Goal: Task Accomplishment & Management: Use online tool/utility

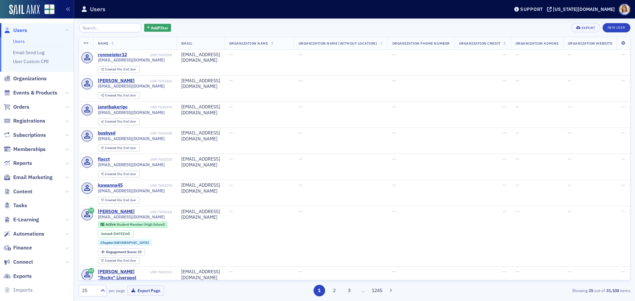
click at [64, 108] on span "Orders" at bounding box center [37, 107] width 74 height 14
click at [65, 108] on icon at bounding box center [67, 107] width 4 height 4
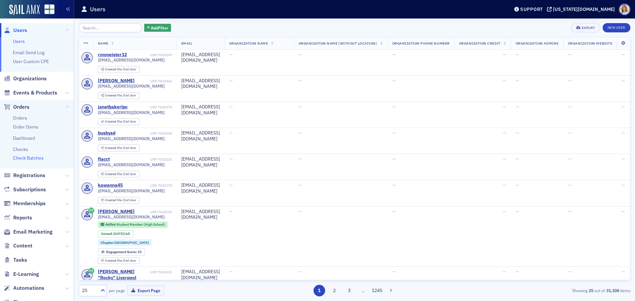
click at [35, 159] on link "Check Batches" at bounding box center [28, 158] width 31 height 6
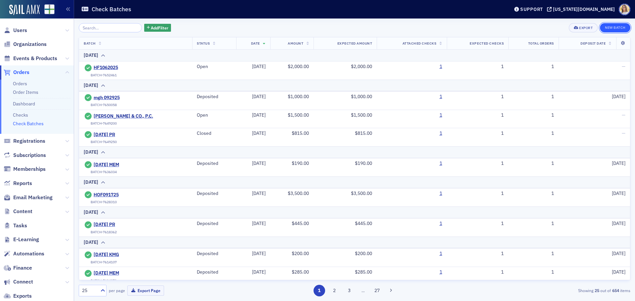
click at [605, 30] on button "New Batch" at bounding box center [615, 27] width 30 height 9
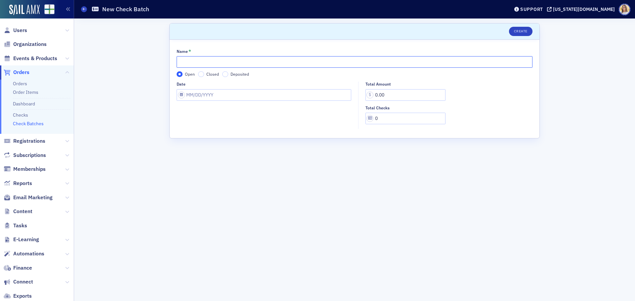
click at [194, 63] on input "Name *" at bounding box center [354, 62] width 356 height 12
type input "10-7-2025 PR"
click at [208, 95] on input "Date" at bounding box center [263, 95] width 175 height 12
select select "9"
select select "2025"
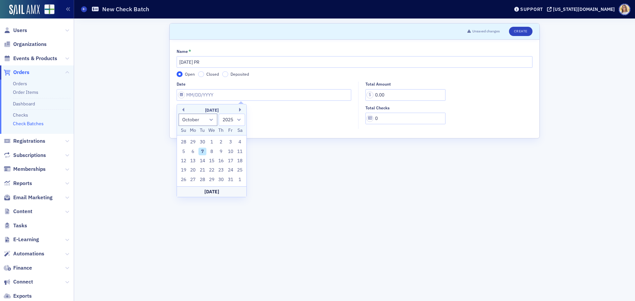
click at [200, 150] on div "7" at bounding box center [202, 152] width 8 height 8
type input "10/07/2025"
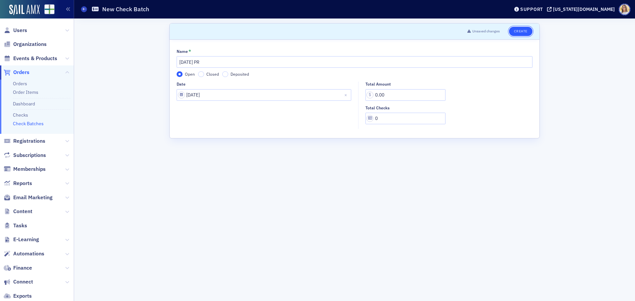
click at [519, 34] on button "Create" at bounding box center [520, 31] width 23 height 9
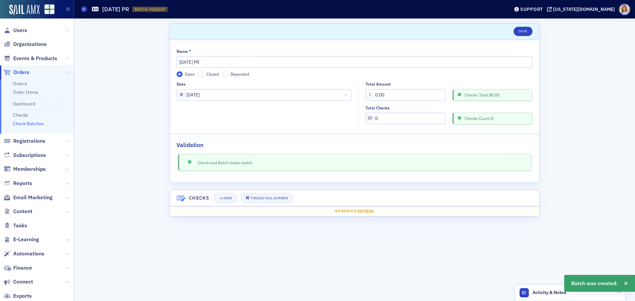
click at [24, 74] on span "Orders" at bounding box center [21, 72] width 16 height 7
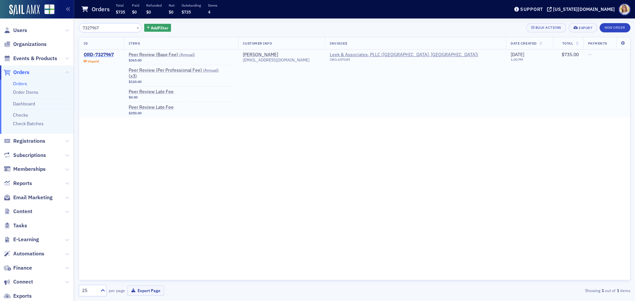
type input "7327967"
click at [101, 52] on div "ORD-7327967" at bounding box center [99, 55] width 30 height 6
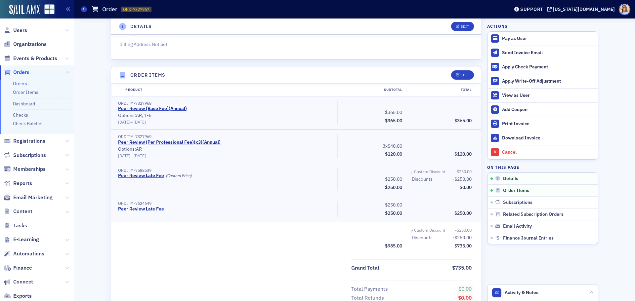
scroll to position [165, 0]
click at [462, 74] on div "Edit" at bounding box center [464, 75] width 8 height 4
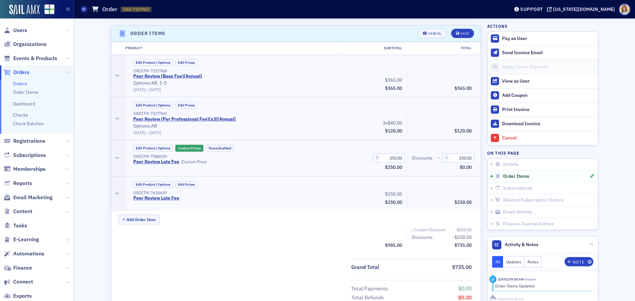
scroll to position [210, 0]
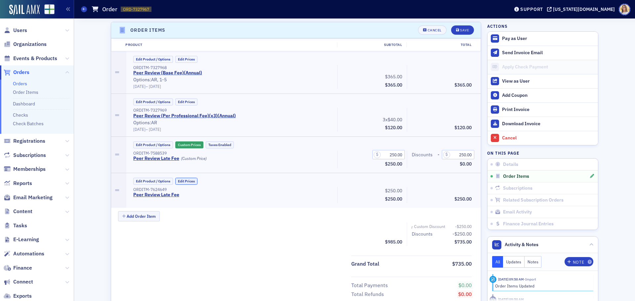
click at [192, 181] on button "Edit Prices" at bounding box center [186, 181] width 22 height 7
drag, startPoint x: 457, startPoint y: 192, endPoint x: 486, endPoint y: 191, distance: 29.1
type input "250.00"
click at [463, 33] on button "Save" at bounding box center [462, 29] width 23 height 9
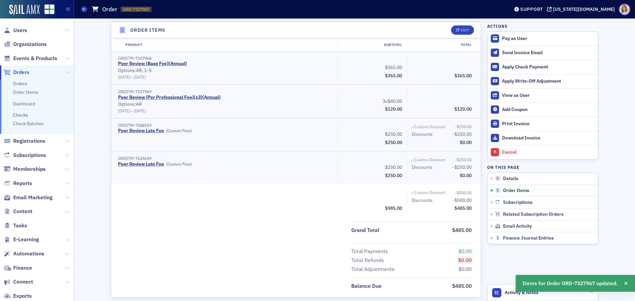
click at [23, 114] on link "Checks" at bounding box center [20, 115] width 15 height 6
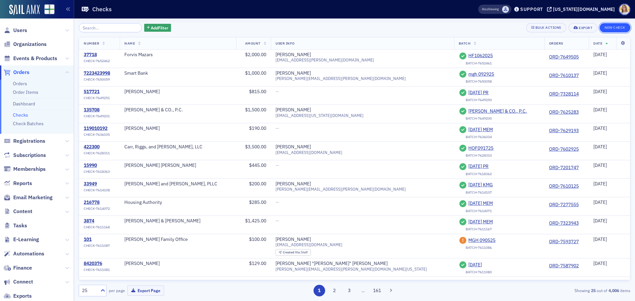
click at [614, 28] on button "New Check" at bounding box center [614, 27] width 31 height 9
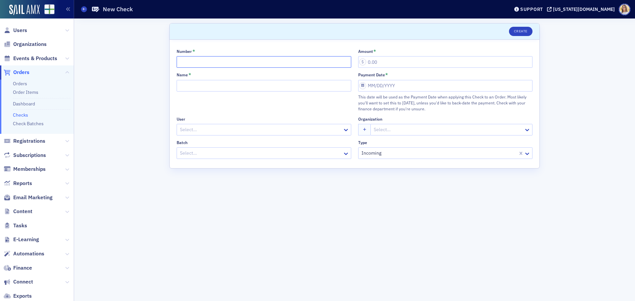
click at [263, 61] on input "Number *" at bounding box center [263, 62] width 175 height 12
type input "718"
type input "485.00"
type input "Leek"
select select "9"
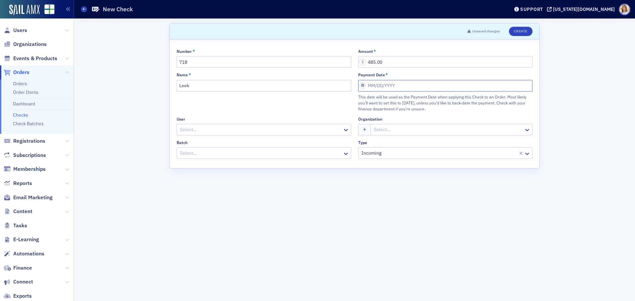
select select "2025"
click at [383, 143] on div "7" at bounding box center [384, 142] width 8 height 8
type input "10/07/2025"
click at [320, 152] on div at bounding box center [260, 153] width 163 height 8
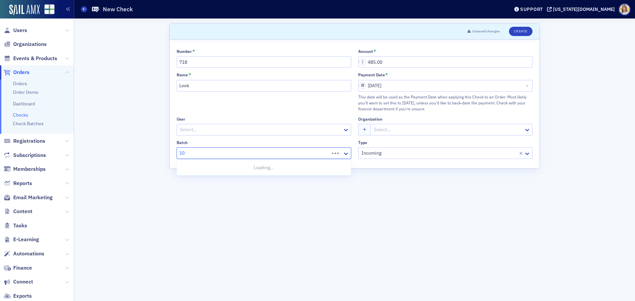
type input "10-"
click at [258, 182] on div "10-7-2025 PR" at bounding box center [264, 179] width 166 height 7
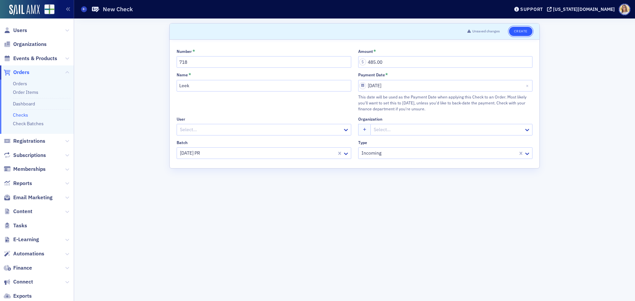
click at [521, 35] on button "Create" at bounding box center [520, 31] width 23 height 9
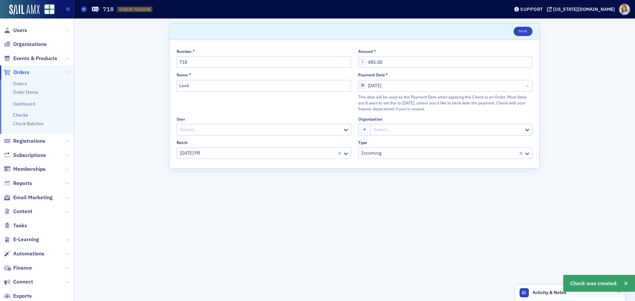
click at [139, 9] on span "CHECK-7652558" at bounding box center [134, 10] width 31 height 6
click at [139, 10] on span "CHECK-7652558" at bounding box center [134, 10] width 31 height 6
copy span "CHECK-7652558 7652558"
click at [28, 68] on span "Orders" at bounding box center [37, 72] width 74 height 14
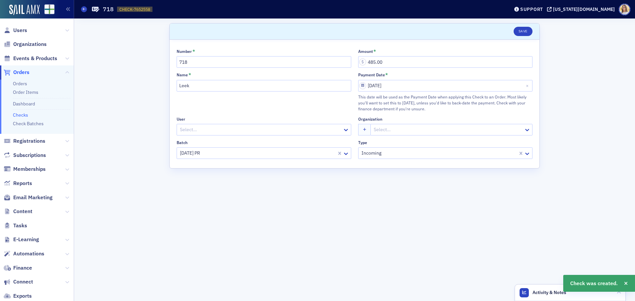
click at [26, 70] on span "Orders" at bounding box center [21, 72] width 16 height 7
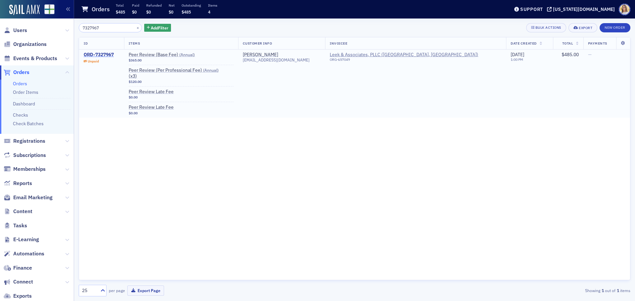
click at [109, 53] on div "ORD-7327967" at bounding box center [99, 55] width 30 height 6
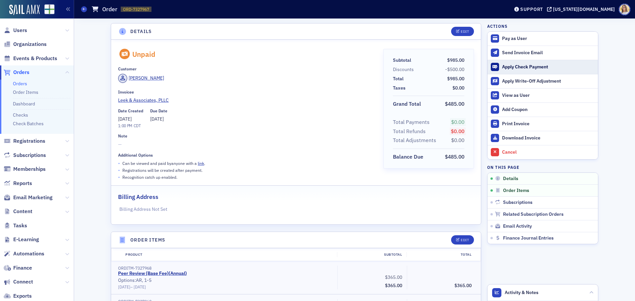
click at [521, 67] on div "Apply Check Payment" at bounding box center [548, 67] width 93 height 6
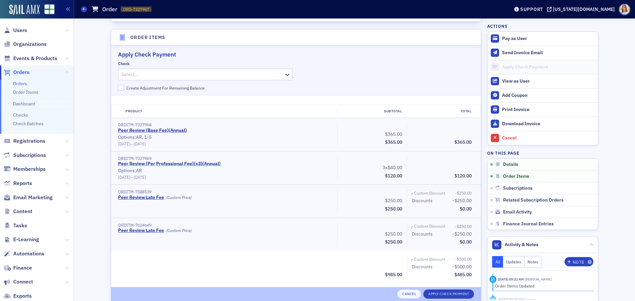
scroll to position [210, 0]
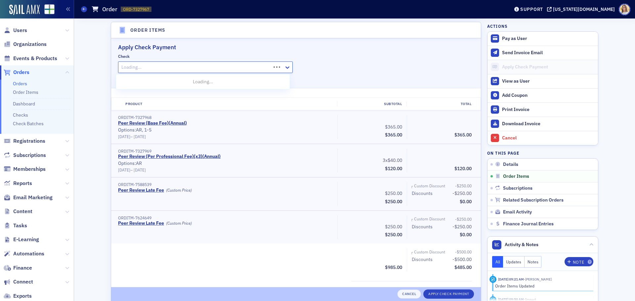
click at [152, 65] on div at bounding box center [195, 67] width 149 height 8
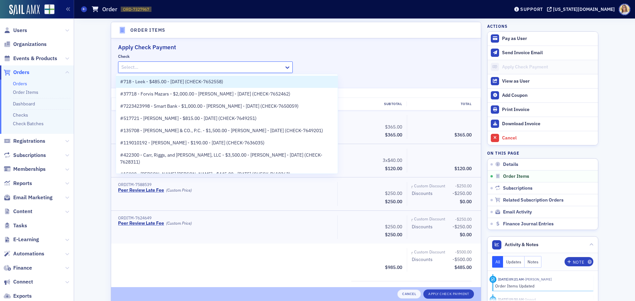
paste input "CHECK-7652558"
type input "CHECK-7652558"
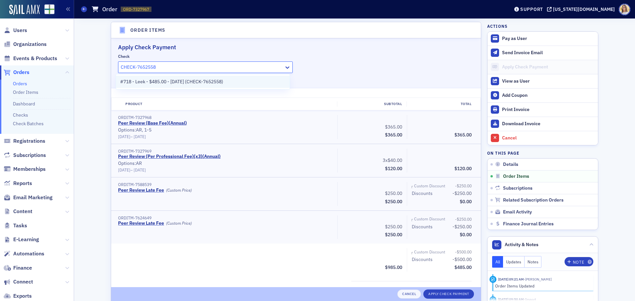
click at [156, 83] on span "#718 - Leek - $485.00 - 10/7/2025 (CHECK-7652558)" at bounding box center [171, 81] width 103 height 7
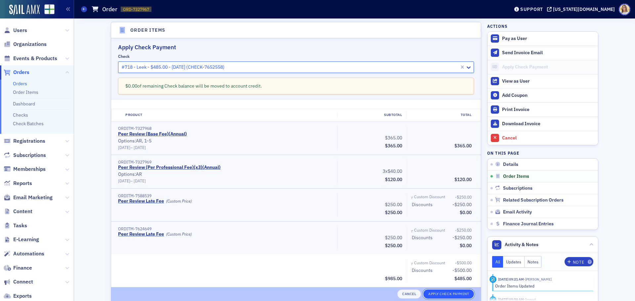
click at [451, 295] on button "Apply Check Payment" at bounding box center [448, 294] width 51 height 9
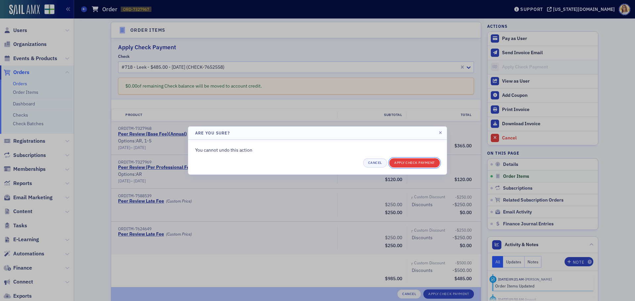
click at [414, 163] on button "Apply Check Payment" at bounding box center [414, 162] width 51 height 9
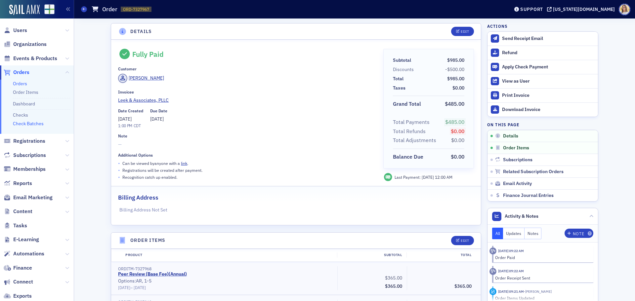
click at [28, 123] on link "Check Batches" at bounding box center [28, 124] width 31 height 6
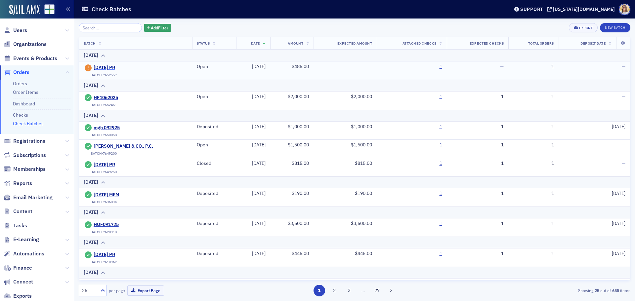
click at [114, 69] on span "[DATE] PR" at bounding box center [124, 68] width 60 height 6
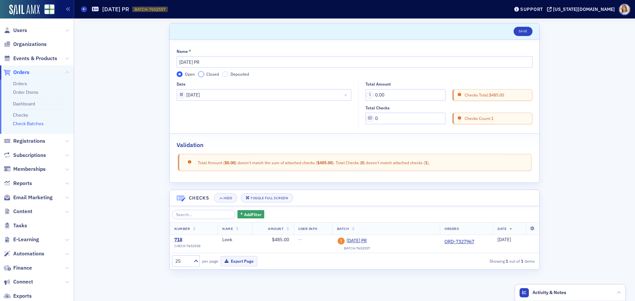
click at [201, 73] on input "Closed" at bounding box center [201, 74] width 6 height 6
click at [382, 95] on input "0.00" at bounding box center [405, 95] width 80 height 12
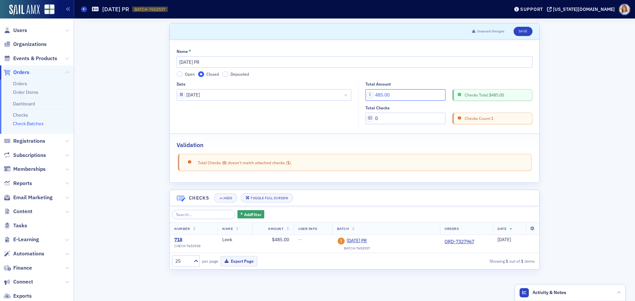
type input "485.00"
drag, startPoint x: 387, startPoint y: 118, endPoint x: 368, endPoint y: 119, distance: 19.2
click at [368, 119] on input "0" at bounding box center [405, 119] width 80 height 12
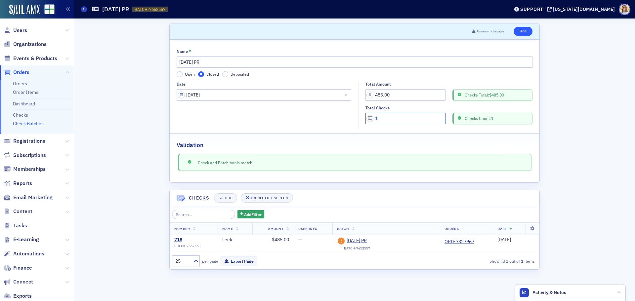
type input "1"
click at [518, 33] on button "Save" at bounding box center [522, 31] width 19 height 9
drag, startPoint x: 594, startPoint y: 170, endPoint x: 591, endPoint y: 173, distance: 4.0
click at [594, 170] on div "Scroll to Save Name * 10-7-2025 PR Open Closed Deposited Date 10/07/2025 Total …" at bounding box center [354, 160] width 551 height 283
click at [233, 263] on button "Export Page" at bounding box center [238, 261] width 37 height 10
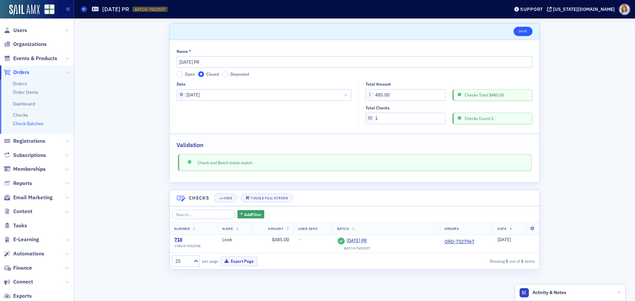
drag, startPoint x: 528, startPoint y: 34, endPoint x: 521, endPoint y: 34, distance: 7.3
click at [528, 34] on button "Save" at bounding box center [522, 31] width 19 height 9
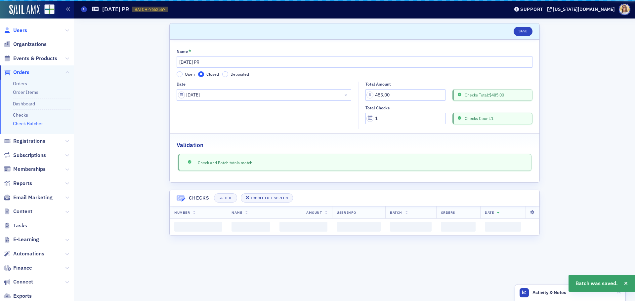
click at [21, 30] on span "Users" at bounding box center [20, 30] width 14 height 7
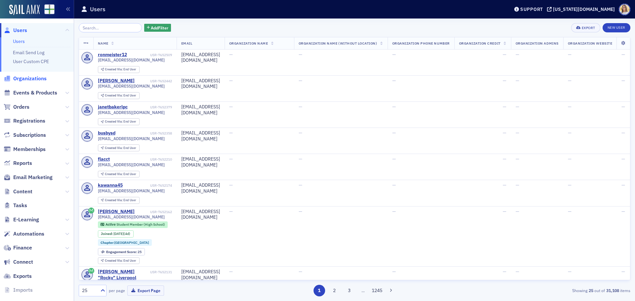
click at [28, 80] on span "Organizations" at bounding box center [29, 78] width 33 height 7
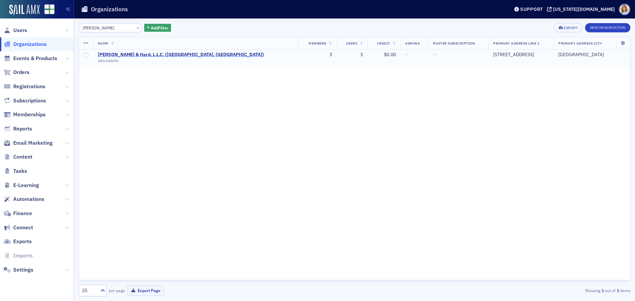
type input "sitton"
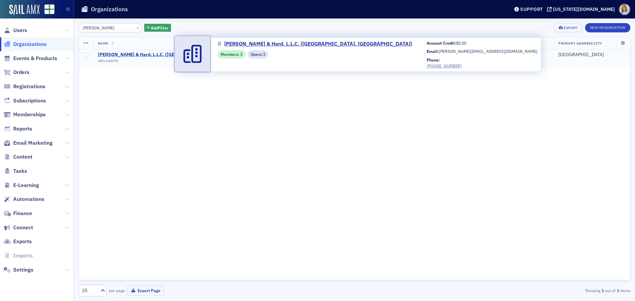
click at [134, 56] on span "Sitton & Hard, L.L.C. (Birmingham, AL)" at bounding box center [181, 55] width 166 height 6
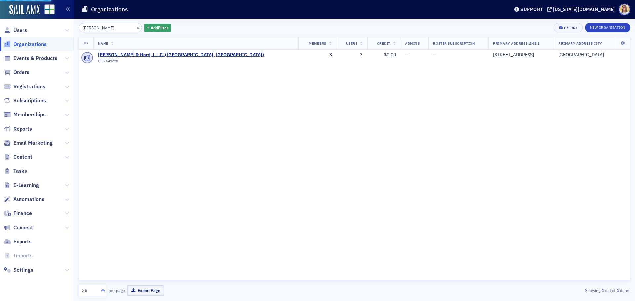
select select "US"
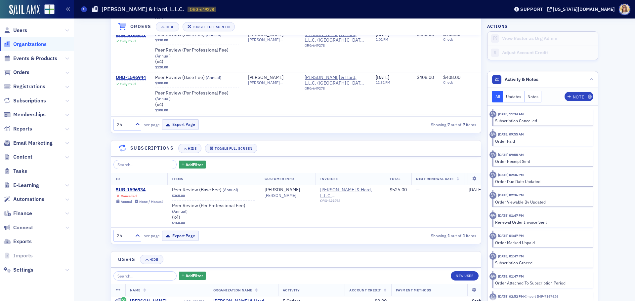
scroll to position [669, 0]
click at [67, 201] on icon at bounding box center [67, 200] width 4 height 4
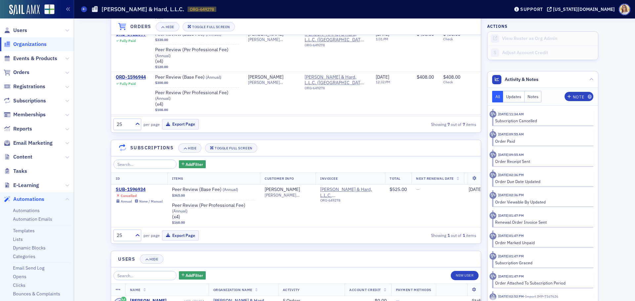
click at [37, 199] on span "Automations" at bounding box center [28, 199] width 31 height 7
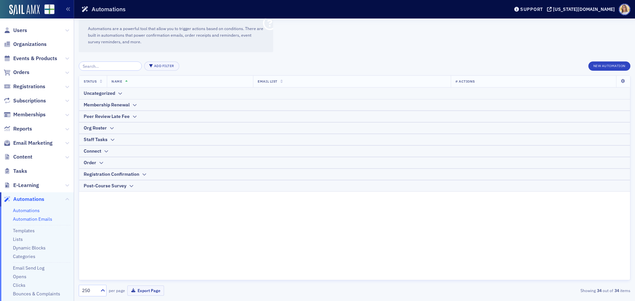
click at [27, 222] on link "Automation Emails" at bounding box center [32, 219] width 39 height 6
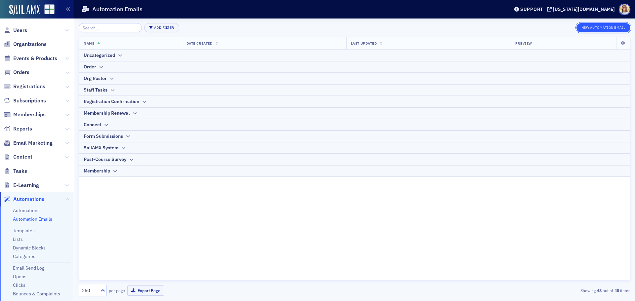
click at [591, 31] on button "New Automation Email" at bounding box center [603, 27] width 54 height 9
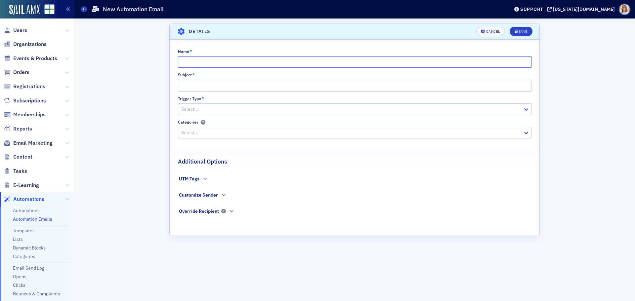
click at [207, 59] on input "Name *" at bounding box center [354, 62] width 353 height 12
type input "Non-Member Email 1"
click at [205, 84] on input "Subject *" at bounding box center [354, 86] width 353 height 12
type input "Test"
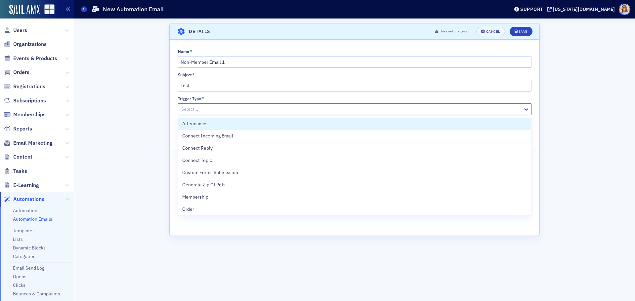
click at [196, 111] on div at bounding box center [350, 109] width 341 height 8
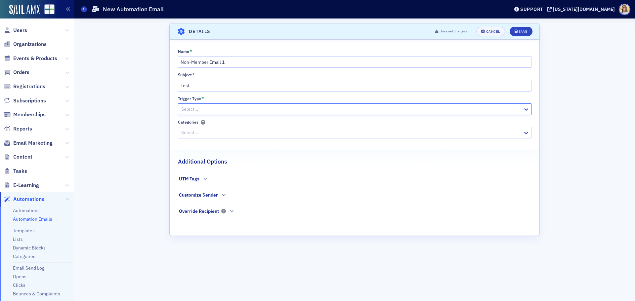
click at [196, 111] on div at bounding box center [350, 109] width 341 height 8
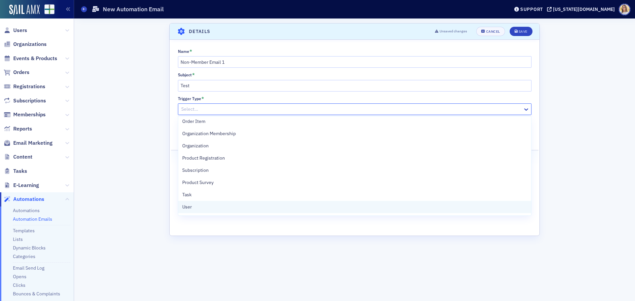
scroll to position [100, 0]
click at [186, 208] on span "User" at bounding box center [187, 207] width 10 height 7
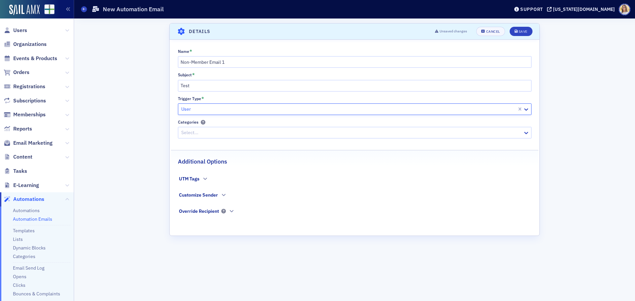
click at [212, 126] on div "Categories Select..." at bounding box center [354, 129] width 353 height 19
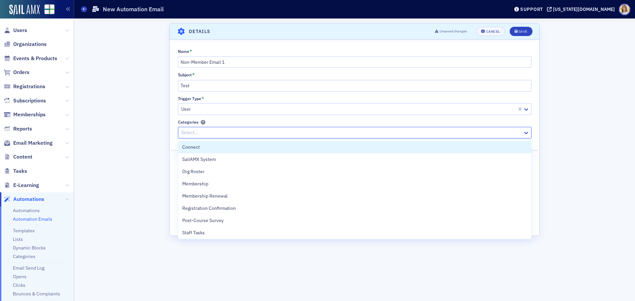
click at [208, 131] on div at bounding box center [350, 133] width 341 height 8
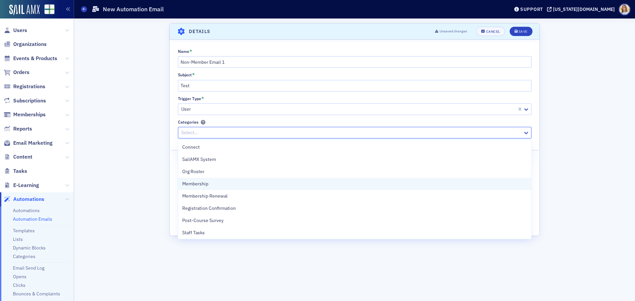
click at [210, 186] on div "Membership" at bounding box center [354, 183] width 345 height 7
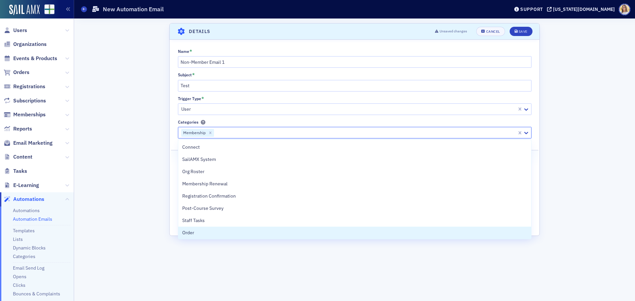
click at [597, 209] on div "Scroll to Details Details Unsaved changes Cancel Save Name * Non-Member Email 1…" at bounding box center [354, 160] width 551 height 283
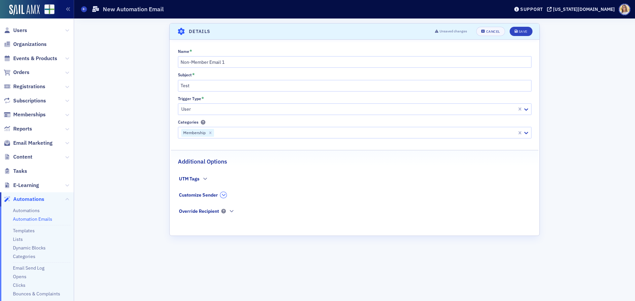
click at [223, 195] on icon "button" at bounding box center [223, 195] width 4 height 4
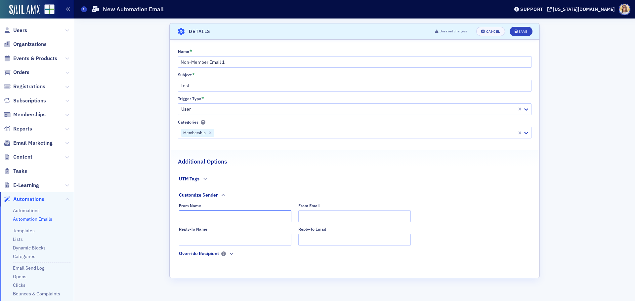
click at [227, 214] on input "From Name" at bounding box center [235, 217] width 112 height 12
click at [525, 31] on div "Save" at bounding box center [522, 32] width 9 height 4
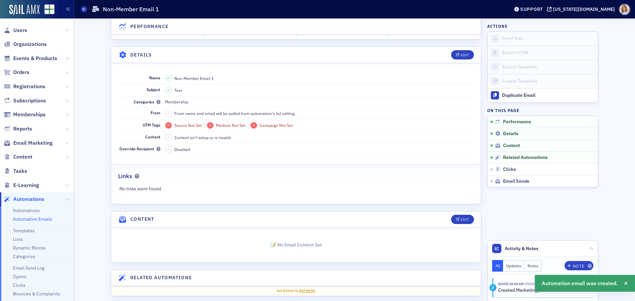
scroll to position [99, 0]
click at [35, 200] on span "Automations" at bounding box center [28, 199] width 31 height 7
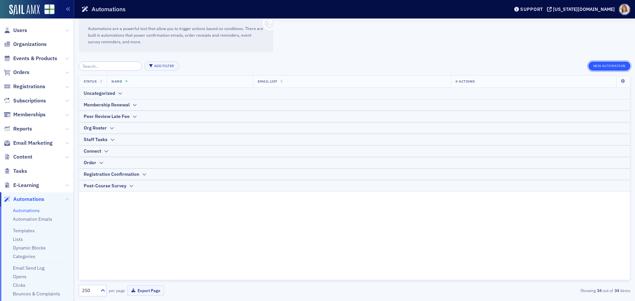
click at [606, 67] on button "New Automation" at bounding box center [609, 65] width 42 height 9
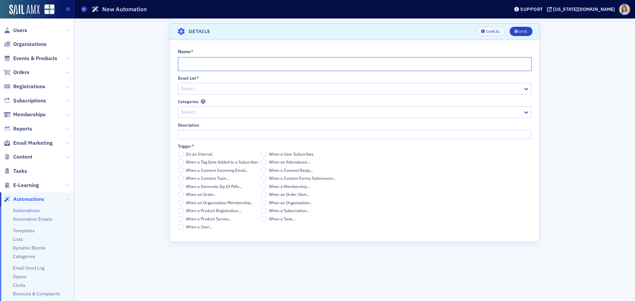
click at [203, 61] on input "Name *" at bounding box center [354, 64] width 353 height 14
type input "Non-Member Drip"
click at [193, 91] on div at bounding box center [350, 89] width 341 height 8
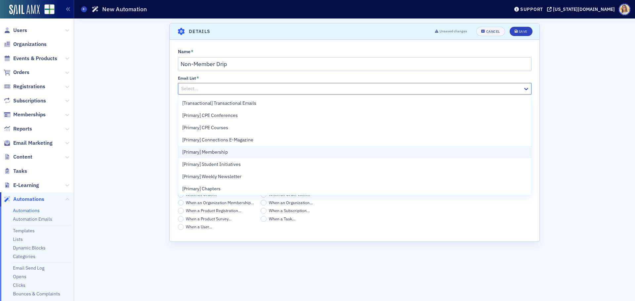
click at [207, 155] on span "[Primary] Membership" at bounding box center [205, 152] width 46 height 7
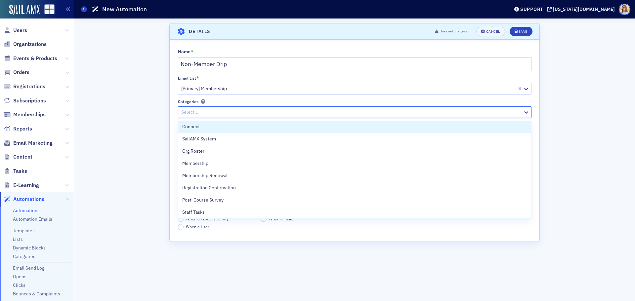
click at [203, 109] on div at bounding box center [350, 112] width 341 height 8
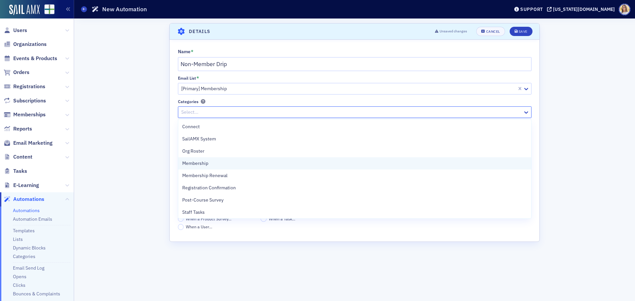
click at [216, 162] on div "Membership" at bounding box center [354, 163] width 345 height 7
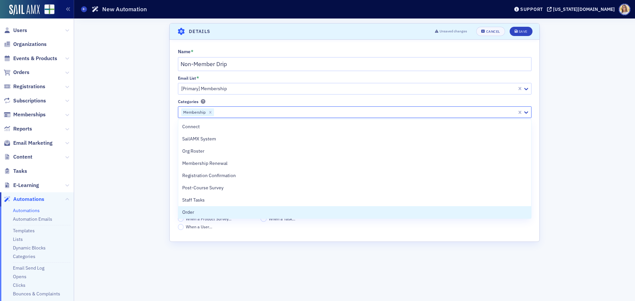
click at [452, 268] on div "Scroll to Details Details Unsaved changes Cancel Save Name * Non-Member Drip Em…" at bounding box center [354, 159] width 370 height 273
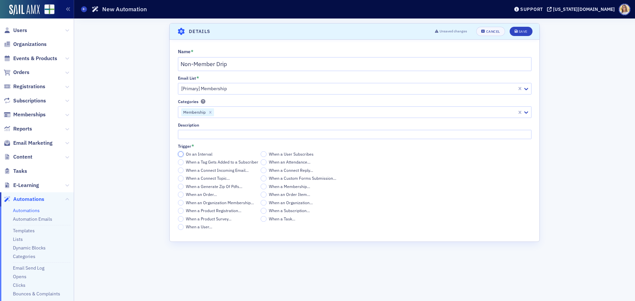
click at [183, 155] on input "On an Interval" at bounding box center [181, 154] width 6 height 6
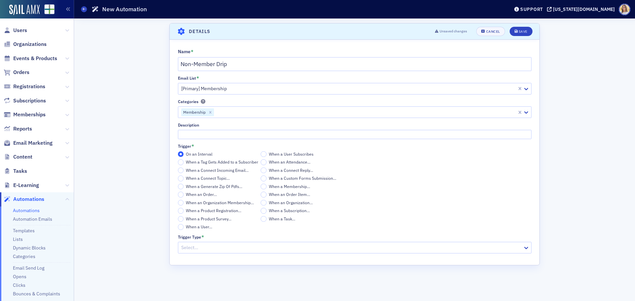
click at [286, 249] on div at bounding box center [350, 248] width 341 height 8
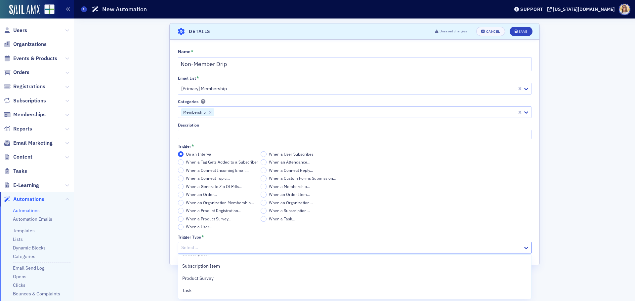
scroll to position [301, 0]
click at [207, 278] on div "User" at bounding box center [354, 279] width 345 height 7
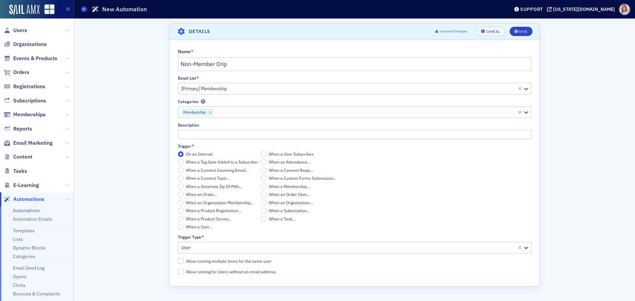
click at [574, 246] on div "Scroll to Details Details Unsaved changes Cancel Save Name * Non-Member Drip Em…" at bounding box center [354, 160] width 551 height 283
click at [517, 32] on icon "submit" at bounding box center [515, 32] width 3 height 4
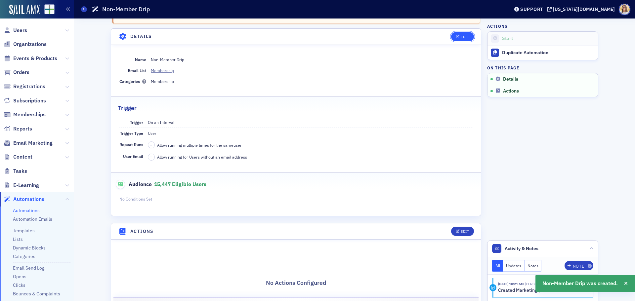
click at [464, 36] on div "Edit" at bounding box center [464, 37] width 8 height 4
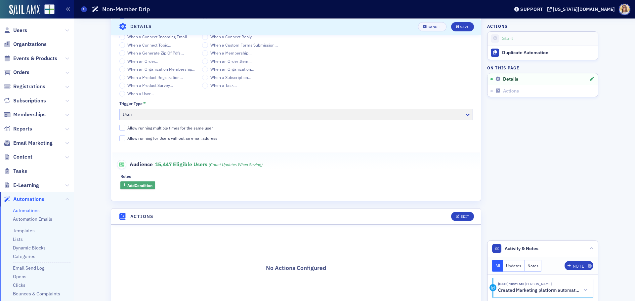
click at [138, 189] on button "Add Condition" at bounding box center [137, 185] width 35 height 8
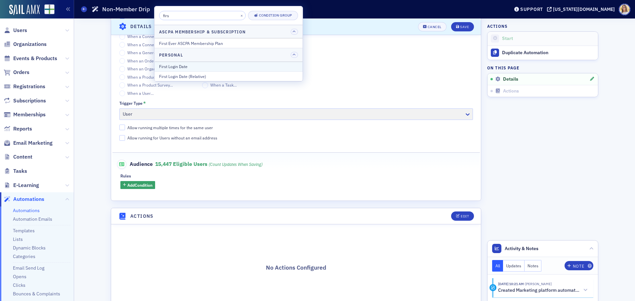
type input "firs"
click at [177, 65] on div "First Login Date" at bounding box center [228, 66] width 139 height 6
select select "9"
select select "2025"
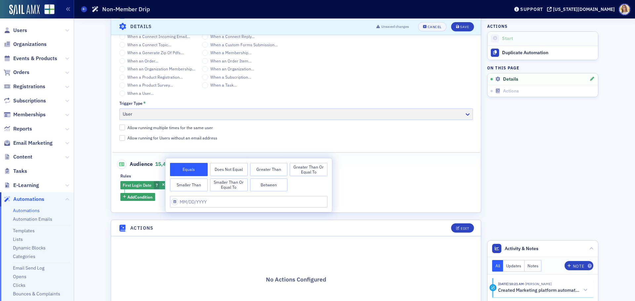
click at [357, 169] on fieldset "Audience 15,447 eligible users (count updates when saving) Rules First Login Da…" at bounding box center [295, 177] width 367 height 51
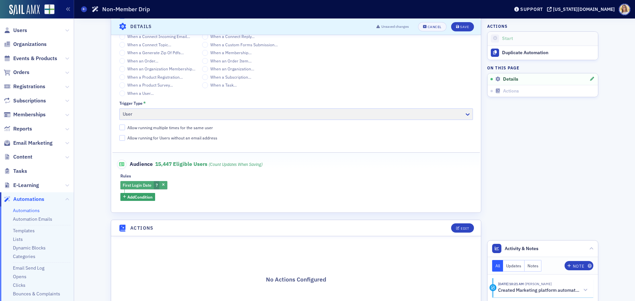
click at [160, 182] on div "First Login Date ?" at bounding box center [143, 185] width 47 height 9
select select "9"
select select "2025"
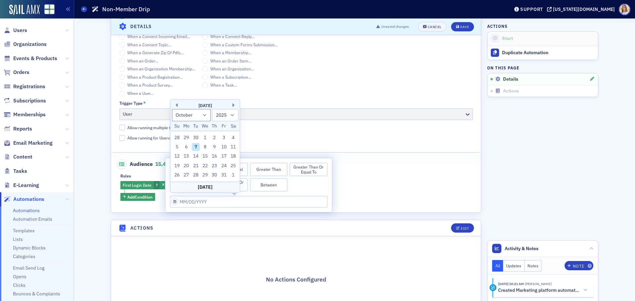
click at [359, 138] on label "Allow running for Users without an email address" at bounding box center [295, 138] width 353 height 6
click at [125, 138] on input "Allow running for Users without an email address" at bounding box center [122, 138] width 6 height 6
checkbox input "true"
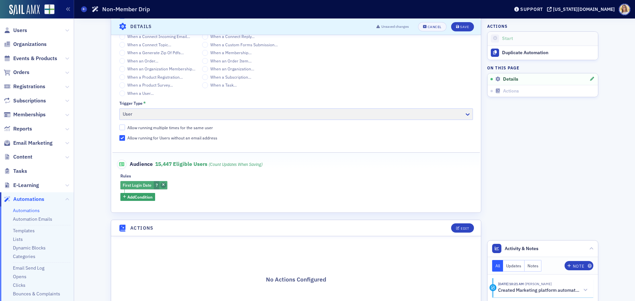
click at [163, 186] on span "button" at bounding box center [163, 185] width 6 height 6
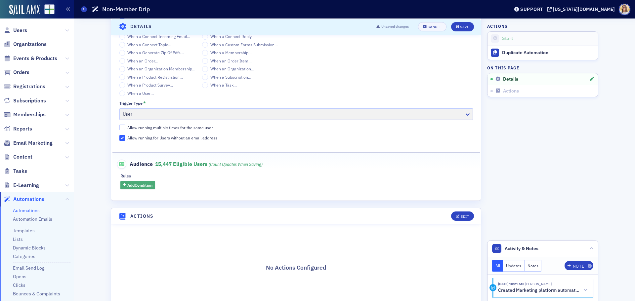
click at [143, 187] on span "Add Condition" at bounding box center [139, 185] width 25 height 6
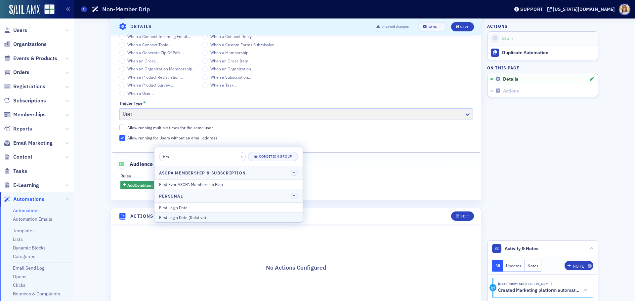
click at [189, 218] on div "First Login Date (Relative)" at bounding box center [228, 218] width 139 height 6
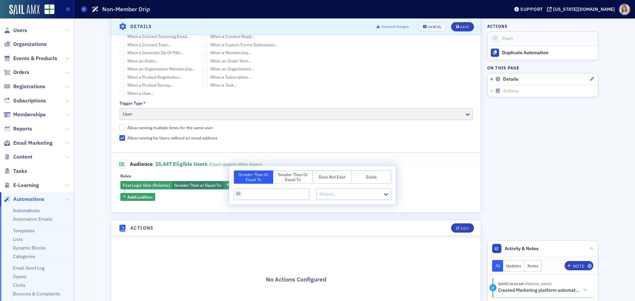
click at [298, 178] on button "Smaller Than or Equal To" at bounding box center [292, 177] width 39 height 13
click at [341, 194] on div at bounding box center [350, 194] width 63 height 8
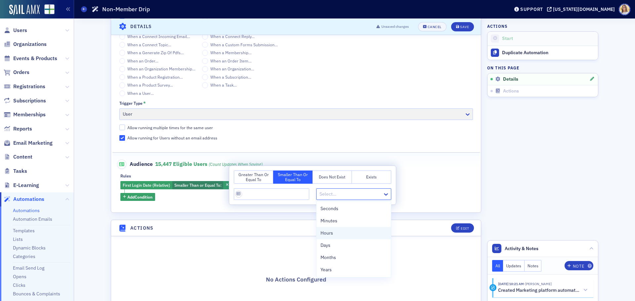
click at [344, 230] on div "Hours" at bounding box center [353, 233] width 67 height 7
click at [262, 196] on input "Rules" at bounding box center [271, 194] width 75 height 12
type input "24"
click at [430, 194] on div "First Login Date (Relative) Smaller Than or Equal To : 24 hours Add Condition" at bounding box center [295, 191] width 351 height 20
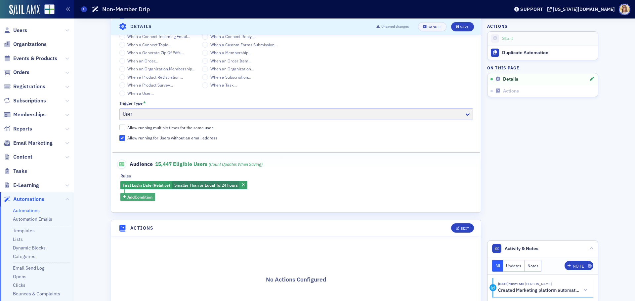
click at [142, 198] on span "Add Condition" at bounding box center [139, 197] width 25 height 6
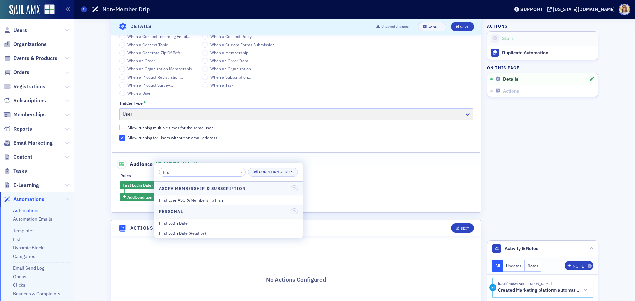
drag, startPoint x: 176, startPoint y: 173, endPoint x: 150, endPoint y: 173, distance: 25.1
click at [150, 173] on body "Users Organizations Events & Products Orders Registrations Subscriptions Member…" at bounding box center [317, 150] width 635 height 301
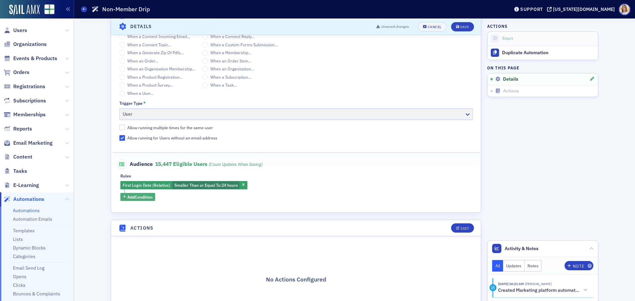
click at [131, 196] on span "Add Condition" at bounding box center [139, 197] width 25 height 6
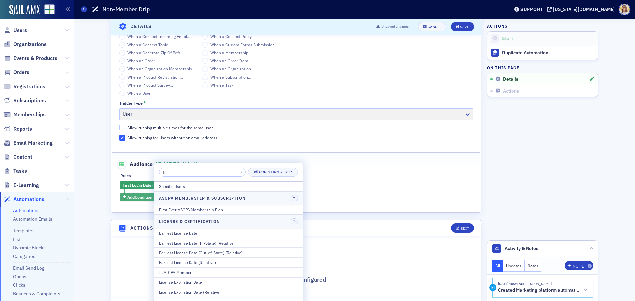
type input "f"
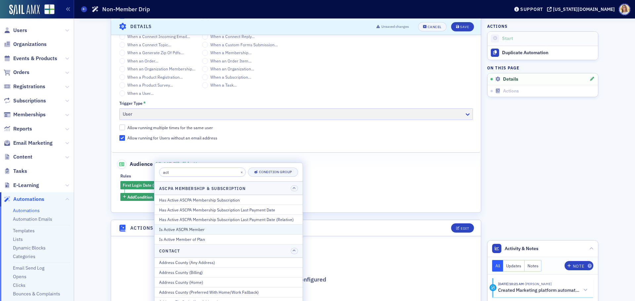
type input "act"
click at [199, 230] on div "Is Active ASCPA Member" at bounding box center [228, 229] width 139 height 6
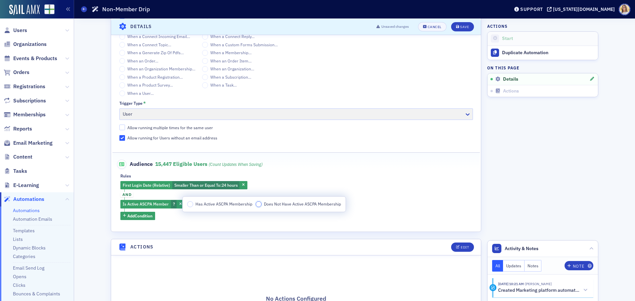
click at [255, 204] on input "Does Not Have Active ASCPA Membership" at bounding box center [258, 204] width 6 height 6
click at [264, 221] on fieldset "Audience 15,447 eligible users (count updates when saving) Rules First Login Da…" at bounding box center [295, 187] width 367 height 70
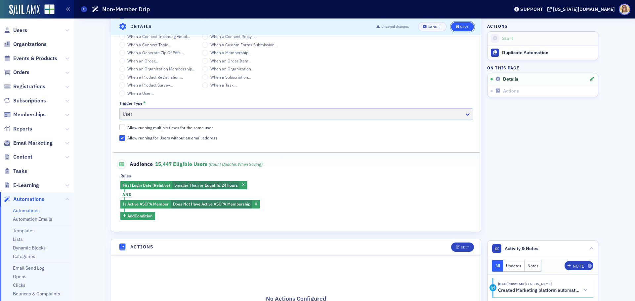
click at [462, 23] on button "Save" at bounding box center [462, 26] width 23 height 9
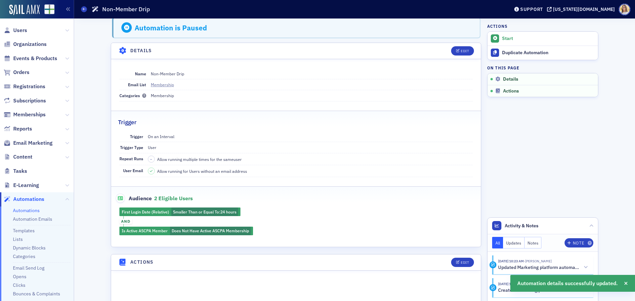
scroll to position [0, 0]
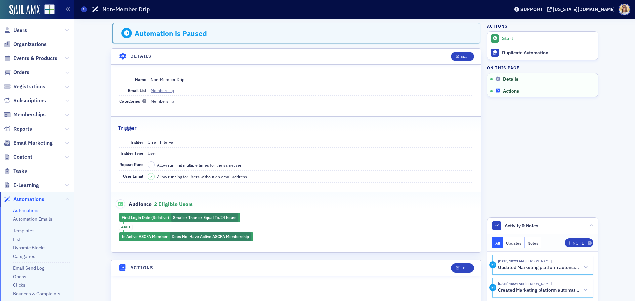
click at [511, 91] on span "Actions" at bounding box center [511, 91] width 16 height 6
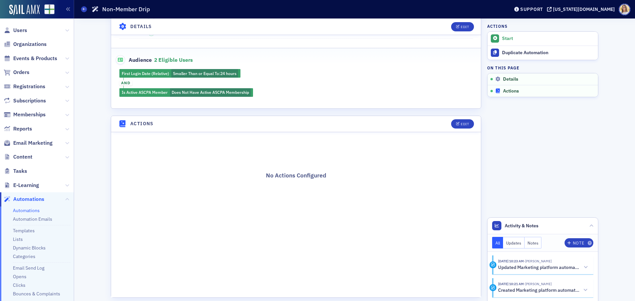
scroll to position [152, 0]
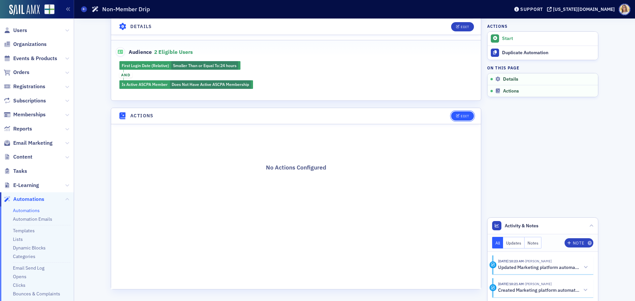
click at [466, 117] on div "Edit" at bounding box center [464, 116] width 8 height 4
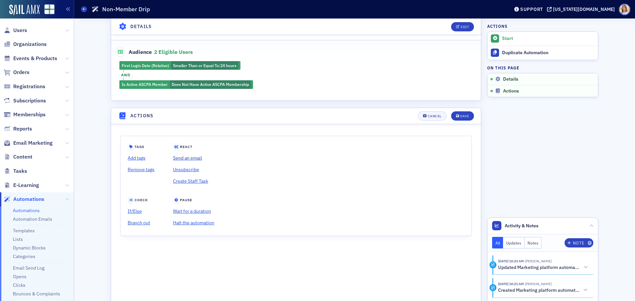
click at [191, 157] on link "Send an email" at bounding box center [193, 158] width 41 height 12
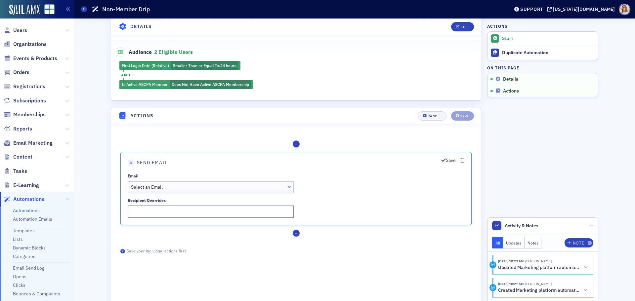
click at [168, 188] on div "Select an Email" at bounding box center [211, 186] width 160 height 7
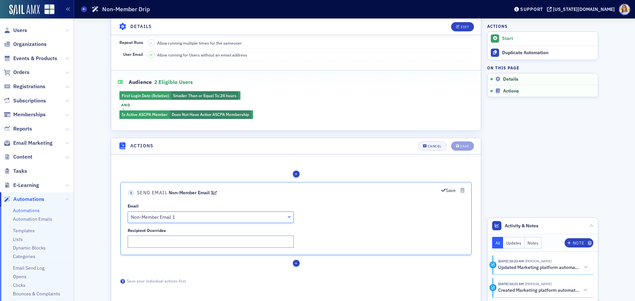
scroll to position [122, 0]
click at [377, 278] on div "Save actions Save your individual actions first" at bounding box center [295, 281] width 365 height 13
click at [443, 189] on icon "button" at bounding box center [443, 190] width 5 height 5
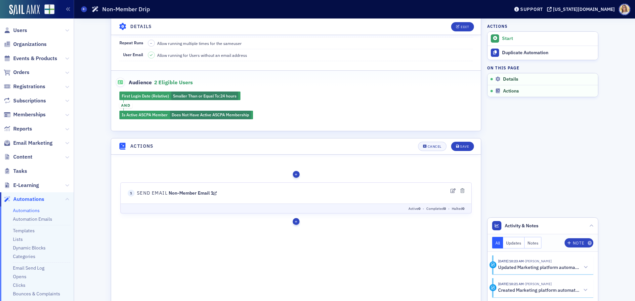
click at [297, 222] on div "button" at bounding box center [296, 221] width 7 height 7
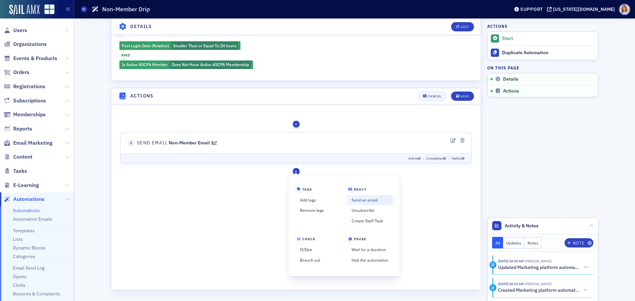
scroll to position [173, 0]
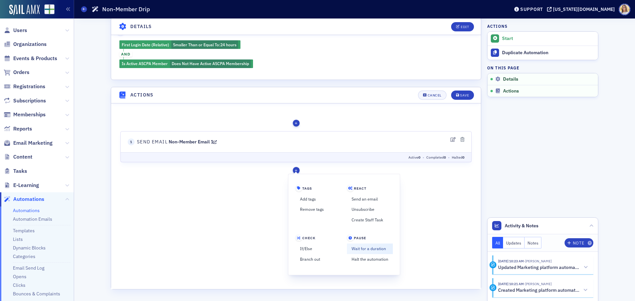
click at [361, 246] on link "Wait for a duration" at bounding box center [370, 248] width 46 height 11
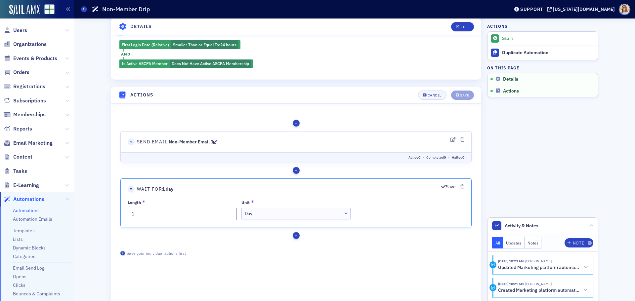
click at [262, 213] on div "Day" at bounding box center [296, 213] width 103 height 7
click at [451, 187] on button "Save" at bounding box center [448, 186] width 15 height 7
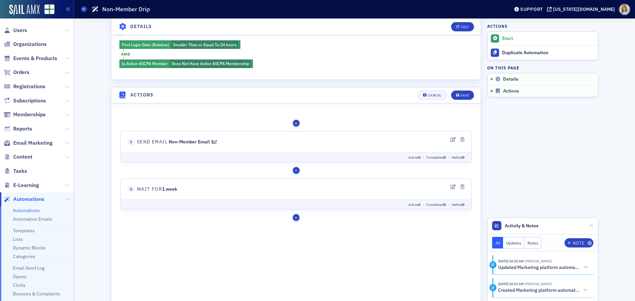
click at [297, 219] on div "button" at bounding box center [296, 217] width 7 height 7
click at [303, 296] on link "If/Else" at bounding box center [311, 296] width 33 height 11
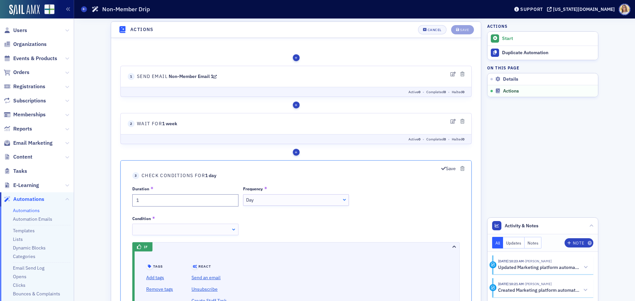
drag, startPoint x: 261, startPoint y: 197, endPoint x: 262, endPoint y: 201, distance: 3.5
click at [262, 201] on div "Day" at bounding box center [295, 199] width 99 height 7
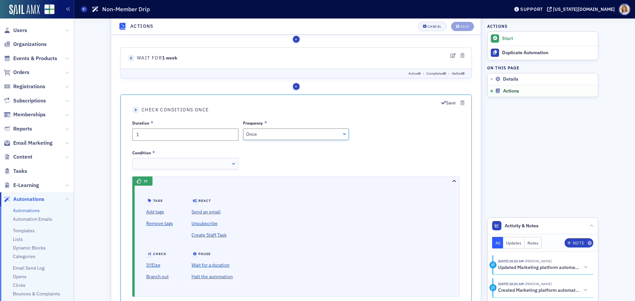
scroll to position [304, 0]
click at [215, 167] on div at bounding box center [185, 164] width 106 height 12
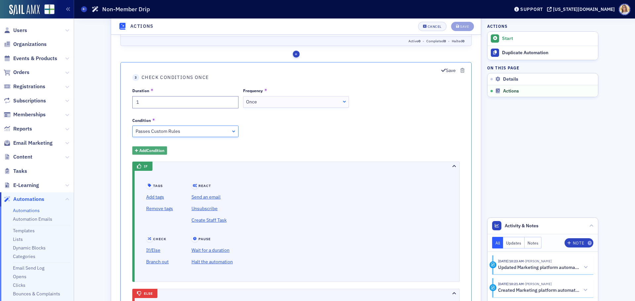
scroll to position [337, 0]
click at [155, 149] on span "Add Condition" at bounding box center [151, 150] width 25 height 6
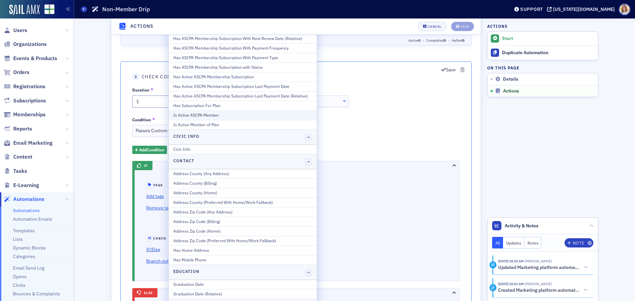
click at [202, 113] on div "Is Active ASCPA Member" at bounding box center [242, 115] width 139 height 6
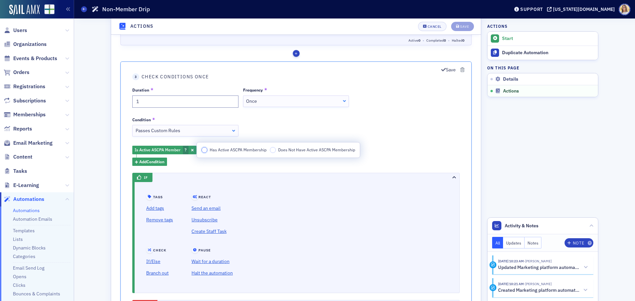
click at [203, 150] on input "Has Active ASCPA Membership" at bounding box center [204, 150] width 6 height 6
click at [410, 143] on div "Duration 1 Frequency Once Once Once Minute Hour Day Week Month Condition Passes…" at bounding box center [295, 126] width 327 height 79
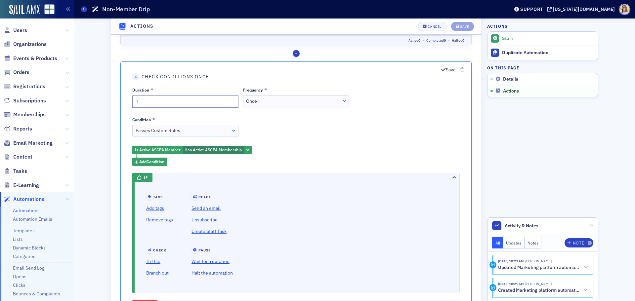
click at [226, 274] on link "Halt the automation" at bounding box center [211, 273] width 41 height 12
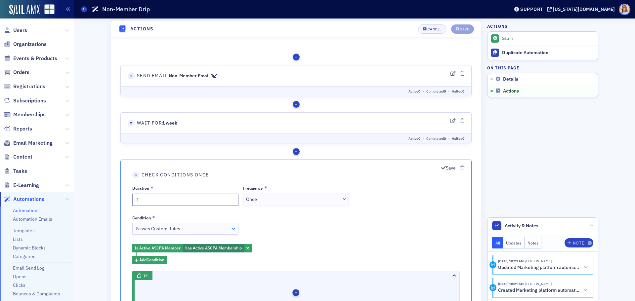
scroll to position [239, 0]
click at [451, 169] on button "Save" at bounding box center [448, 168] width 15 height 7
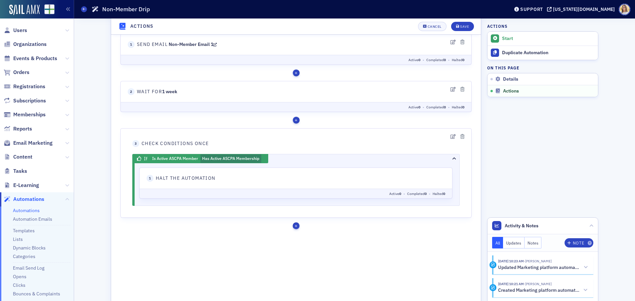
scroll to position [271, 0]
click at [296, 227] on div "button" at bounding box center [296, 224] width 7 height 7
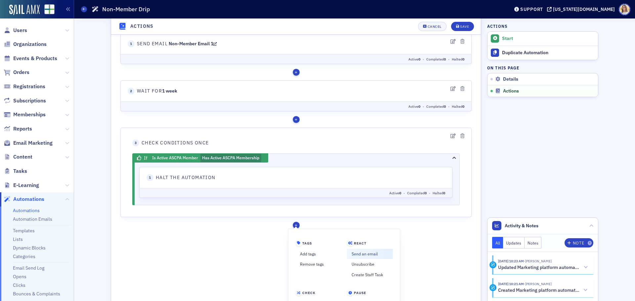
click at [364, 252] on link "Send an email" at bounding box center [370, 254] width 46 height 11
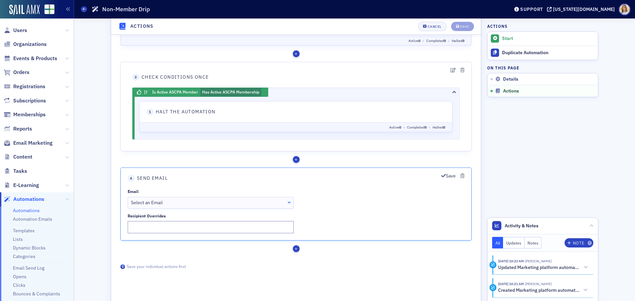
scroll to position [337, 0]
click at [290, 202] on div "Select an Email" at bounding box center [211, 202] width 160 height 7
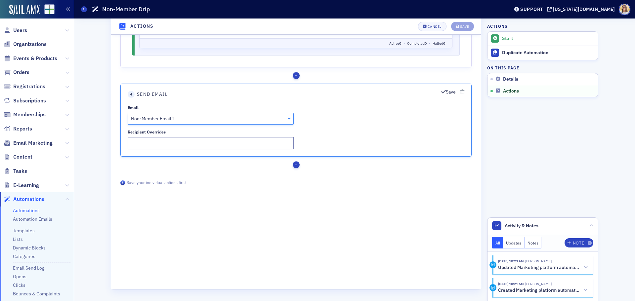
scroll to position [0, 0]
click at [449, 92] on button "Save" at bounding box center [448, 92] width 15 height 7
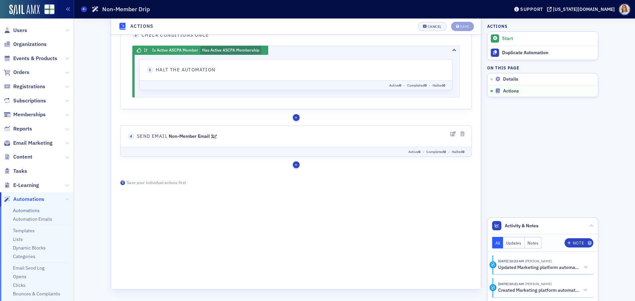
scroll to position [373, 0]
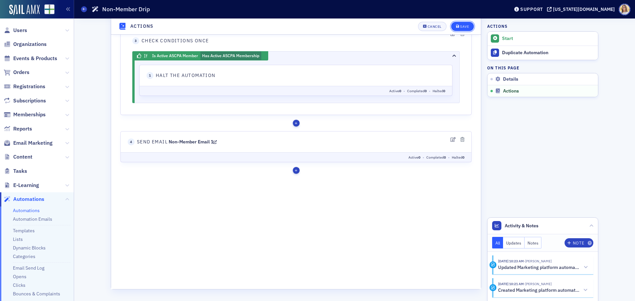
click at [466, 24] on button "Save" at bounding box center [462, 26] width 23 height 9
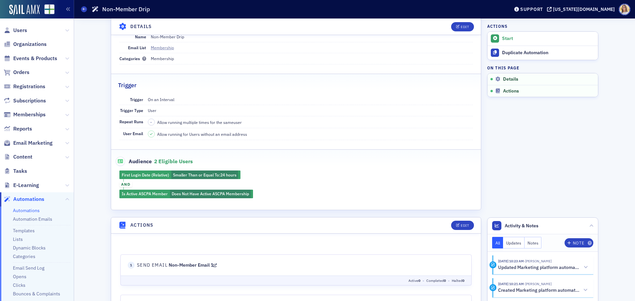
scroll to position [0, 0]
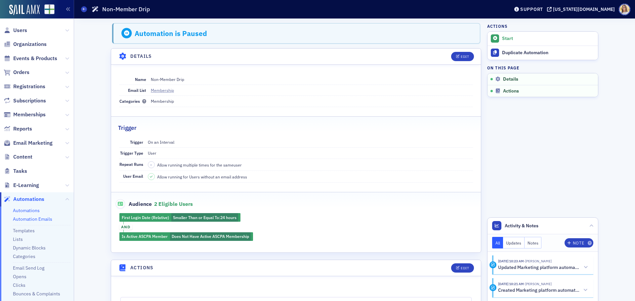
click at [27, 219] on link "Automation Emails" at bounding box center [32, 219] width 39 height 6
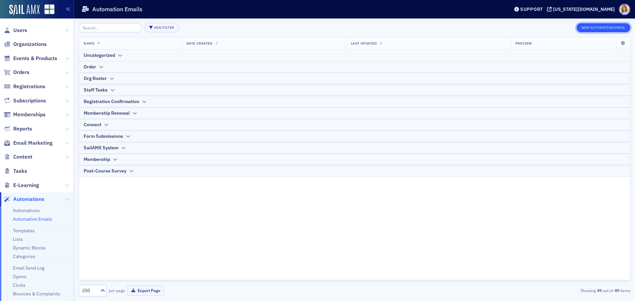
click at [587, 24] on button "New Automation Email" at bounding box center [603, 27] width 54 height 9
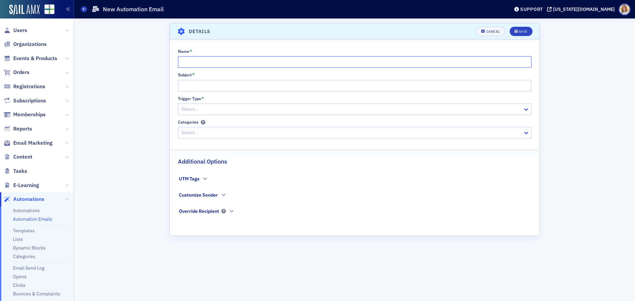
click at [252, 64] on input "Name *" at bounding box center [354, 62] width 353 height 12
type input "Non-Member Email 2"
click at [209, 87] on input "Subject *" at bounding box center [354, 86] width 353 height 12
type input "Test"
click at [222, 108] on div at bounding box center [350, 109] width 341 height 8
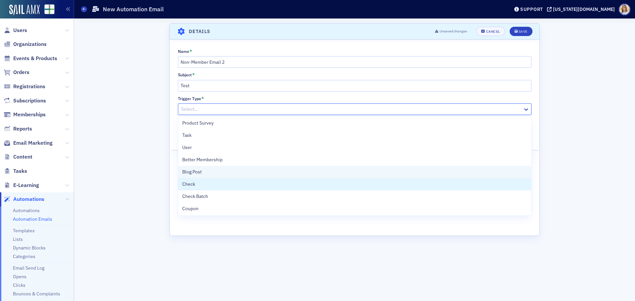
scroll to position [159, 0]
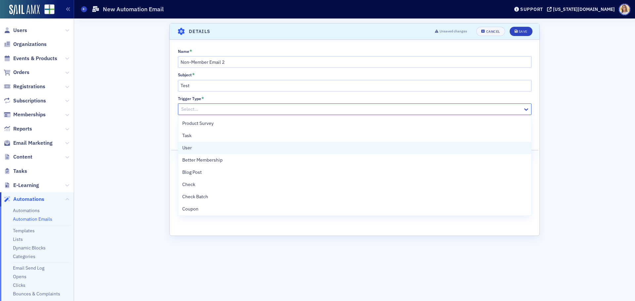
click at [192, 149] on div "User" at bounding box center [354, 147] width 345 height 7
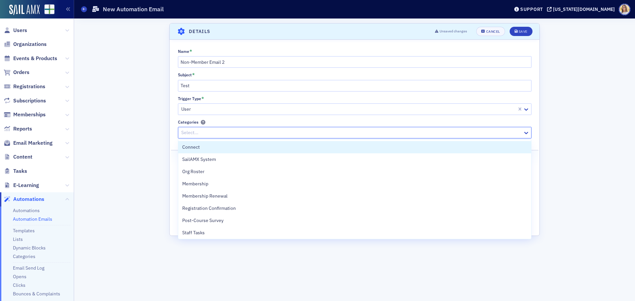
click at [227, 127] on div "Select..." at bounding box center [354, 133] width 353 height 12
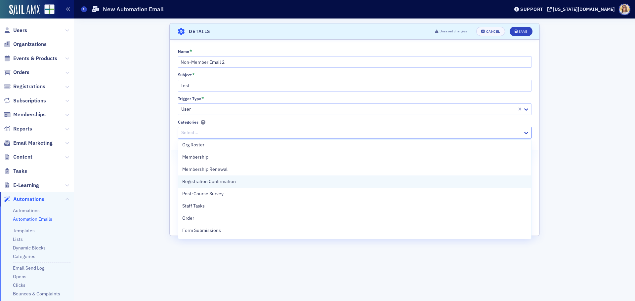
scroll to position [0, 0]
click at [201, 179] on div "Membership" at bounding box center [354, 184] width 353 height 12
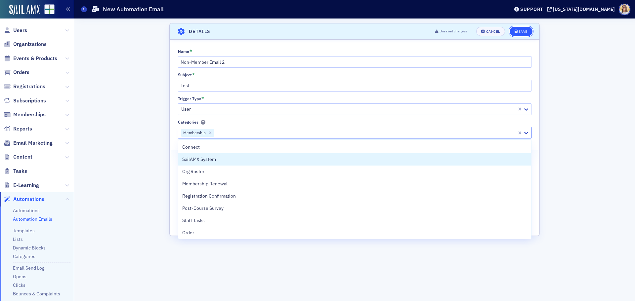
click at [522, 31] on div "Save" at bounding box center [522, 32] width 9 height 4
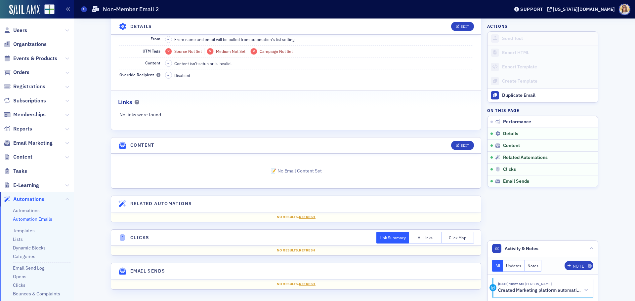
scroll to position [173, 0]
click at [33, 223] on ul "Automations Automation Emails Templates Lists Dynamic Blocks Categories Email S…" at bounding box center [37, 256] width 74 height 98
click at [36, 220] on link "Automation Emails" at bounding box center [32, 219] width 39 height 6
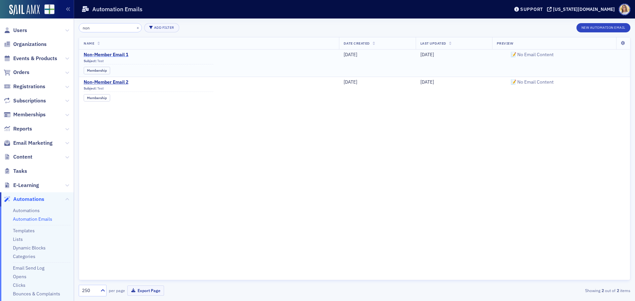
type input "non"
click at [124, 56] on span "Non-Member Email 1" at bounding box center [149, 55] width 130 height 6
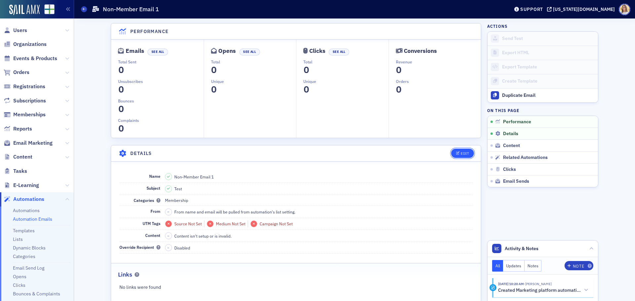
click at [464, 155] on div "Edit" at bounding box center [464, 154] width 8 height 4
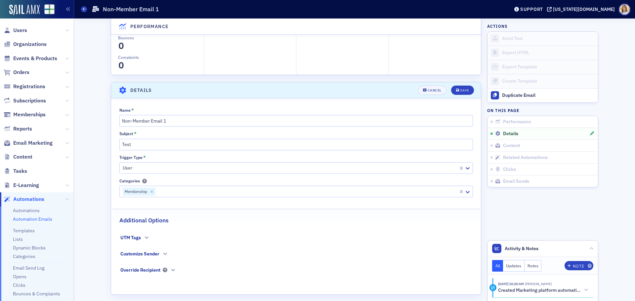
click at [432, 97] on header "Details Cancel Save" at bounding box center [296, 90] width 370 height 16
click at [433, 94] on button "Cancel" at bounding box center [432, 90] width 28 height 9
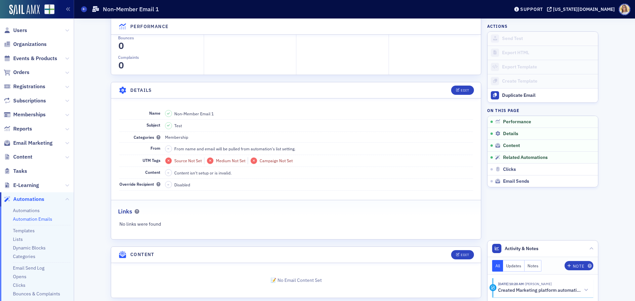
scroll to position [123, 0]
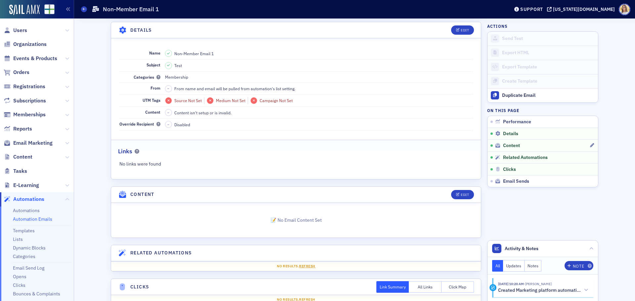
click at [505, 141] on link "Content" at bounding box center [542, 145] width 110 height 12
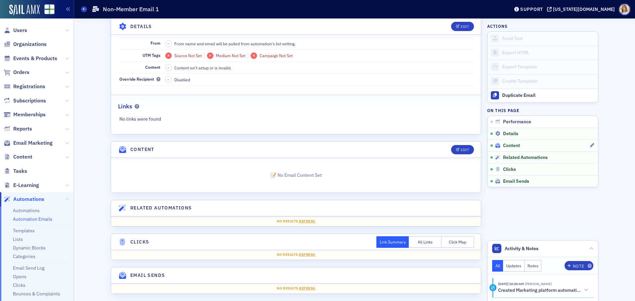
scroll to position [173, 0]
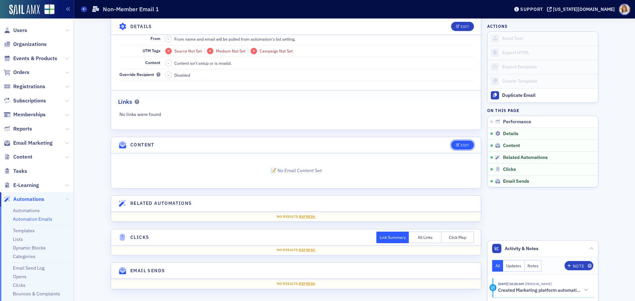
click at [464, 147] on div "Edit" at bounding box center [464, 145] width 8 height 4
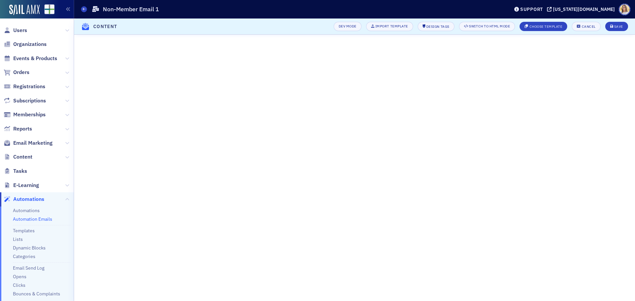
scroll to position [114, 0]
click at [595, 21] on header "Content Dev Mode Import Template Design Tags Switch to HTML Mode Choose Templat…" at bounding box center [354, 27] width 561 height 16
click at [595, 26] on div "Cancel" at bounding box center [588, 27] width 14 height 4
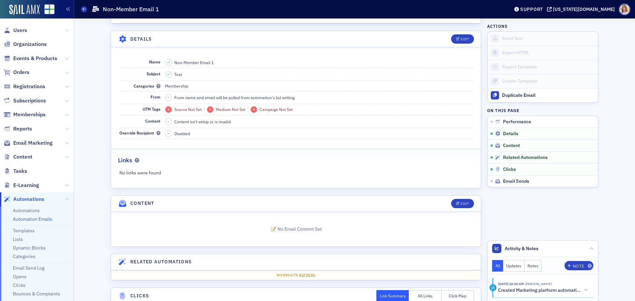
scroll to position [111, 0]
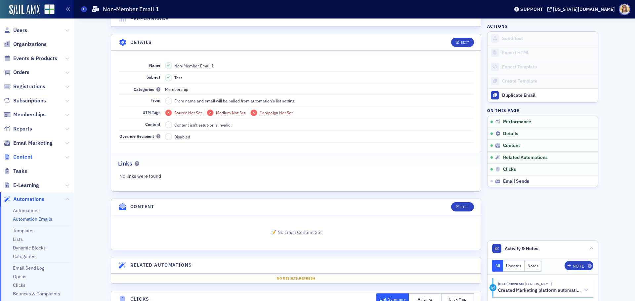
click at [20, 157] on span "Content" at bounding box center [22, 156] width 19 height 7
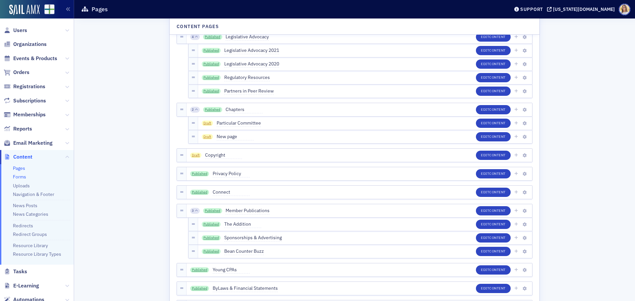
click at [24, 177] on link "Forms" at bounding box center [19, 177] width 13 height 6
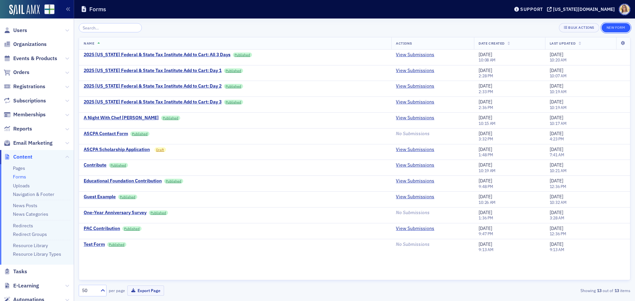
click at [625, 27] on button "New Form" at bounding box center [615, 27] width 29 height 9
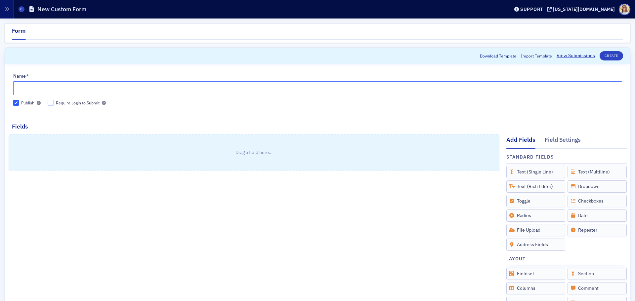
click at [91, 86] on input "Name *" at bounding box center [317, 88] width 608 height 14
type input "Non-Member Questions"
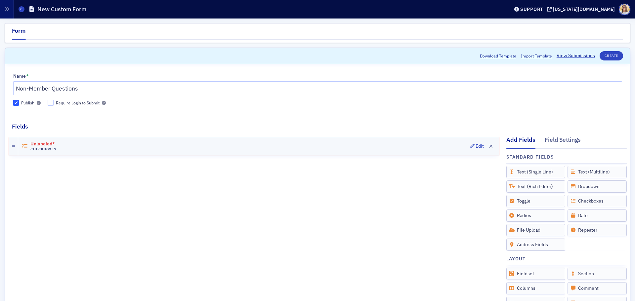
click at [43, 150] on h4 "Checkboxes" at bounding box center [48, 149] width 37 height 4
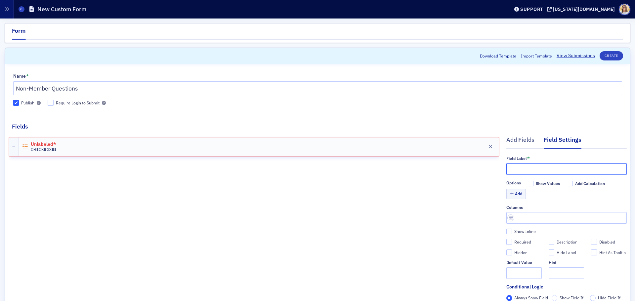
click at [542, 170] on input "text" at bounding box center [566, 169] width 120 height 12
type input "What Member Benefits"
click at [515, 196] on button "Add" at bounding box center [516, 194] width 20 height 10
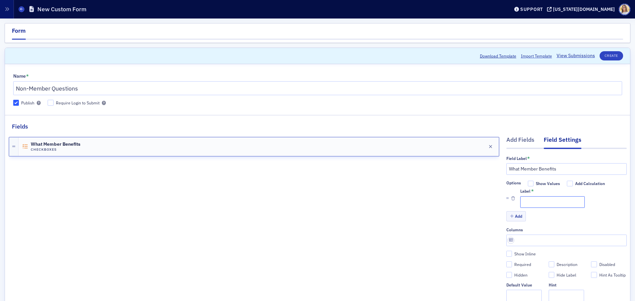
click at [543, 205] on input "Label *" at bounding box center [552, 202] width 64 height 12
type input "Connections"
click at [510, 217] on icon "button" at bounding box center [512, 217] width 4 height 4
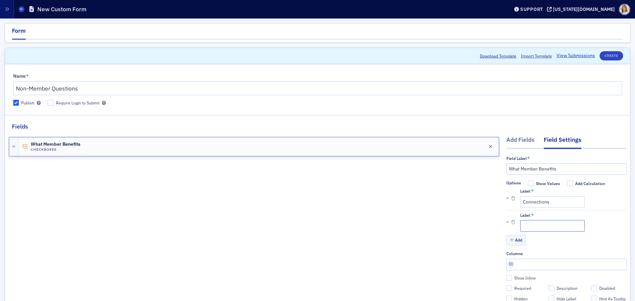
click at [546, 227] on input "Label *" at bounding box center [552, 226] width 64 height 12
click at [526, 227] on input "Label *" at bounding box center [552, 226] width 64 height 12
type input "Professional Development"
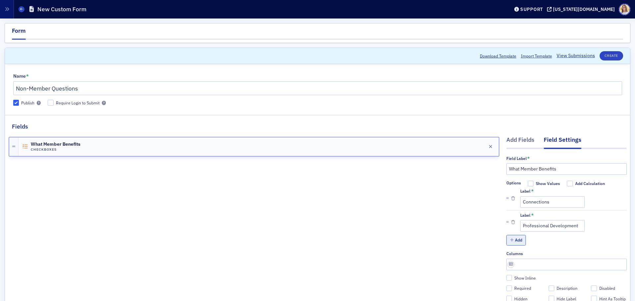
click at [510, 245] on button "Add" at bounding box center [516, 240] width 20 height 10
click at [537, 245] on input "Label *" at bounding box center [552, 250] width 64 height 12
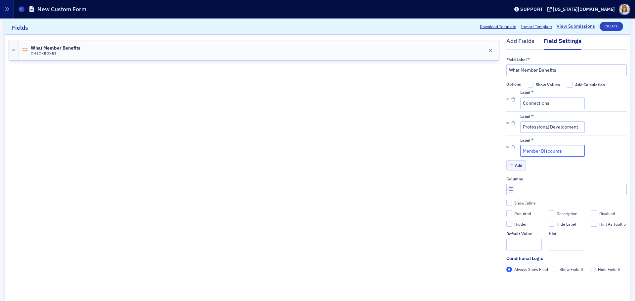
scroll to position [99, 0]
type input "Member Discounts"
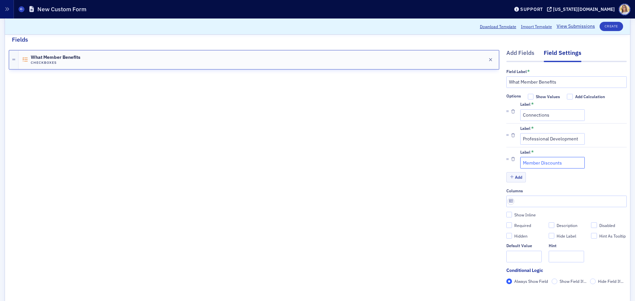
scroll to position [87, 0]
click at [511, 51] on div "Add Fields" at bounding box center [520, 55] width 28 height 12
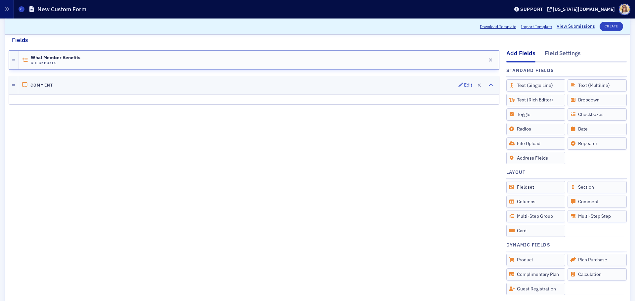
click at [41, 86] on h4 "Comment" at bounding box center [41, 85] width 23 height 5
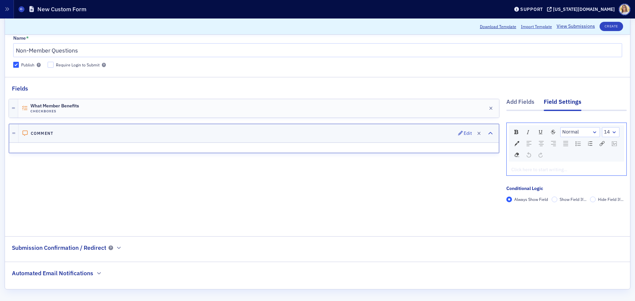
scroll to position [29, 0]
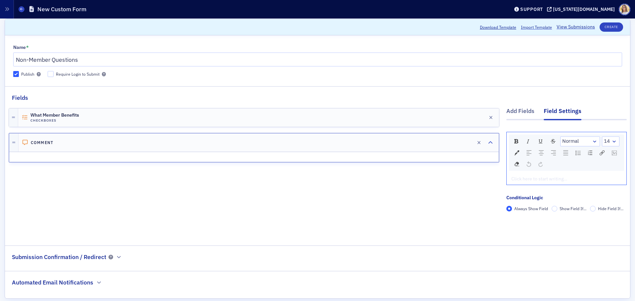
click at [526, 177] on div "rdw-editor" at bounding box center [566, 179] width 110 height 7
click at [544, 180] on div "rdw-editor" at bounding box center [566, 179] width 110 height 7
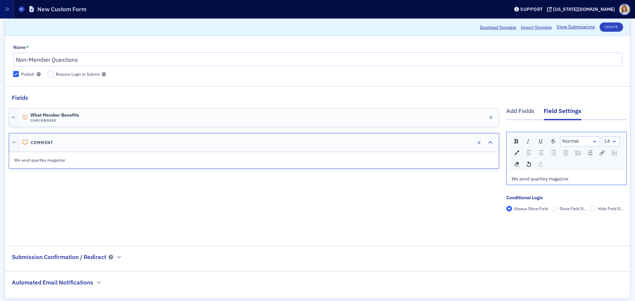
click at [583, 176] on div "We send quartley magazine" at bounding box center [566, 179] width 110 height 7
click at [551, 211] on label "Show Field If..." at bounding box center [568, 209] width 35 height 6
click at [551, 211] on input "Show Field If..." at bounding box center [554, 209] width 6 height 6
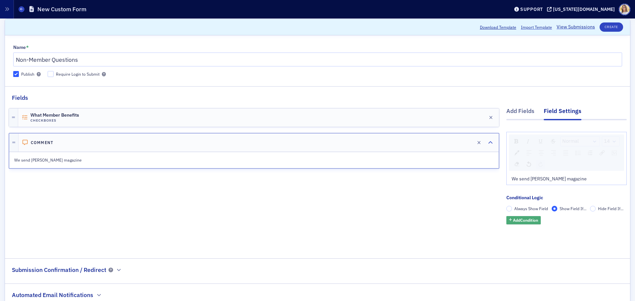
click at [523, 221] on span "Add Condition" at bounding box center [525, 220] width 25 height 6
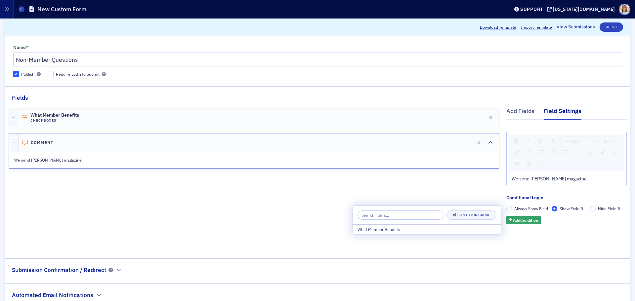
click at [416, 215] on input "search" at bounding box center [400, 215] width 87 height 9
click at [392, 231] on div "What Member Benefits" at bounding box center [426, 229] width 139 height 6
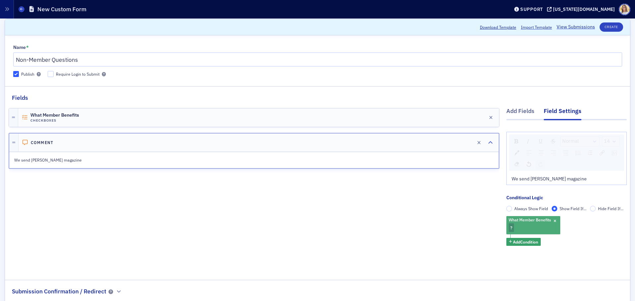
click at [525, 225] on div "What Member Benefits ?" at bounding box center [533, 225] width 54 height 18
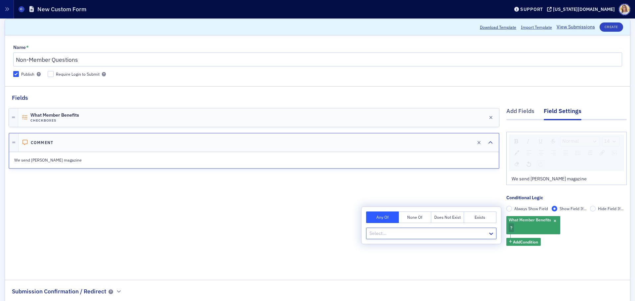
click at [446, 233] on div at bounding box center [428, 233] width 118 height 8
click at [422, 251] on div "Connections" at bounding box center [431, 248] width 122 height 7
click at [599, 224] on div "What Member Benefits Connections Add Condition" at bounding box center [566, 231] width 120 height 30
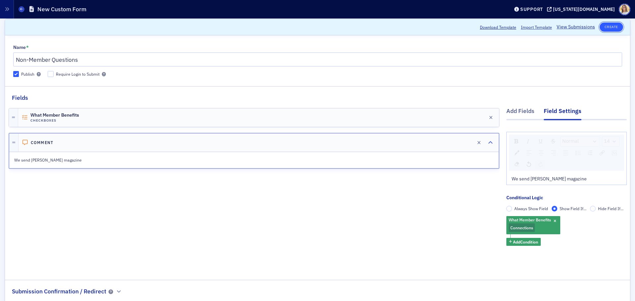
click at [610, 25] on button "Create" at bounding box center [610, 26] width 23 height 9
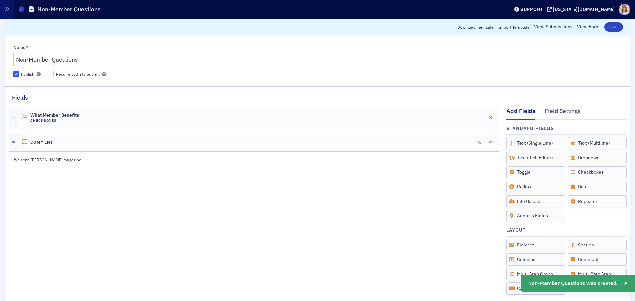
click at [590, 29] on link "View Form" at bounding box center [588, 26] width 22 height 7
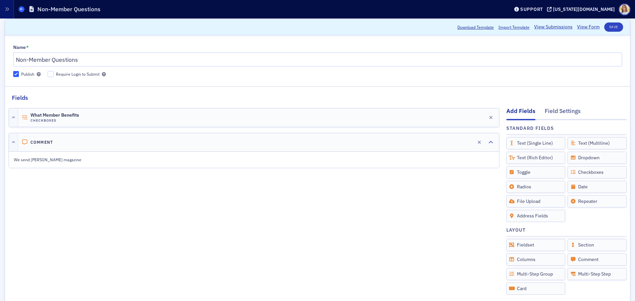
click at [22, 11] on span at bounding box center [22, 9] width 6 height 6
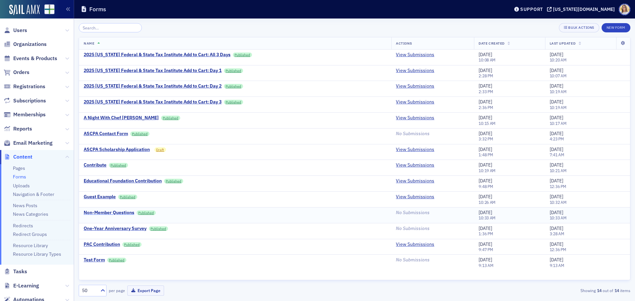
click at [118, 213] on div "Non-Member Questions" at bounding box center [109, 213] width 51 height 6
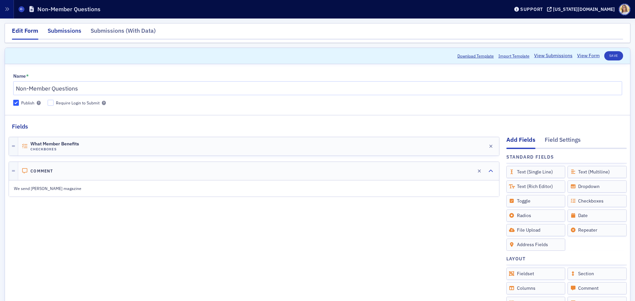
click at [54, 30] on div "Submissions" at bounding box center [65, 32] width 34 height 12
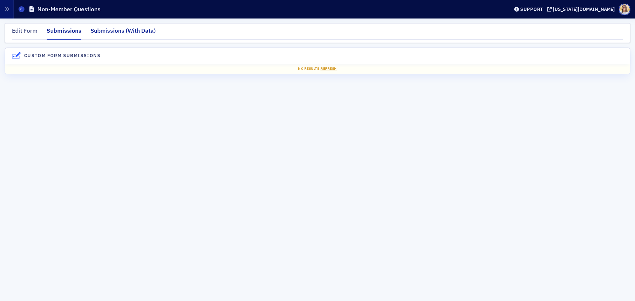
click at [110, 29] on div "Submissions (With Data)" at bounding box center [123, 32] width 65 height 12
click at [11, 33] on div "Edit Form Submissions Submissions (With Data)" at bounding box center [317, 33] width 625 height 20
click at [18, 30] on div "Edit Form" at bounding box center [24, 32] width 25 height 12
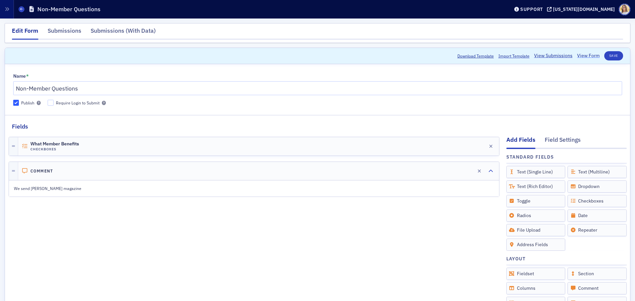
click at [580, 55] on link "View Form" at bounding box center [588, 55] width 22 height 7
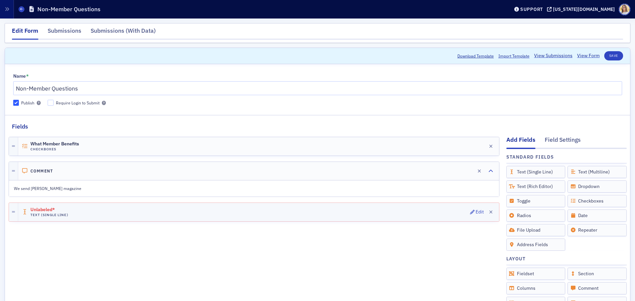
click at [41, 212] on span "Unlabeled*" at bounding box center [48, 209] width 37 height 5
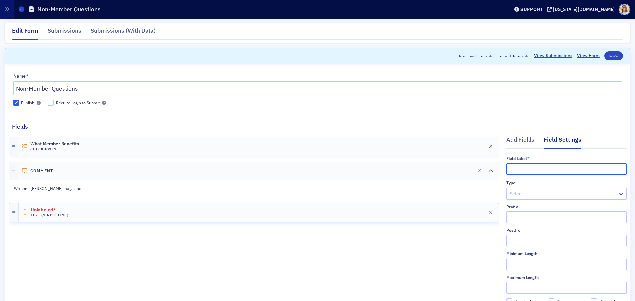
click at [538, 164] on input "text" at bounding box center [566, 169] width 120 height 12
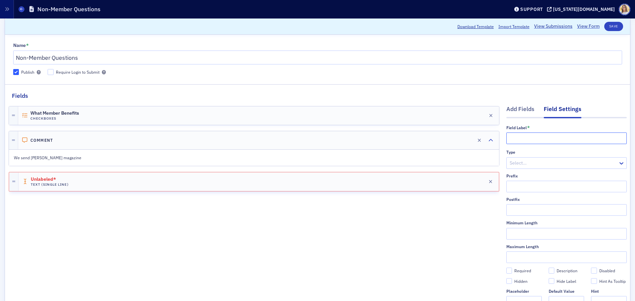
scroll to position [31, 0]
click at [314, 239] on div "What Member Benefits Checkboxes Edit Comment Edit We send Quartey magazine Unla…" at bounding box center [254, 227] width 490 height 254
drag, startPoint x: 545, startPoint y: 135, endPoint x: 499, endPoint y: 140, distance: 46.6
click at [500, 140] on div "Add Fields Field Settings Field Label * Information Type Select… Prefix Postfix…" at bounding box center [318, 227] width 618 height 254
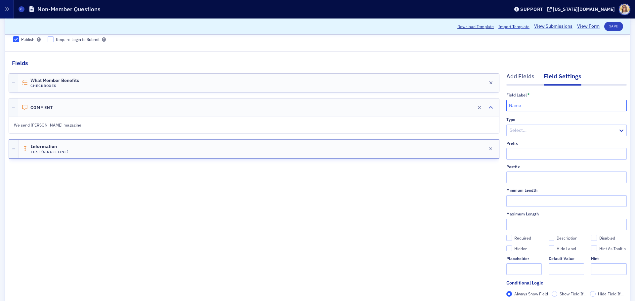
scroll to position [64, 0]
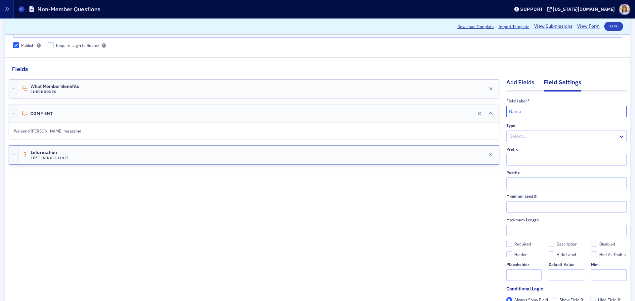
type input "Name"
click at [517, 85] on div "Add Fields" at bounding box center [520, 84] width 28 height 12
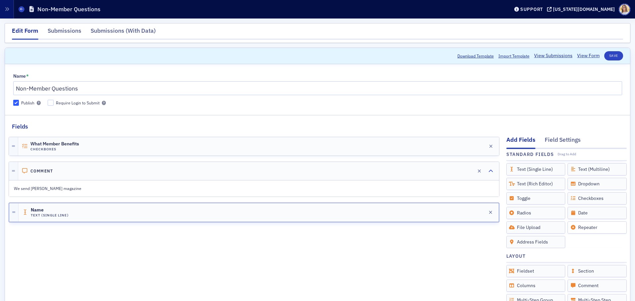
scroll to position [0, 0]
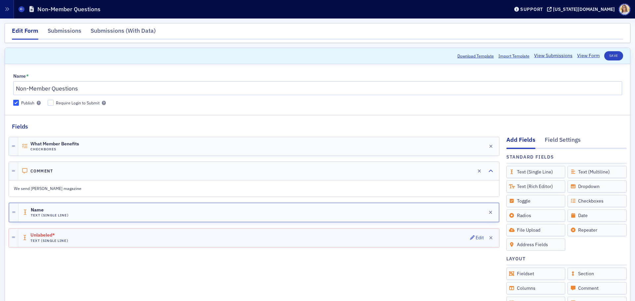
click at [310, 235] on div "Unlabeled* Text (Single Line) Edit" at bounding box center [258, 238] width 481 height 19
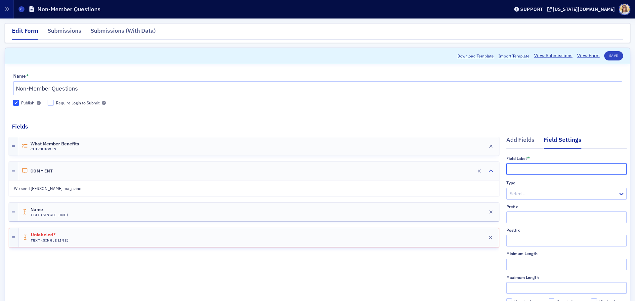
click at [544, 170] on input "text" at bounding box center [566, 169] width 120 height 12
type input "Email Address"
click at [612, 55] on button "Save" at bounding box center [613, 55] width 19 height 9
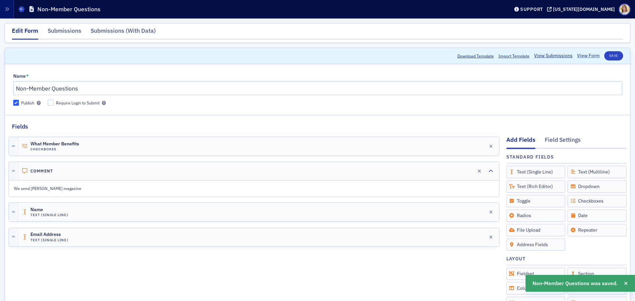
click at [579, 57] on link "View Form" at bounding box center [588, 55] width 22 height 7
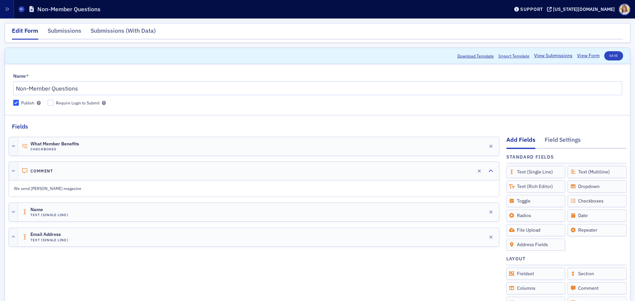
scroll to position [66, 0]
click at [586, 57] on link "View Form" at bounding box center [588, 55] width 22 height 7
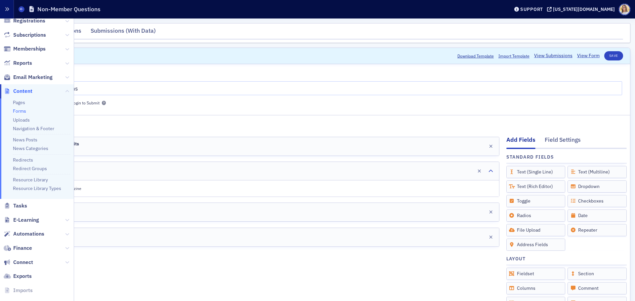
click at [8, 11] on icon "button" at bounding box center [7, 9] width 5 height 5
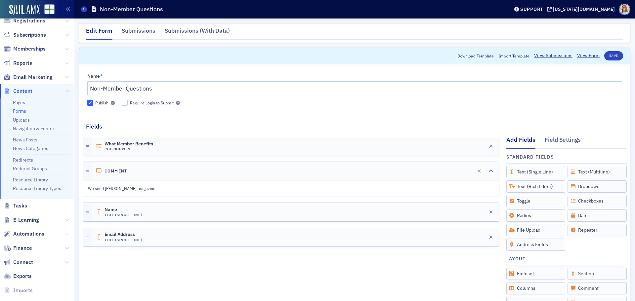
click at [65, 234] on icon at bounding box center [67, 234] width 4 height 4
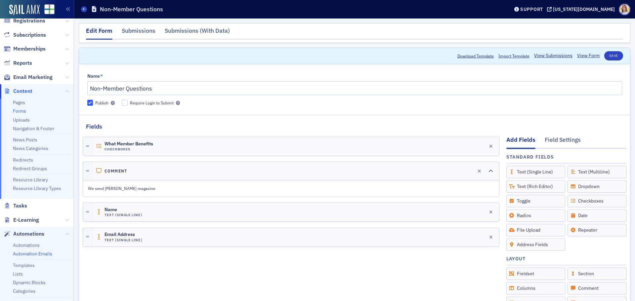
click at [40, 255] on link "Automation Emails" at bounding box center [32, 254] width 39 height 6
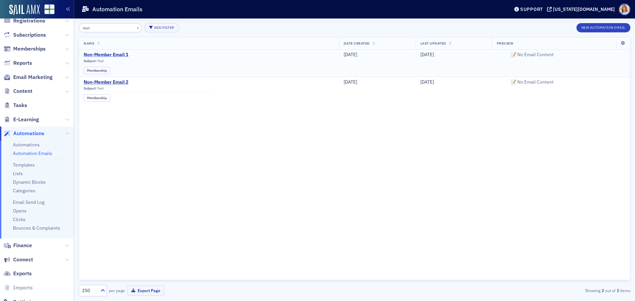
click at [117, 53] on span "Non-Member Email 1" at bounding box center [149, 55] width 130 height 6
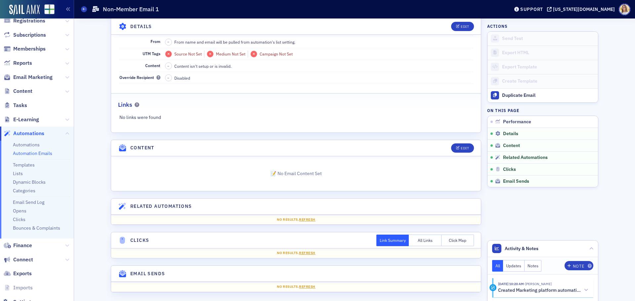
scroll to position [173, 0]
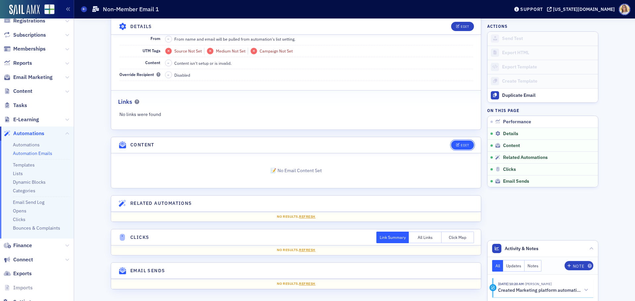
click at [456, 144] on icon "button" at bounding box center [458, 145] width 4 height 4
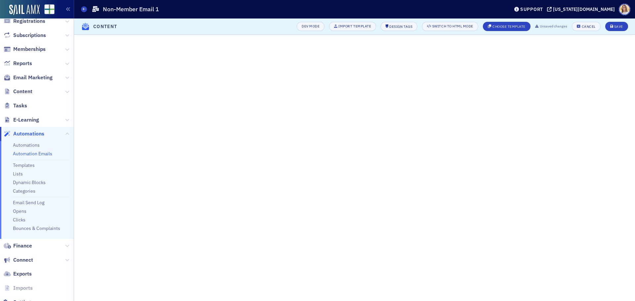
scroll to position [113, 0]
click at [614, 26] on div "Save" at bounding box center [618, 27] width 9 height 4
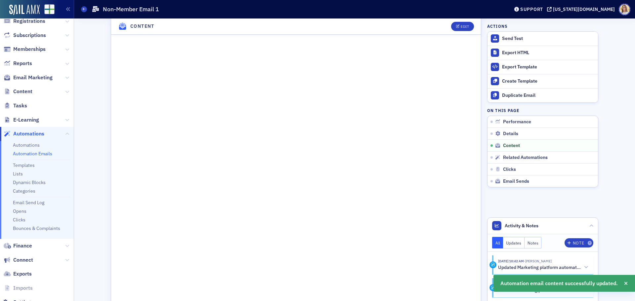
scroll to position [345, 0]
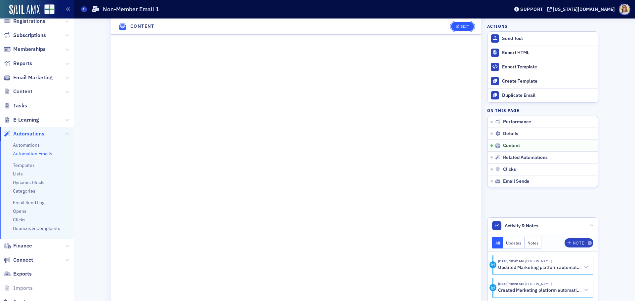
click at [464, 25] on div "Edit" at bounding box center [464, 27] width 8 height 4
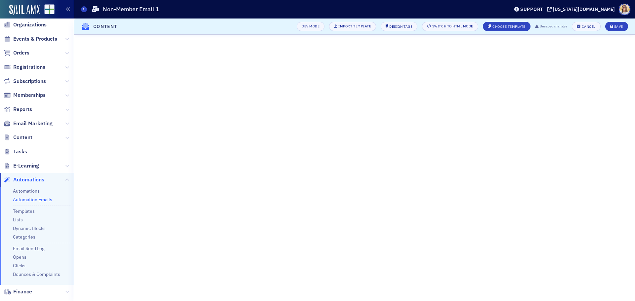
scroll to position [19, 0]
click at [593, 24] on button "Cancel" at bounding box center [585, 26] width 28 height 9
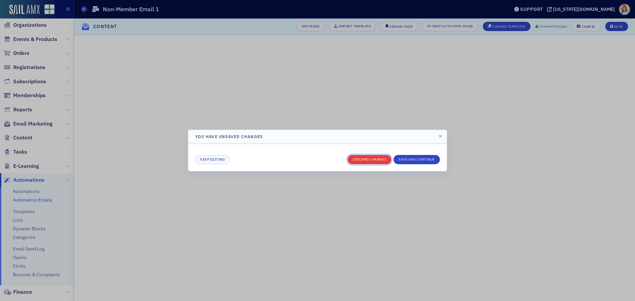
click at [376, 159] on button "Discard changes" at bounding box center [369, 159] width 44 height 9
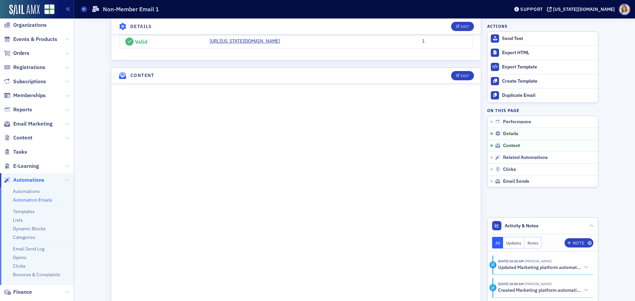
scroll to position [270, 0]
click at [470, 73] on button "Edit" at bounding box center [462, 75] width 23 height 9
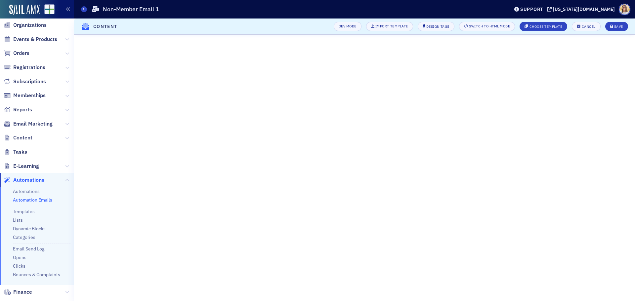
scroll to position [142, 0]
click at [615, 25] on div "Save" at bounding box center [618, 27] width 9 height 4
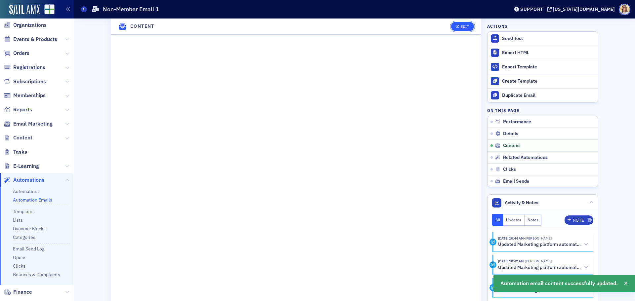
click at [465, 27] on div "Edit" at bounding box center [464, 27] width 8 height 4
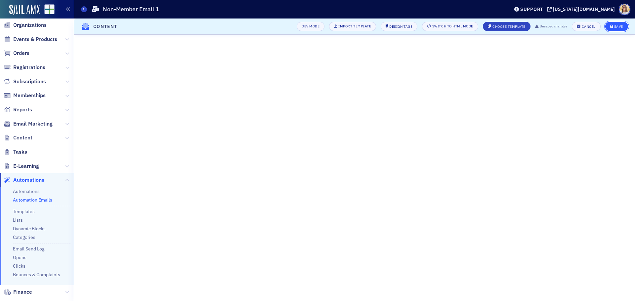
click at [614, 27] on div "Save" at bounding box center [618, 27] width 9 height 4
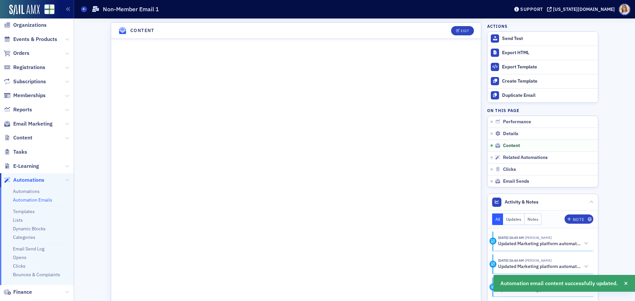
scroll to position [315, 0]
click at [461, 26] on button "Edit" at bounding box center [462, 29] width 23 height 9
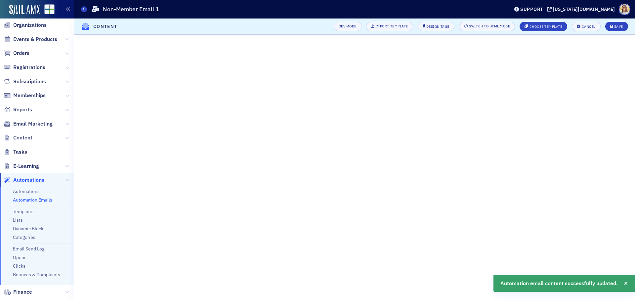
scroll to position [142, 0]
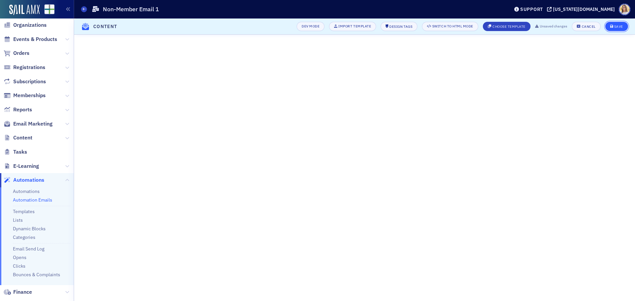
click at [615, 24] on button "Save" at bounding box center [616, 26] width 23 height 9
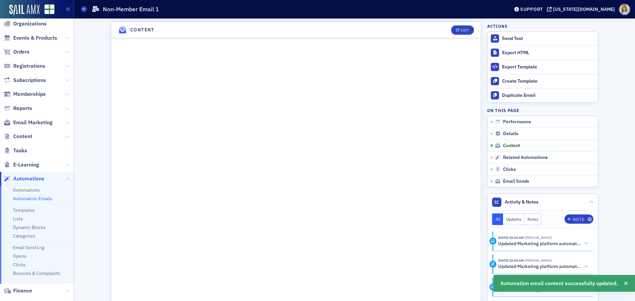
scroll to position [21, 0]
click at [466, 30] on div "Edit" at bounding box center [464, 30] width 8 height 4
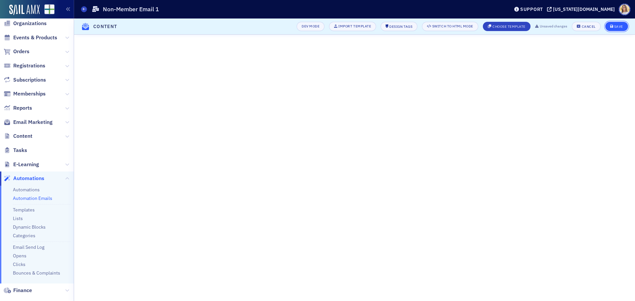
click at [622, 26] on div "Save" at bounding box center [618, 27] width 9 height 4
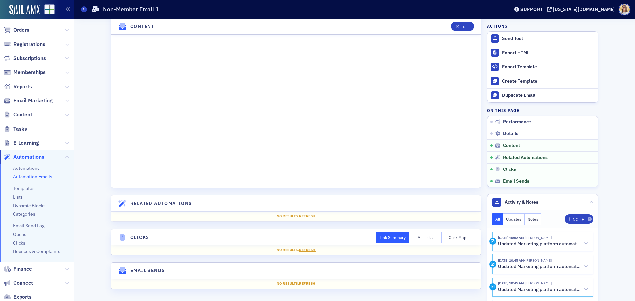
scroll to position [44, 0]
click at [25, 175] on link "Automation Emails" at bounding box center [32, 176] width 39 height 6
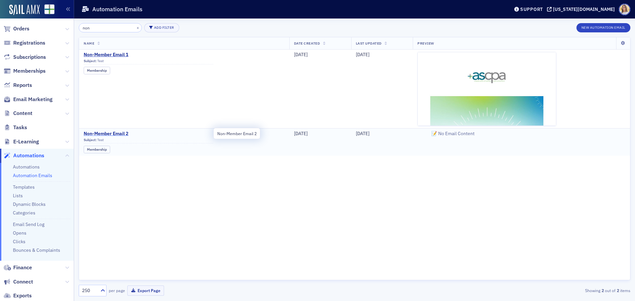
click at [118, 134] on span "Non-Member Email 2" at bounding box center [149, 134] width 130 height 6
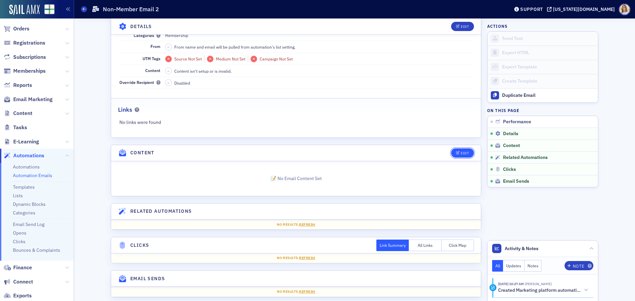
click at [456, 152] on icon "button" at bounding box center [458, 153] width 4 height 4
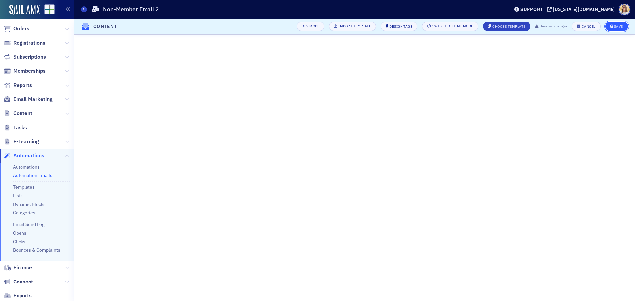
click at [617, 26] on div "Save" at bounding box center [618, 27] width 9 height 4
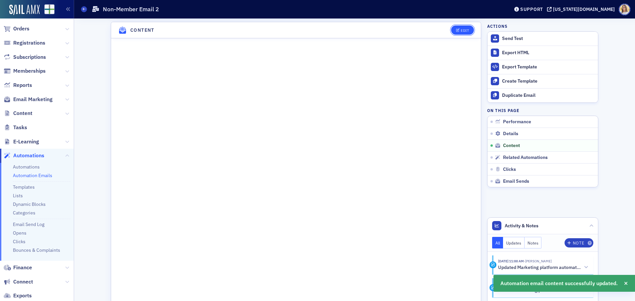
click at [463, 30] on div "Edit" at bounding box center [464, 31] width 8 height 4
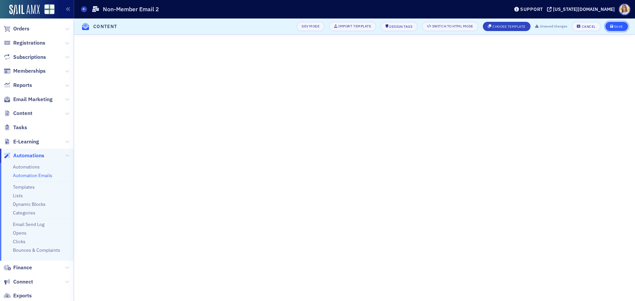
click at [617, 28] on div "Save" at bounding box center [618, 27] width 9 height 4
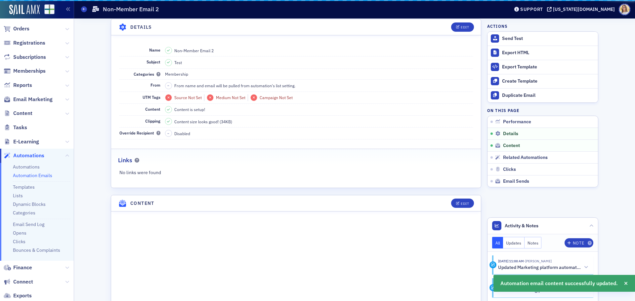
scroll to position [299, 0]
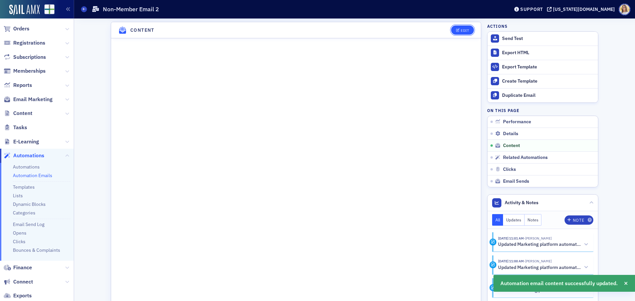
click at [459, 26] on button "Edit" at bounding box center [462, 29] width 23 height 9
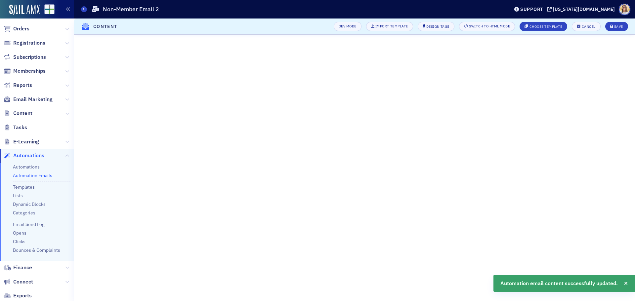
scroll to position [126, 0]
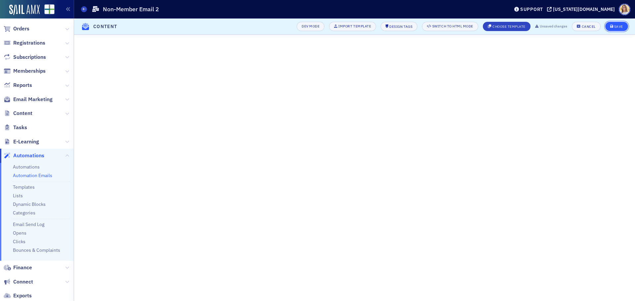
click at [617, 25] on div "Save" at bounding box center [618, 27] width 9 height 4
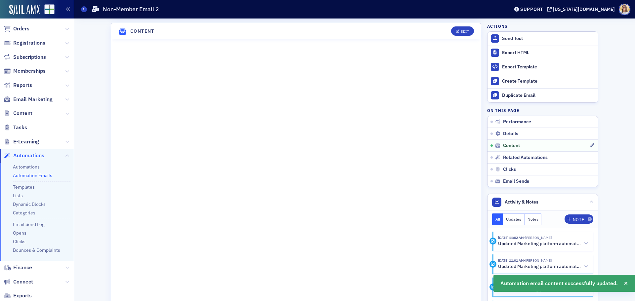
scroll to position [299, 0]
click at [462, 37] on header "Content Edit" at bounding box center [296, 30] width 370 height 16
click at [463, 29] on div "Edit" at bounding box center [464, 31] width 8 height 4
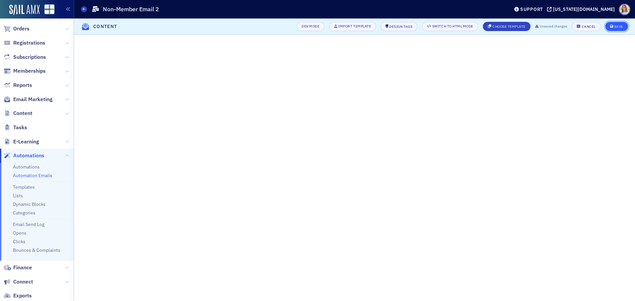
click at [617, 25] on div "Save" at bounding box center [618, 27] width 9 height 4
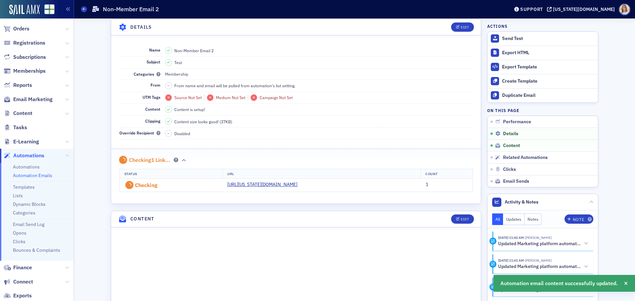
scroll to position [315, 0]
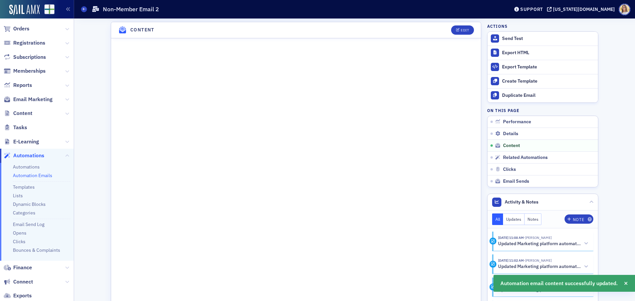
click at [451, 24] on header "Content Edit" at bounding box center [296, 30] width 370 height 16
click at [455, 27] on button "Edit" at bounding box center [462, 29] width 23 height 9
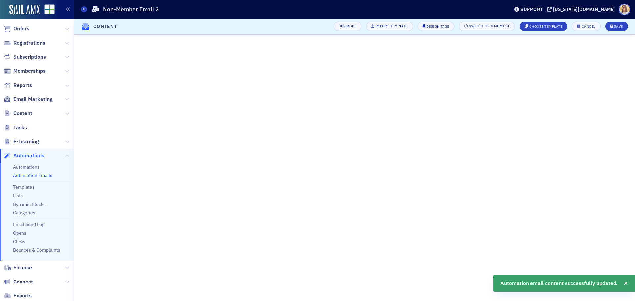
scroll to position [142, 0]
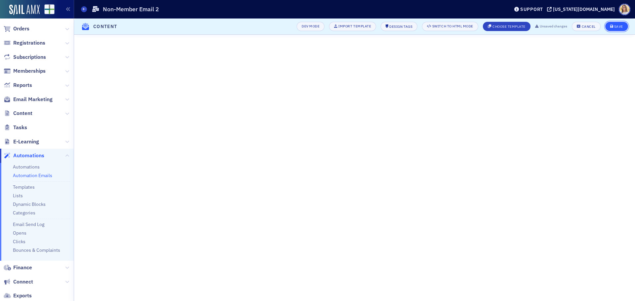
click at [617, 25] on div "Save" at bounding box center [618, 27] width 9 height 4
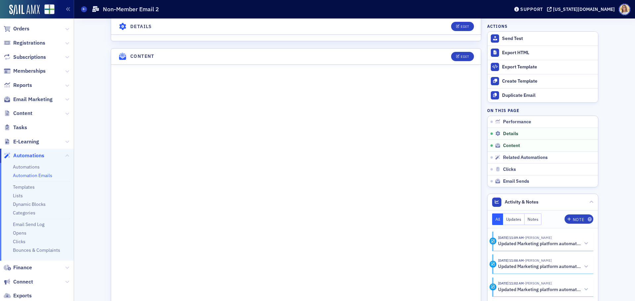
scroll to position [288, 0]
click at [35, 174] on link "Automation Emails" at bounding box center [32, 176] width 39 height 6
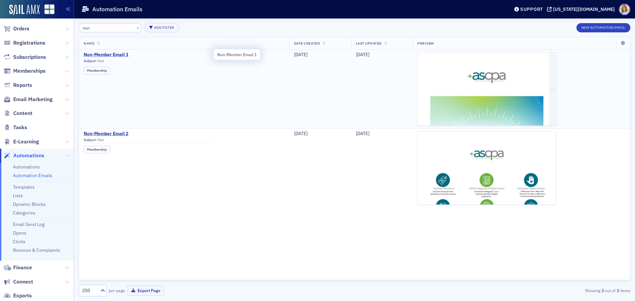
click at [122, 55] on span "Non-Member Email 1" at bounding box center [149, 55] width 130 height 6
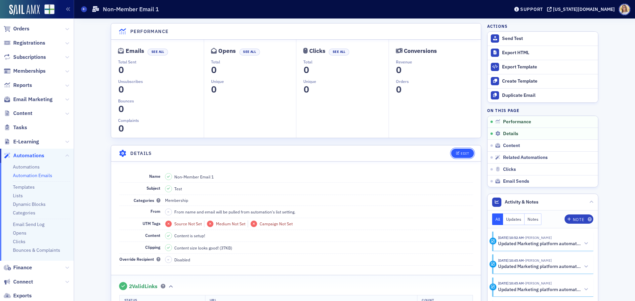
click at [460, 154] on div "Edit" at bounding box center [464, 154] width 8 height 4
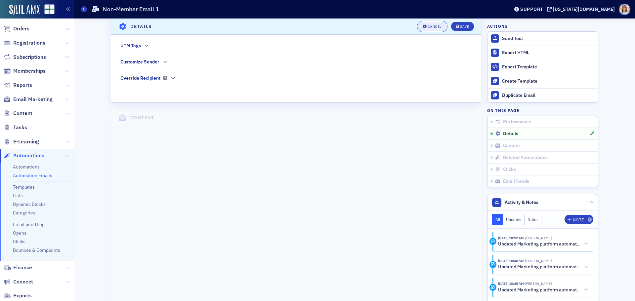
click at [429, 26] on div "Cancel" at bounding box center [434, 27] width 14 height 4
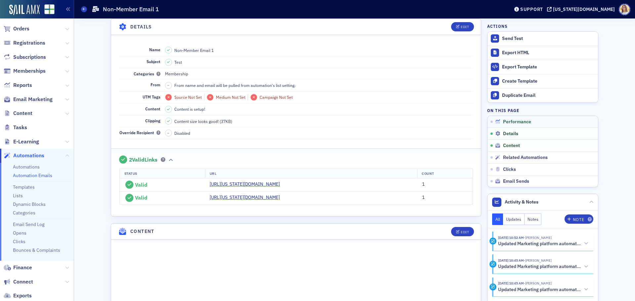
scroll to position [123, 0]
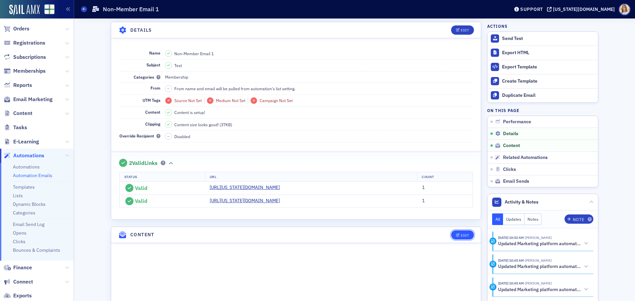
click at [459, 238] on button "Edit" at bounding box center [462, 234] width 23 height 9
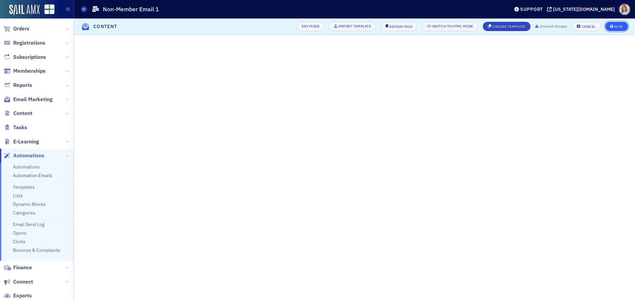
click at [621, 25] on div "Save" at bounding box center [618, 27] width 9 height 4
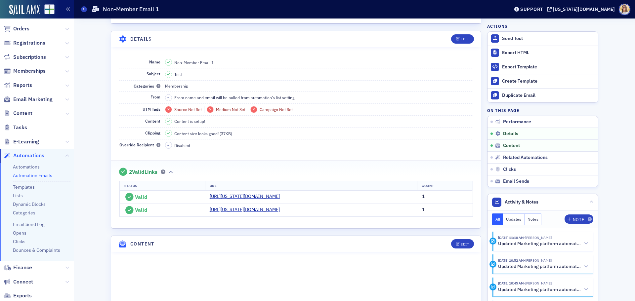
scroll to position [108, 0]
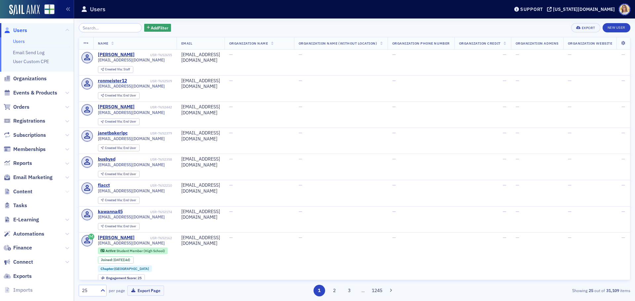
click at [65, 191] on icon at bounding box center [67, 192] width 4 height 4
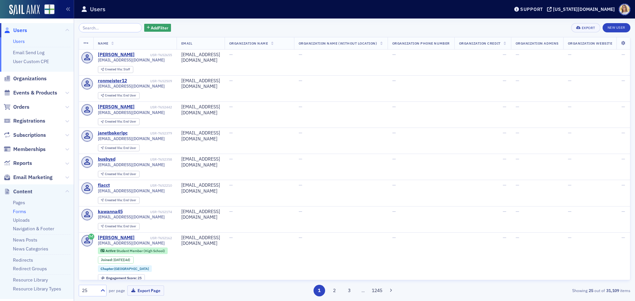
click at [22, 212] on link "Forms" at bounding box center [19, 212] width 13 height 6
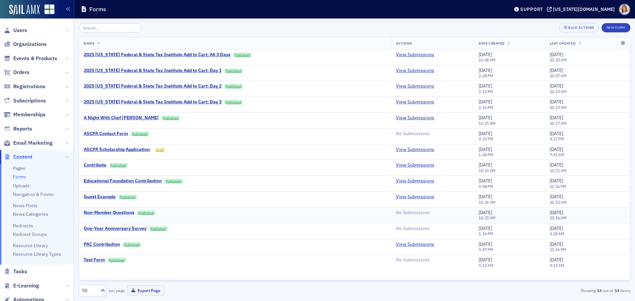
click at [123, 214] on div "Non-Member Questions" at bounding box center [109, 213] width 51 height 6
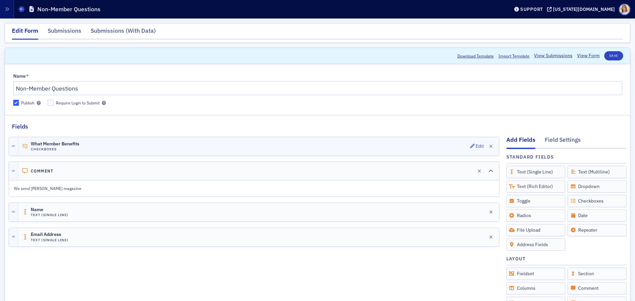
click at [124, 140] on div "What Member Benefits Checkboxes Edit" at bounding box center [258, 146] width 481 height 19
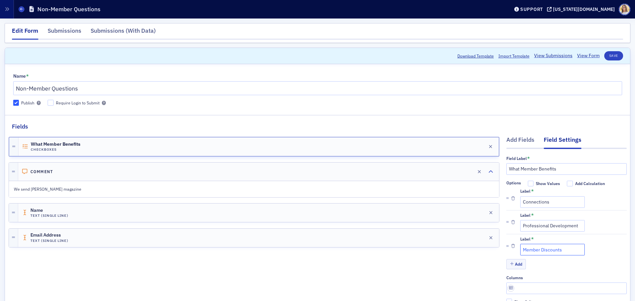
click at [559, 251] on input "Member Discounts" at bounding box center [552, 250] width 64 height 12
type input "Member Discounts & Services"
click at [547, 225] on input "Professional Development" at bounding box center [552, 226] width 64 height 12
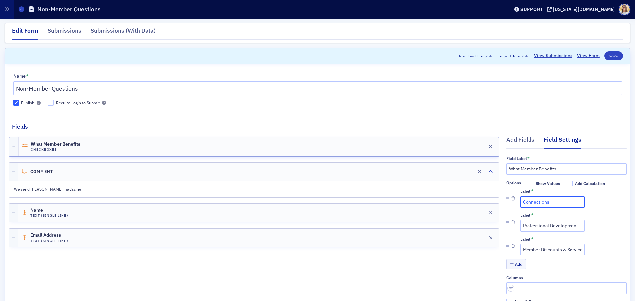
click at [559, 204] on input "Connections" at bounding box center [552, 202] width 64 height 12
type input "Connection & Community through events, member involvement"
click at [555, 220] on input "Professional Development" at bounding box center [552, 226] width 64 height 12
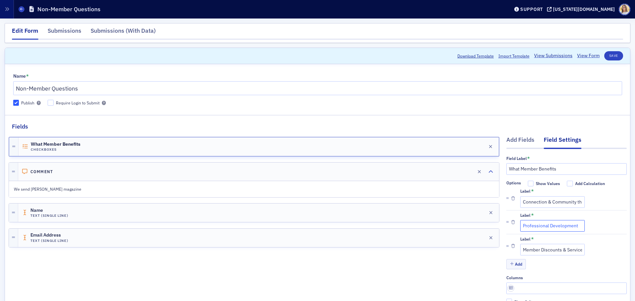
click at [567, 220] on input "Professional Development" at bounding box center [552, 226] width 64 height 12
type input "Professional Development through CPE, conferences"
click at [552, 244] on input "Member Discounts & Services" at bounding box center [552, 250] width 64 height 12
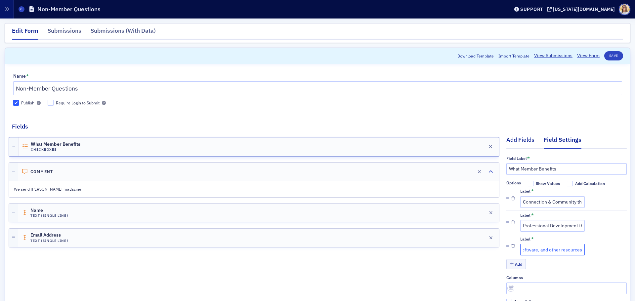
type input "Member Discounts & Services, invouding discounts on professional services, soft…"
click at [510, 141] on div "Add Fields" at bounding box center [520, 142] width 28 height 12
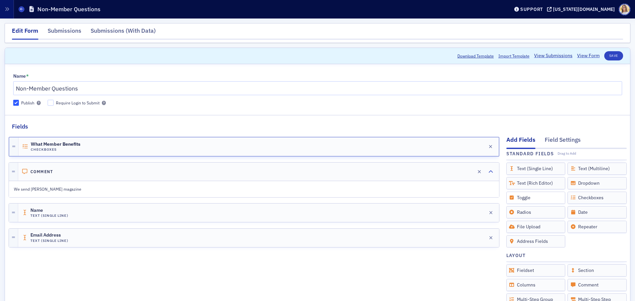
scroll to position [0, 0]
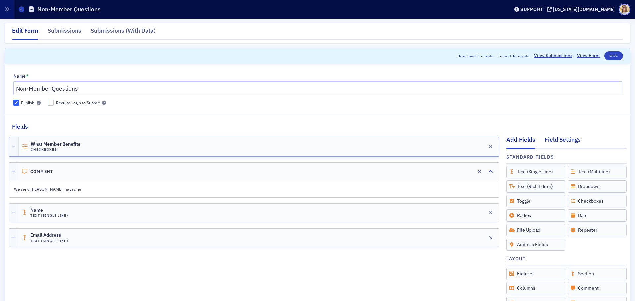
click at [562, 140] on div "Field Settings" at bounding box center [562, 142] width 36 height 12
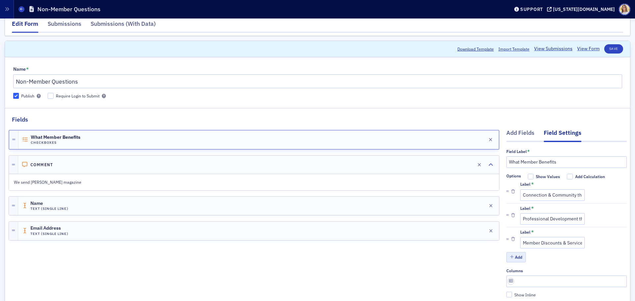
scroll to position [7, 0]
click at [513, 252] on button "Add" at bounding box center [516, 257] width 20 height 10
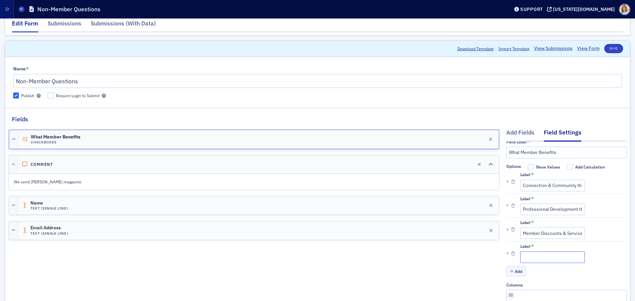
click at [530, 256] on input "Label *" at bounding box center [552, 258] width 64 height 12
type input "C"
type input "Legislative & Regulatory Advocacy through outreach, news updated"
click at [451, 251] on div "What Member Benefits Checkboxes Edit Comment Edit We send Quartey magazine Name…" at bounding box center [254, 258] width 490 height 268
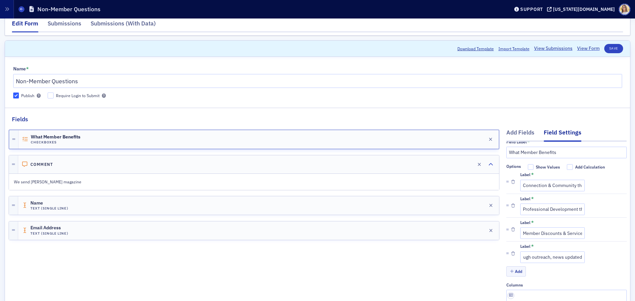
scroll to position [0, 0]
click at [90, 169] on div "Comment Edit" at bounding box center [258, 164] width 481 height 18
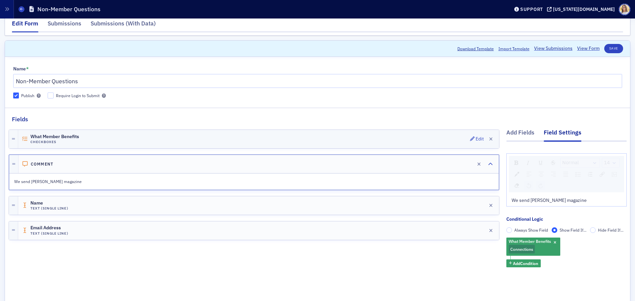
click at [207, 138] on div "What Member Benefits Checkboxes Edit" at bounding box center [258, 139] width 481 height 19
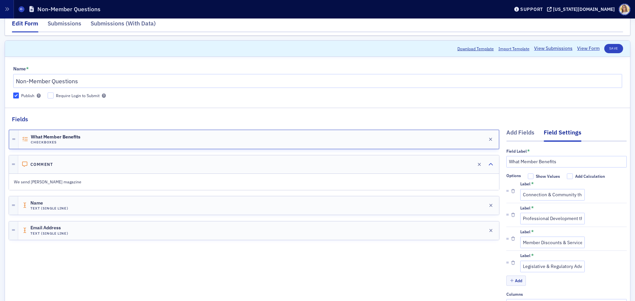
click at [157, 175] on div "We send [PERSON_NAME] magazine" at bounding box center [253, 181] width 489 height 15
click at [160, 145] on div "What Member Benefits Checkboxes Edit" at bounding box center [259, 139] width 480 height 19
click at [548, 195] on input "Connection & Community through events, member involvement" at bounding box center [552, 195] width 64 height 12
click at [566, 195] on input "Connection & Community through events, member involvement" at bounding box center [552, 195] width 64 height 12
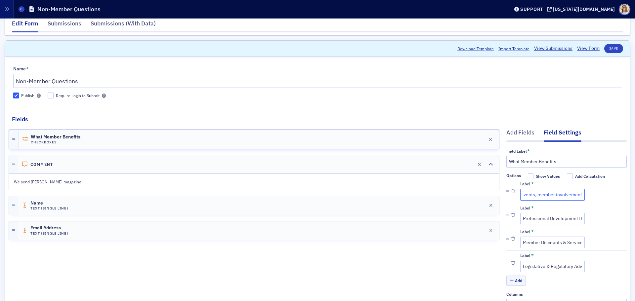
drag, startPoint x: 559, startPoint y: 195, endPoint x: 575, endPoint y: 196, distance: 16.5
click at [575, 196] on div "Label * Connection & Community through events, member involvement" at bounding box center [573, 190] width 106 height 19
click at [116, 165] on div "Comment Edit" at bounding box center [258, 164] width 481 height 18
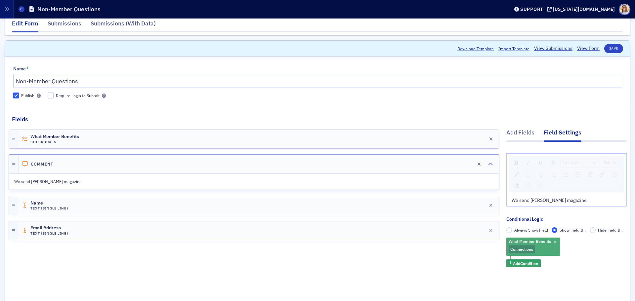
click at [527, 245] on span "Connections" at bounding box center [521, 249] width 26 height 9
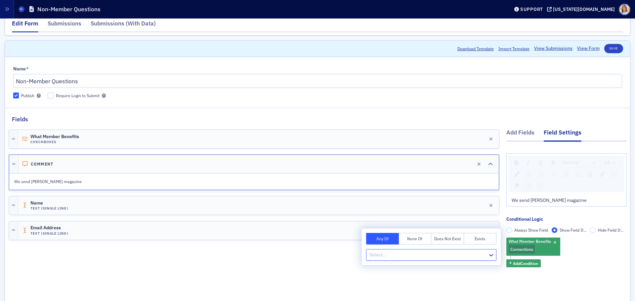
click at [551, 258] on div "What Member Benefits Connections Add Condition" at bounding box center [566, 253] width 120 height 30
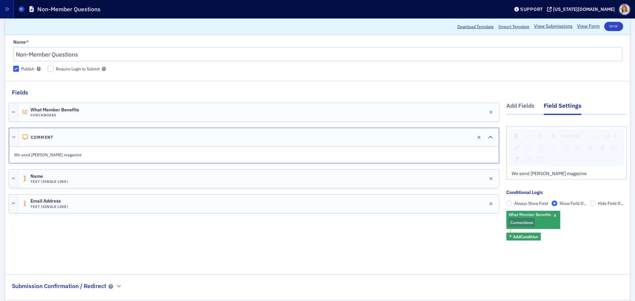
scroll to position [72, 0]
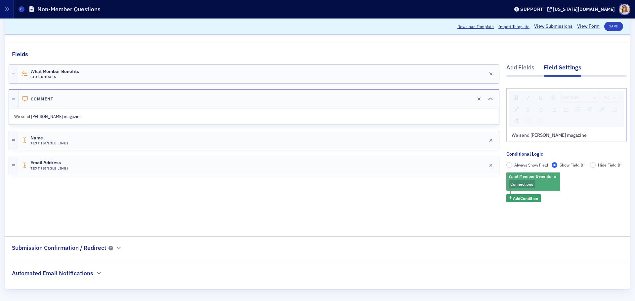
click at [524, 181] on span "Connections" at bounding box center [521, 184] width 26 height 9
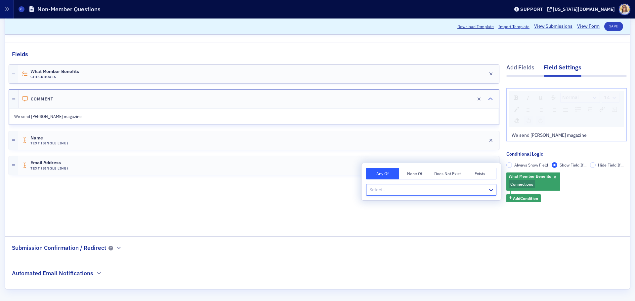
click at [573, 135] on div "We send [PERSON_NAME] magazine" at bounding box center [566, 135] width 110 height 7
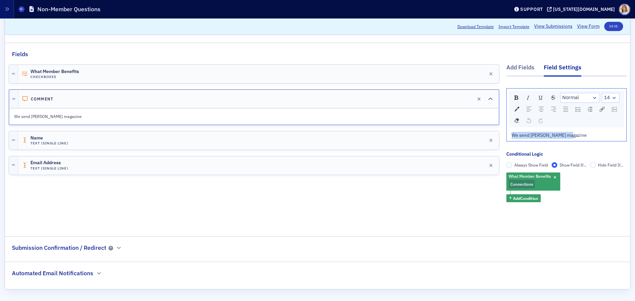
drag, startPoint x: 538, startPoint y: 135, endPoint x: 506, endPoint y: 136, distance: 32.1
click at [511, 136] on div "We send [PERSON_NAME] magazine" at bounding box center [566, 135] width 110 height 7
click at [607, 212] on div "Normal 14 through events, member involvement Conditional Logic Always Show Fiel…" at bounding box center [566, 152] width 120 height 151
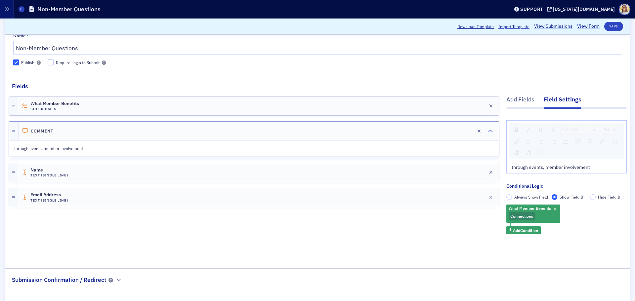
scroll to position [40, 0]
click at [524, 233] on span "Add Condition" at bounding box center [525, 231] width 25 height 6
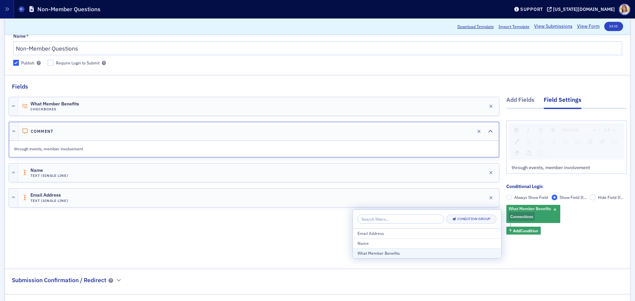
click at [435, 252] on div "What Member Benefits" at bounding box center [426, 253] width 139 height 6
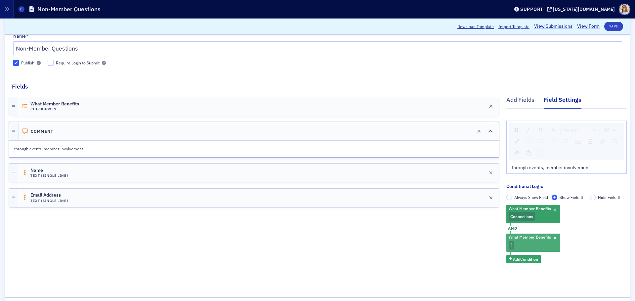
click at [523, 240] on span "What Member Benefits" at bounding box center [529, 236] width 42 height 5
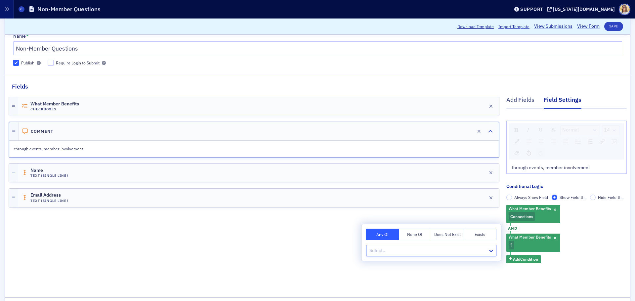
click at [421, 246] on div "Select..." at bounding box center [426, 251] width 121 height 10
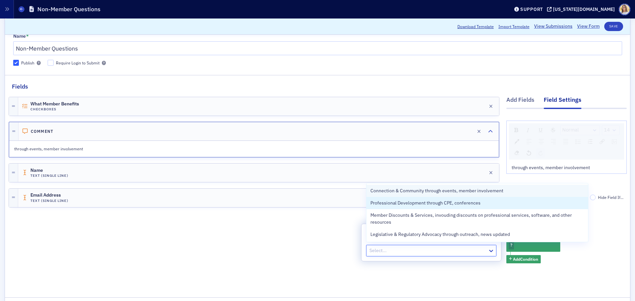
click at [417, 203] on span "Professional Development through CPE, conferences" at bounding box center [425, 203] width 110 height 7
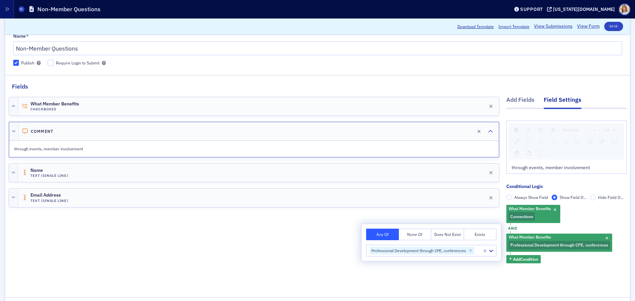
click at [309, 248] on div "What Member Benefits Checkboxes Edit Comment Edit through events, member involv…" at bounding box center [254, 189] width 490 height 197
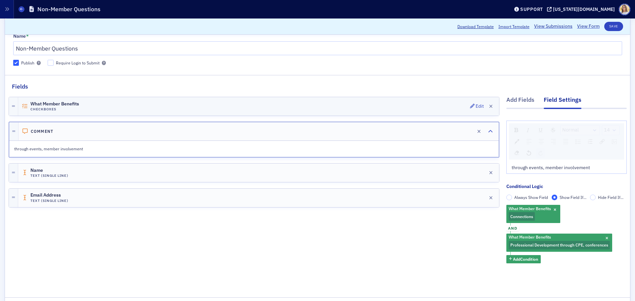
click at [100, 106] on div "What Member Benefits Checkboxes Edit" at bounding box center [258, 106] width 481 height 19
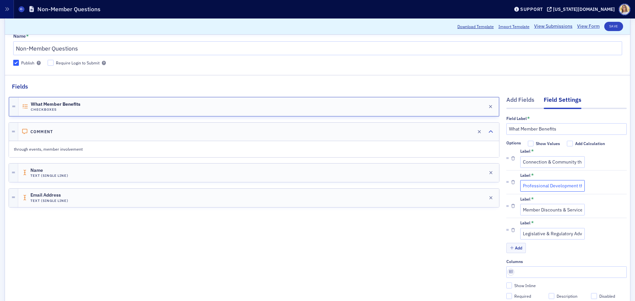
click at [556, 189] on input "Professional Development through CPE, conferences" at bounding box center [552, 186] width 64 height 12
click at [567, 186] on input "Professional Development through CPE, conferences" at bounding box center [552, 186] width 64 height 12
click at [565, 187] on input "Professional Development through CPE, conferences" at bounding box center [552, 186] width 64 height 12
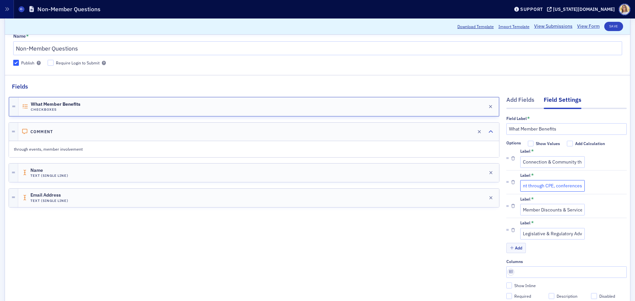
drag, startPoint x: 563, startPoint y: 185, endPoint x: 587, endPoint y: 187, distance: 24.3
click at [587, 187] on div "Label * Professional Development through CPE, conferences" at bounding box center [573, 182] width 106 height 19
click at [163, 149] on p "through events, member involvement" at bounding box center [254, 149] width 480 height 6
click at [163, 143] on div "through events, member involvement" at bounding box center [253, 148] width 489 height 15
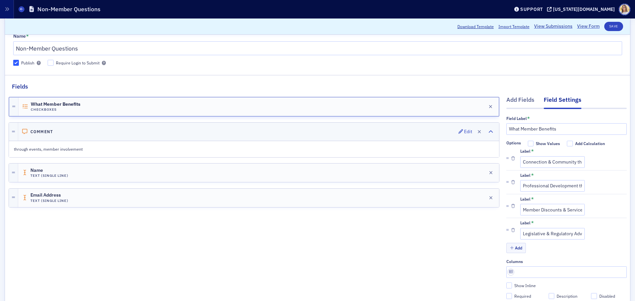
click at [187, 135] on div "Comment Edit" at bounding box center [258, 132] width 481 height 18
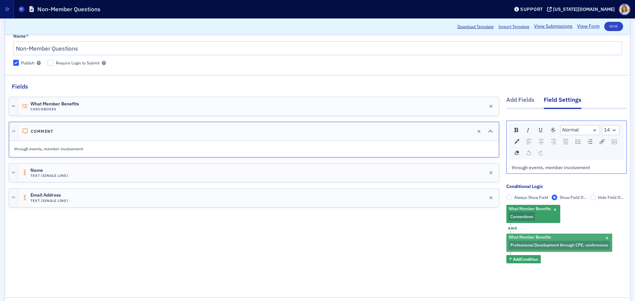
click at [546, 244] on span "Professional Development through CPE, conferences" at bounding box center [559, 244] width 98 height 5
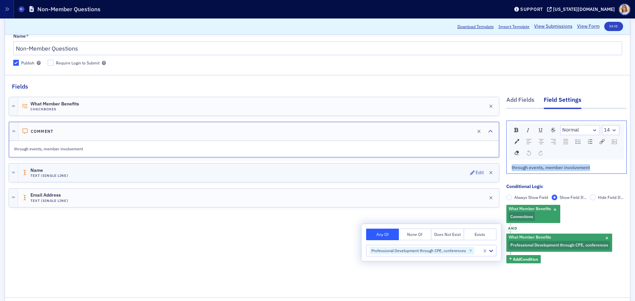
drag, startPoint x: 592, startPoint y: 169, endPoint x: 479, endPoint y: 168, distance: 112.4
click at [479, 168] on div "Add Fields Field Settings Normal 14 through events, member involvement Conditio…" at bounding box center [318, 189] width 618 height 197
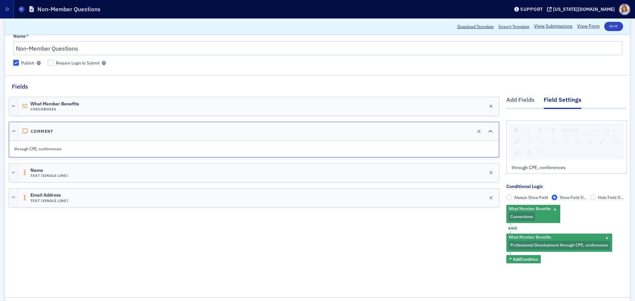
click at [425, 257] on div "What Member Benefits Checkboxes Edit Comment Edit through CPE, conferences Name…" at bounding box center [254, 189] width 490 height 197
click at [571, 262] on div "What Member Benefits Connections and What Member Benefits Professional Developm…" at bounding box center [566, 234] width 120 height 59
click at [87, 105] on div "What Member Benefits Checkboxes Edit" at bounding box center [258, 106] width 481 height 19
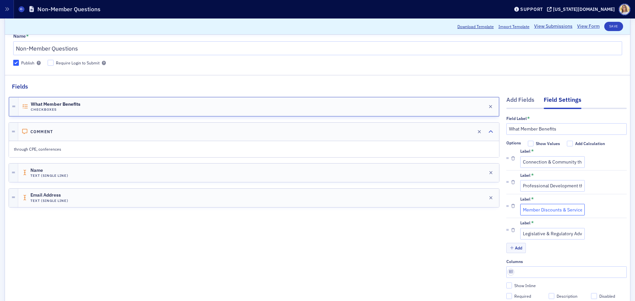
click at [531, 209] on input "Member Discounts & Services, invouding discounts on professional services, soft…" at bounding box center [552, 210] width 64 height 12
drag, startPoint x: 561, startPoint y: 211, endPoint x: 510, endPoint y: 208, distance: 51.0
click at [510, 208] on li "Label * Member Discounts & Services, invouding discounts on professional servic…" at bounding box center [566, 206] width 120 height 24
click at [120, 134] on div "Comment Edit" at bounding box center [258, 132] width 481 height 18
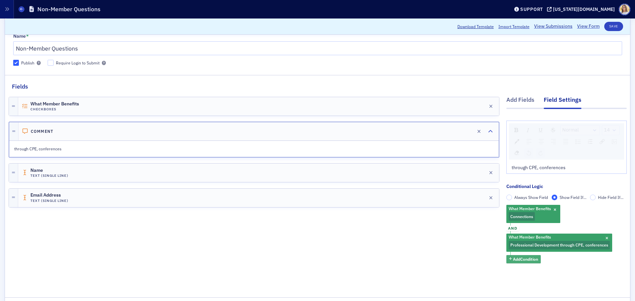
click at [518, 259] on span "Add Condition" at bounding box center [525, 259] width 25 height 6
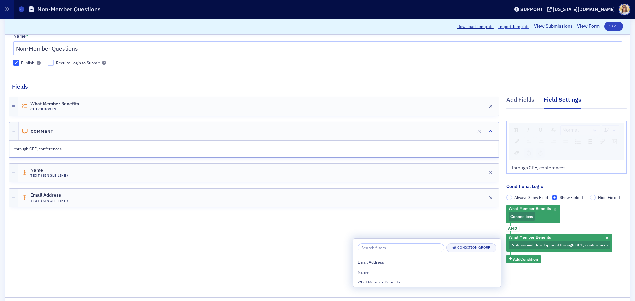
click at [286, 242] on div "What Member Benefits Checkboxes Edit Comment Edit through CPE, conferences Name…" at bounding box center [254, 189] width 490 height 197
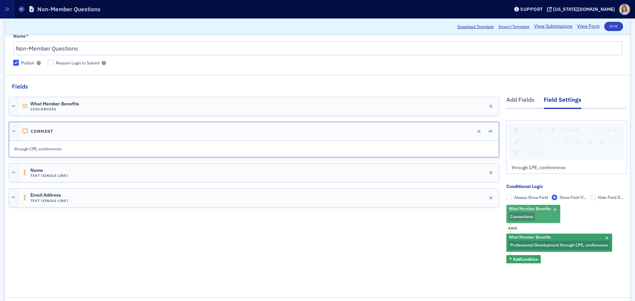
click at [526, 216] on span "Connections" at bounding box center [521, 216] width 23 height 5
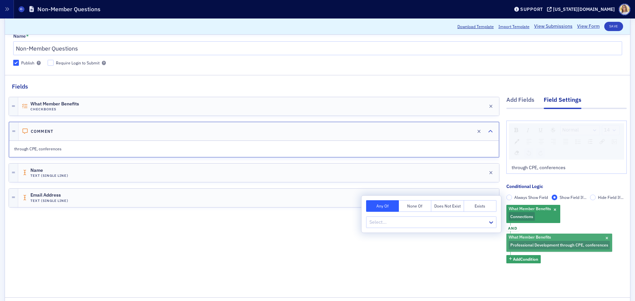
click at [553, 239] on div "What Member Benefits Professional Development through CPE, conferences" at bounding box center [559, 243] width 106 height 18
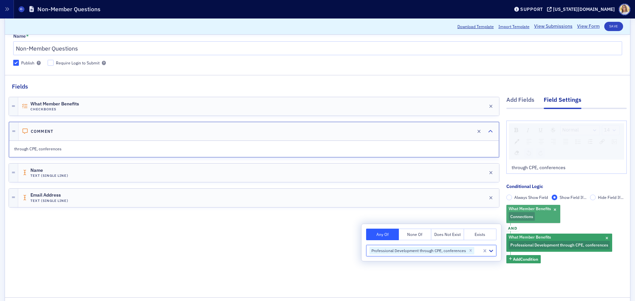
click at [525, 214] on span "Connections" at bounding box center [521, 216] width 23 height 5
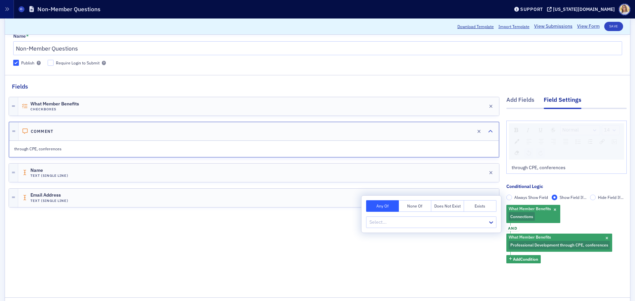
click at [421, 244] on div "What Member Benefits Checkboxes Edit Comment Edit through CPE, conferences Name…" at bounding box center [254, 189] width 490 height 197
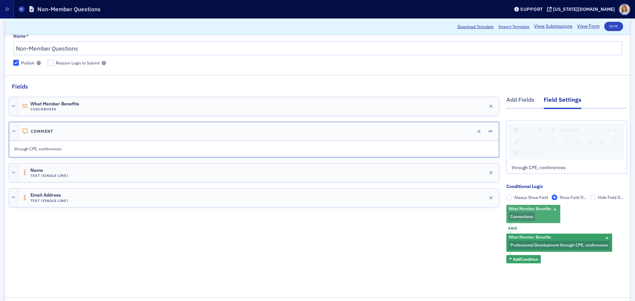
click at [541, 216] on div "What Member Benefits Connections" at bounding box center [533, 214] width 54 height 18
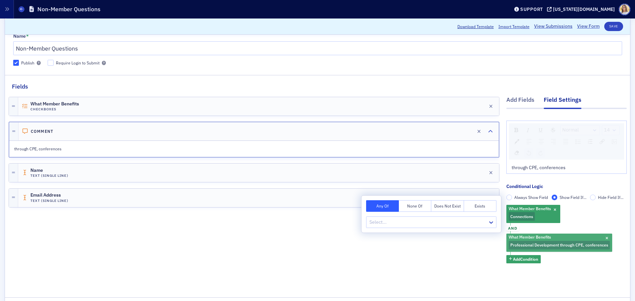
click at [537, 236] on span "What Member Benefits" at bounding box center [529, 236] width 42 height 5
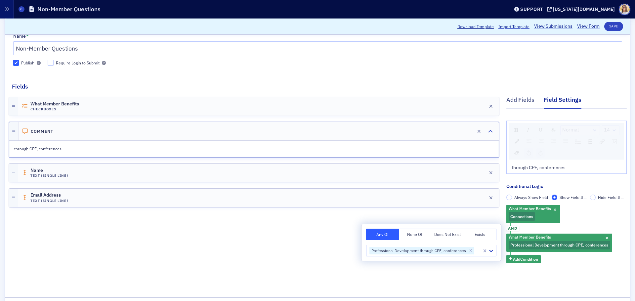
click at [161, 240] on div "What Member Benefits Checkboxes Edit Comment Edit through CPE, conferences Name…" at bounding box center [254, 189] width 490 height 197
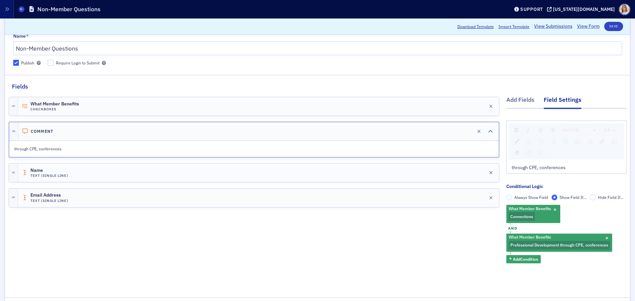
click at [506, 229] on span "and" at bounding box center [512, 228] width 13 height 5
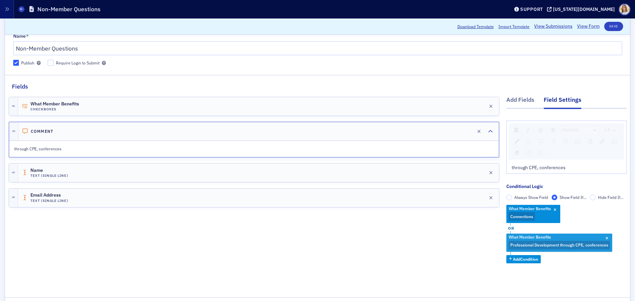
click at [539, 244] on span "Professional Development through CPE, conferences" at bounding box center [559, 244] width 98 height 5
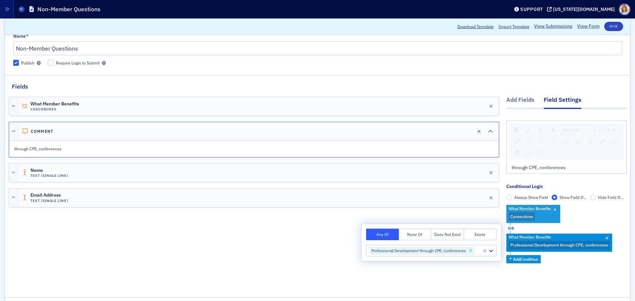
click at [524, 212] on span "What Member Benefits" at bounding box center [529, 208] width 45 height 7
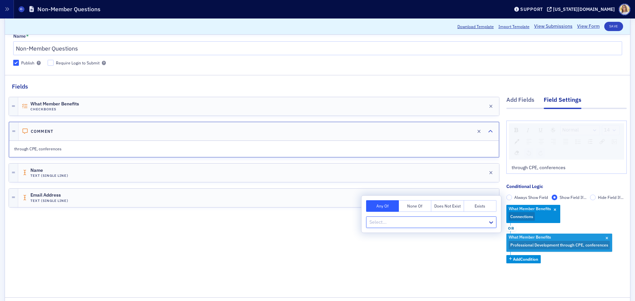
click at [525, 242] on span "Professional Development through CPE, conferences" at bounding box center [558, 245] width 101 height 9
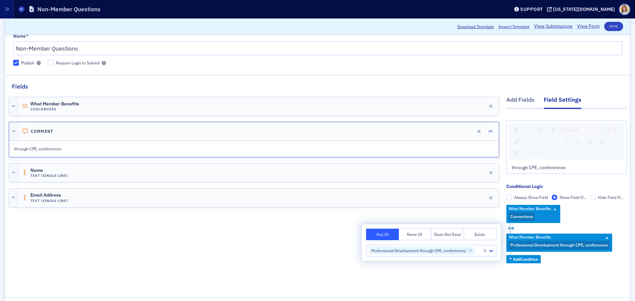
click at [553, 166] on span "through CPE, conferences" at bounding box center [538, 168] width 54 height 6
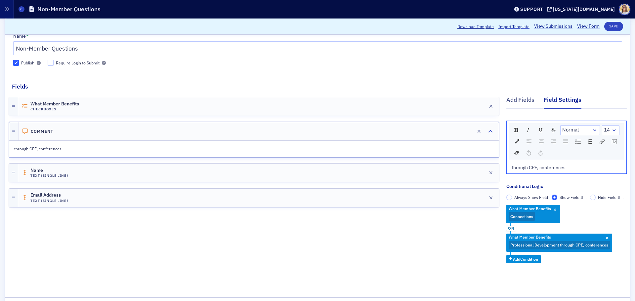
click at [553, 166] on span "through CPE, conferences" at bounding box center [538, 168] width 54 height 6
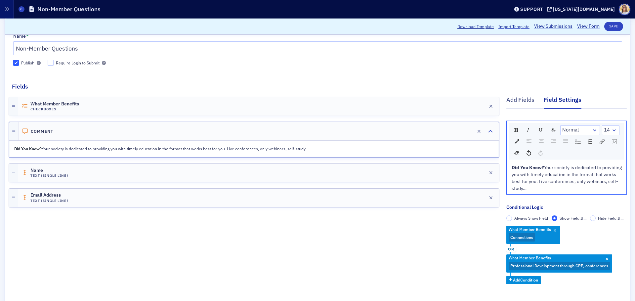
click at [359, 236] on div "What Member Benefits Checkboxes Edit Comment Edit Did You Know? Your society is…" at bounding box center [254, 200] width 490 height 218
click at [520, 232] on span "What Member Benefits" at bounding box center [529, 229] width 45 height 7
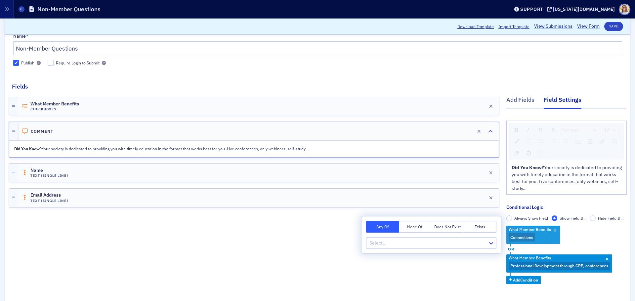
click at [519, 235] on span "Connections" at bounding box center [521, 237] width 23 height 5
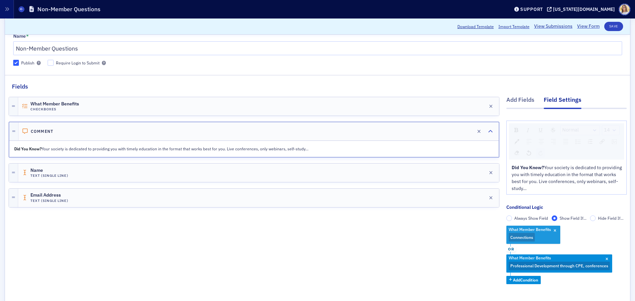
click at [519, 239] on span "Connections" at bounding box center [521, 237] width 23 height 5
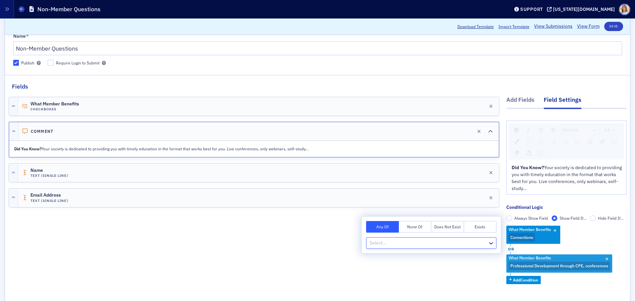
click at [525, 261] on span "What Member Benefits" at bounding box center [529, 257] width 45 height 7
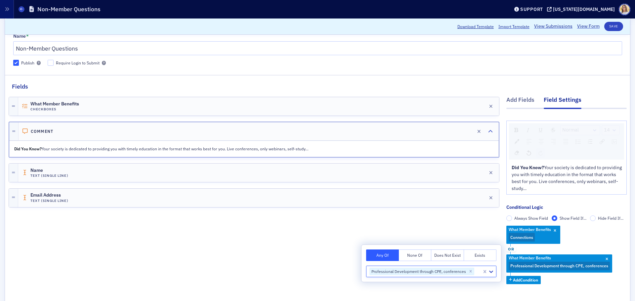
click at [356, 231] on div "What Member Benefits Checkboxes Edit Comment Edit Did You Know? Your society is…" at bounding box center [254, 200] width 490 height 218
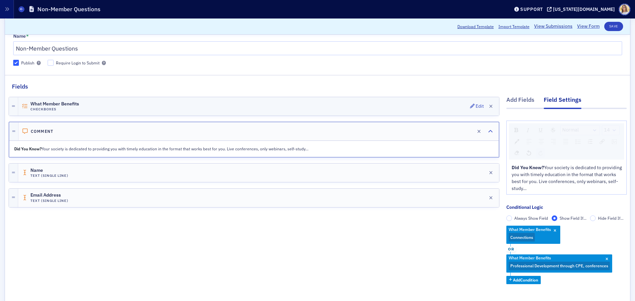
click at [171, 111] on div "What Member Benefits Checkboxes Edit" at bounding box center [258, 106] width 481 height 19
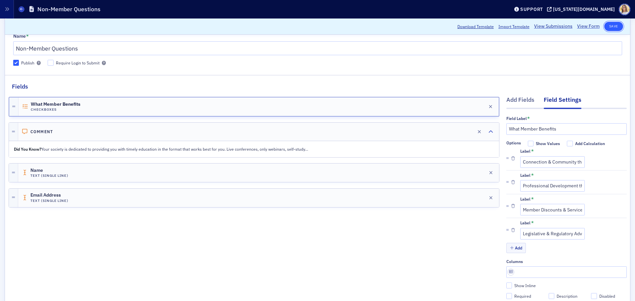
click at [606, 27] on button "Save" at bounding box center [613, 26] width 19 height 9
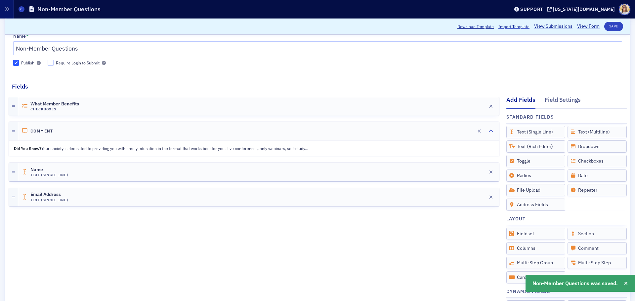
click at [588, 28] on link "View Form" at bounding box center [588, 26] width 22 height 7
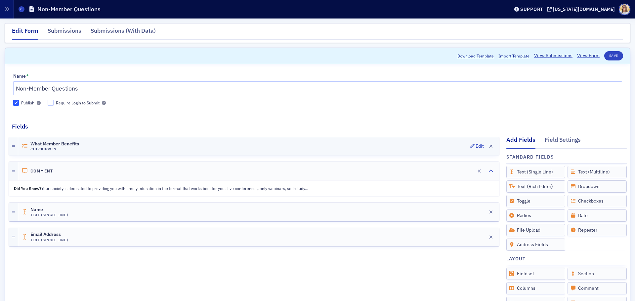
click at [141, 141] on div "What Member Benefits Checkboxes Edit" at bounding box center [258, 146] width 481 height 19
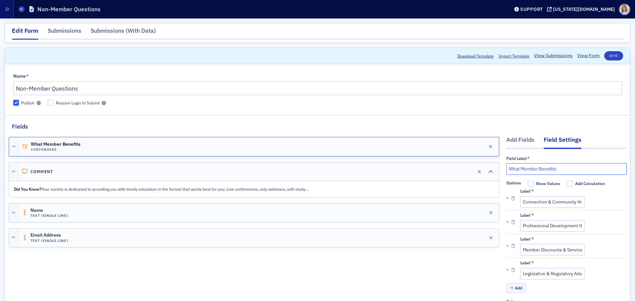
click at [560, 169] on input "What Member Benefits" at bounding box center [566, 169] width 120 height 12
type input "What member benefits are most appealing to you?"
click at [607, 57] on button "Save" at bounding box center [613, 55] width 19 height 9
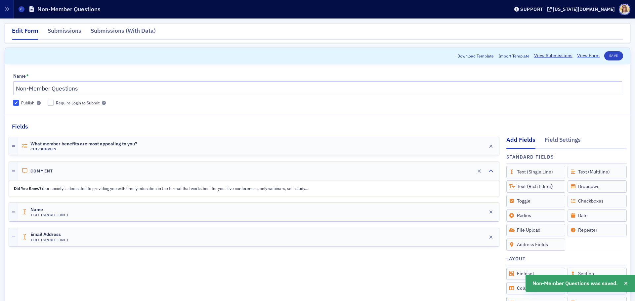
click at [577, 56] on link "View Form" at bounding box center [588, 55] width 22 height 7
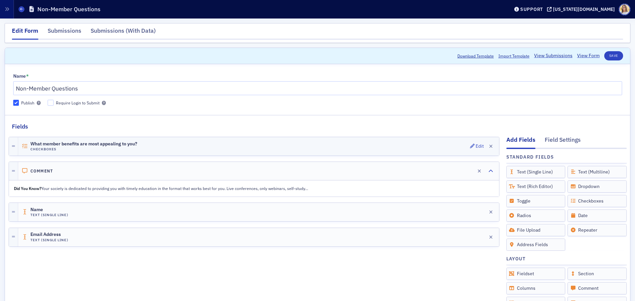
click at [121, 147] on h4 "Checkboxes" at bounding box center [83, 149] width 107 height 4
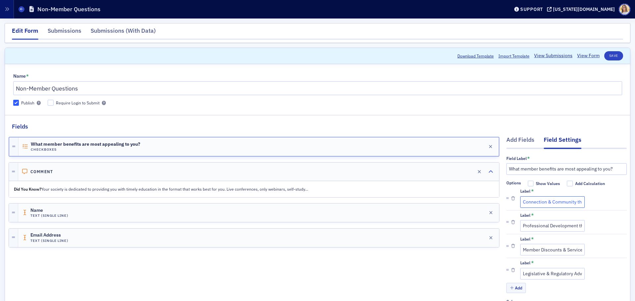
click at [540, 204] on input "Connection & Community through events, member involvement" at bounding box center [552, 202] width 64 height 12
click at [550, 228] on input "Professional Development through CPE, conferences" at bounding box center [552, 226] width 64 height 12
click at [545, 254] on input "Member Discounts & Services, invouding discounts on professional services, soft…" at bounding box center [552, 250] width 64 height 12
drag, startPoint x: 523, startPoint y: 249, endPoint x: 470, endPoint y: 269, distance: 57.0
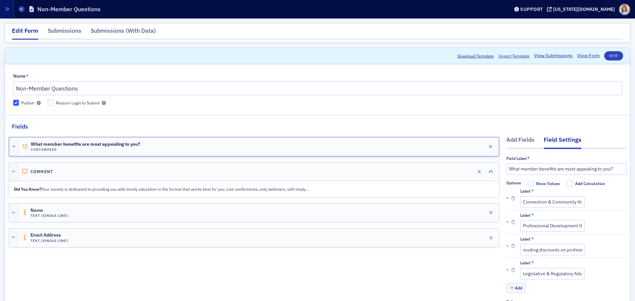
click at [470, 269] on div "What member benefits are most appealing to you? Checkboxes Edit Comment Edit Di…" at bounding box center [254, 265] width 490 height 268
click at [542, 250] on input "Member Discounts & Services, invouding discounts on professional services, soft…" at bounding box center [552, 250] width 64 height 12
drag, startPoint x: 542, startPoint y: 250, endPoint x: 510, endPoint y: 262, distance: 34.4
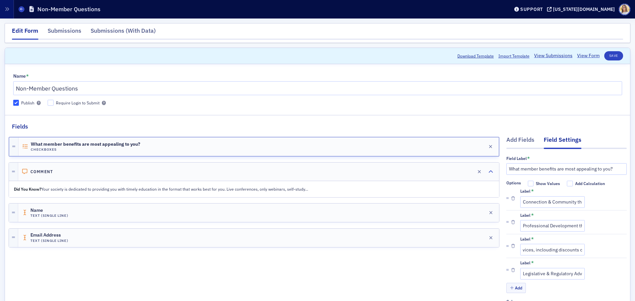
click at [494, 266] on div "Add Fields Field Settings Field Label * What member benefits are most appealing…" at bounding box center [318, 265] width 618 height 268
click at [547, 252] on input "Member Discounts & Services, inclouding discounts on professional services, sof…" at bounding box center [552, 250] width 64 height 12
type input "Member Discounts & Services, including discounts on professional services, soft…"
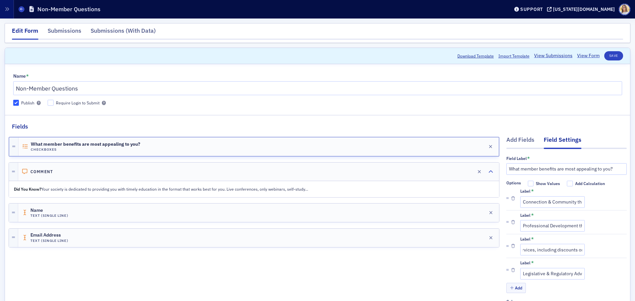
scroll to position [0, 0]
click at [474, 274] on div "What member benefits are most appealing to you? Checkboxes Edit Comment Edit Di…" at bounding box center [254, 265] width 490 height 268
click at [537, 253] on input "Member Discounts & Services, including discounts on professional services, soft…" at bounding box center [552, 250] width 64 height 12
click at [533, 275] on input "Legislative & Regulatory Advocacy through outreach, news updated" at bounding box center [552, 274] width 64 height 12
click at [534, 198] on input "Connection & Community through events, member involvement" at bounding box center [552, 202] width 64 height 12
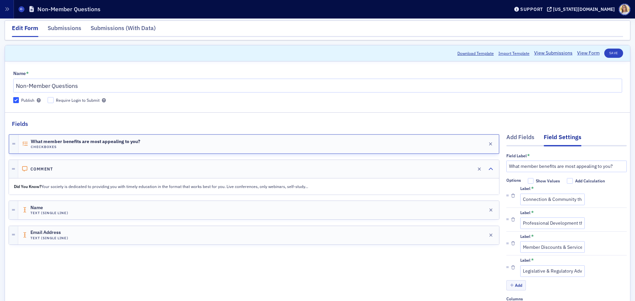
scroll to position [3, 0]
click at [554, 194] on input "Connection & Community through events, member involvement" at bounding box center [552, 199] width 64 height 12
type input "Connection & Community through events, member involvement, and online discussio…"
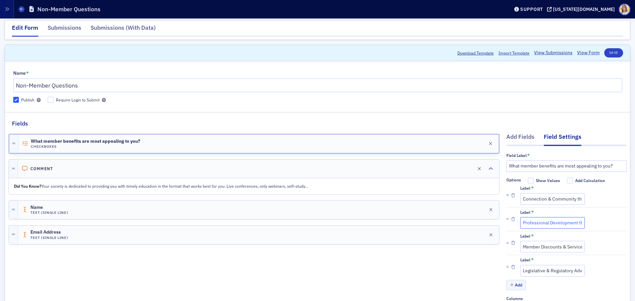
click at [558, 224] on input "Professional Development through CPE, conferences" at bounding box center [552, 223] width 64 height 12
type input "Professional Development through CPE, conferences, curated publications, and pe…"
click at [526, 246] on input "Member Discounts & Services, including discounts on professional services, soft…" at bounding box center [552, 247] width 64 height 12
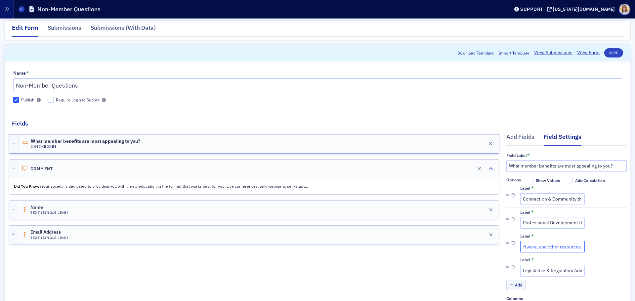
type input "Member Discounts & Services, including discounts on professional services, soft…"
click at [542, 269] on input "Legislative & Regulatory Advocacy through outreach, news updated" at bounding box center [552, 271] width 64 height 12
type input "Legislative & Regulatory Advocacy through outreach, news updates, and CPA PAC i…"
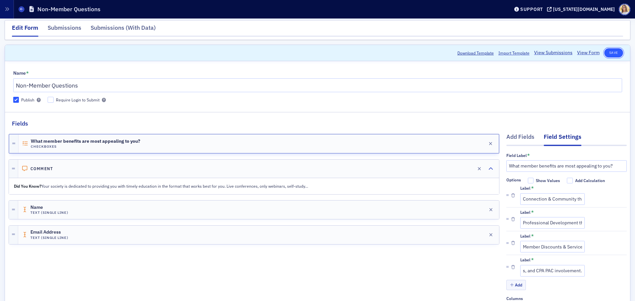
click at [609, 51] on button "Save" at bounding box center [613, 52] width 19 height 9
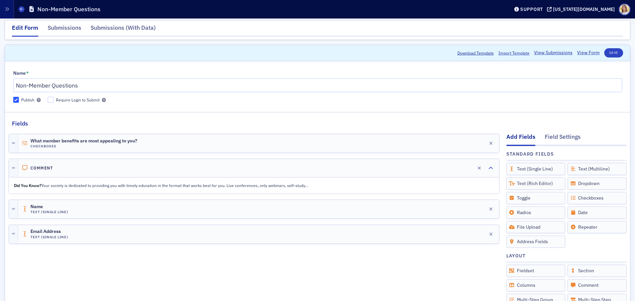
click at [176, 178] on div "Did You Know? Your society is dedicated to providing you with timely education …" at bounding box center [253, 185] width 489 height 15
click at [171, 192] on div "Did You Know? Your society is dedicated to providing you with timely education …" at bounding box center [253, 185] width 489 height 15
click at [54, 172] on div "Comment Edit" at bounding box center [258, 168] width 481 height 18
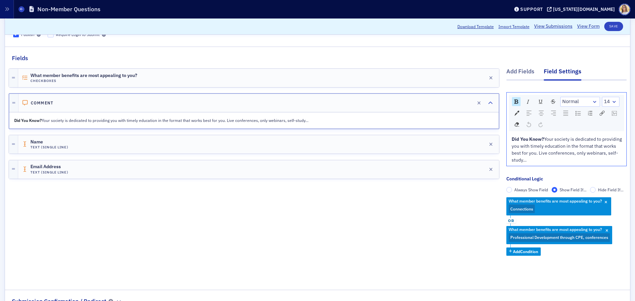
scroll to position [69, 0]
click at [572, 152] on span "Your society is dedicated to providing you with timely education in the format …" at bounding box center [566, 149] width 111 height 27
click at [569, 159] on div "Did You Know? Your society is dedicated to providing you with timely education …" at bounding box center [566, 150] width 110 height 28
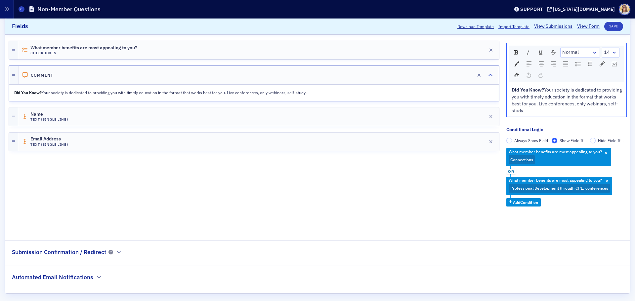
scroll to position [122, 0]
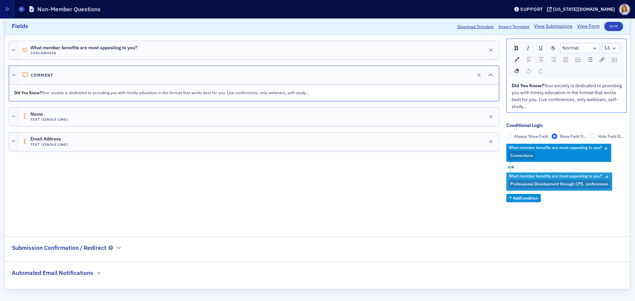
click at [556, 184] on span "Professional Development through CPE, conferences" at bounding box center [559, 183] width 98 height 5
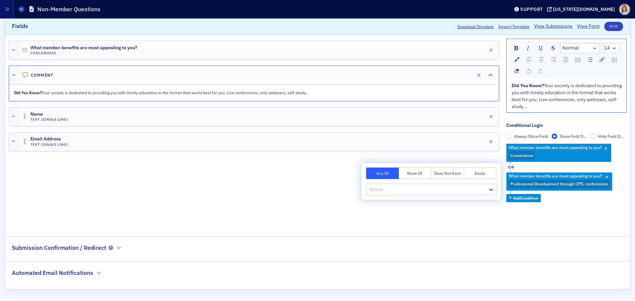
click at [560, 108] on div "Did You Know? Your society is dedicated to providing you with timely education …" at bounding box center [566, 96] width 110 height 28
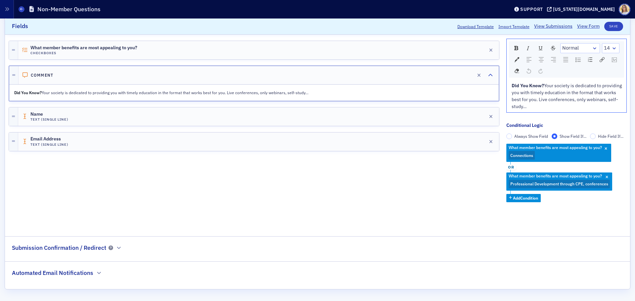
click at [569, 104] on div "Did You Know? Your society is dedicated to providing you with timely education …" at bounding box center [566, 96] width 110 height 28
click at [562, 105] on div "Did You Know? Your society is dedicated to providing you with timely education …" at bounding box center [566, 96] width 110 height 28
drag, startPoint x: 557, startPoint y: 105, endPoint x: 551, endPoint y: 105, distance: 6.3
click at [551, 105] on div "Did You Know? Your society is dedicated to providing you with timely education …" at bounding box center [566, 96] width 110 height 28
click at [613, 101] on div "Did You Know? Your society is dedicated to providing you with timely education …" at bounding box center [566, 96] width 110 height 28
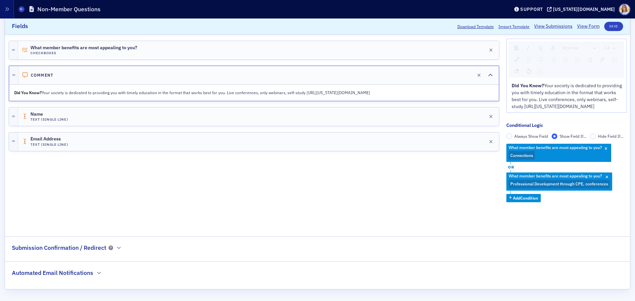
click at [570, 110] on div "Did You Know? Your society is dedicated to providing you with timely education …" at bounding box center [566, 96] width 110 height 28
click at [547, 107] on span "Your society is dedicated to providing you with timely education in the format …" at bounding box center [566, 96] width 111 height 27
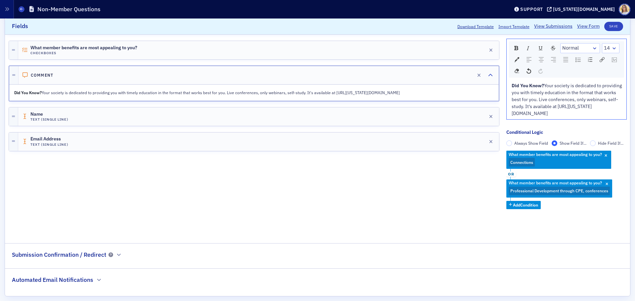
click at [507, 173] on span "or" at bounding box center [511, 174] width 10 height 5
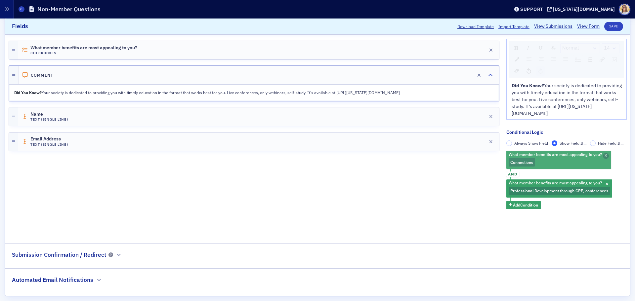
click at [604, 156] on icon "button" at bounding box center [605, 156] width 3 height 4
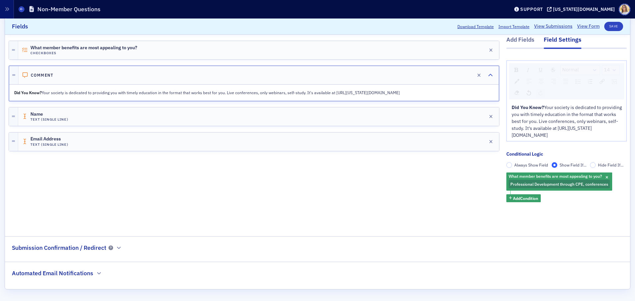
scroll to position [100, 0]
click at [614, 28] on button "Save" at bounding box center [613, 26] width 19 height 9
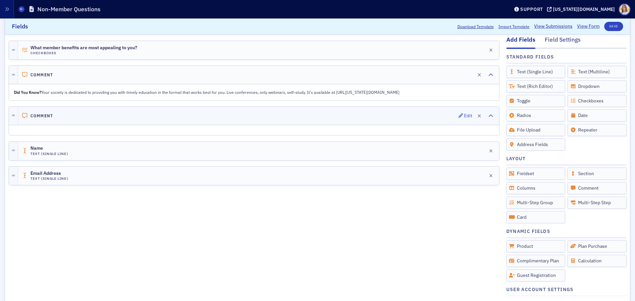
click at [129, 119] on div "Comment Edit" at bounding box center [258, 116] width 481 height 18
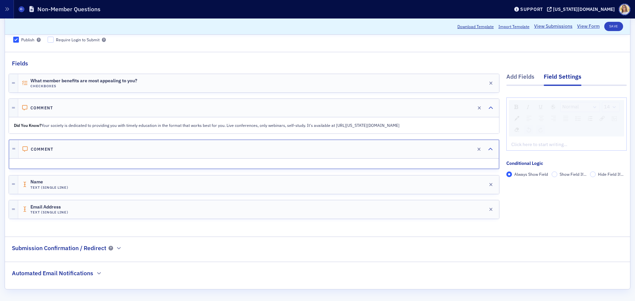
click at [546, 174] on div "Always Show Field Show Field If... Hide Field If..." at bounding box center [566, 175] width 120 height 6
click at [551, 174] on input "Show Field If..." at bounding box center [554, 175] width 6 height 6
click at [531, 184] on span "Add Condition" at bounding box center [525, 186] width 25 height 6
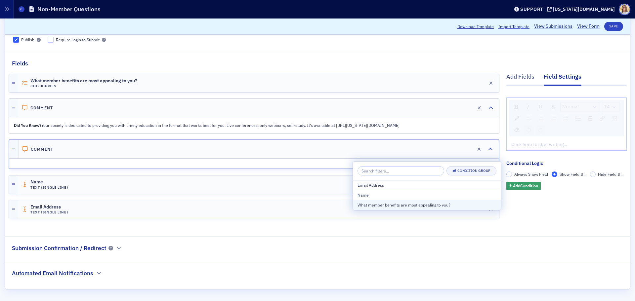
click at [411, 204] on div "What member benefits are most appealing to you?" at bounding box center [426, 205] width 139 height 6
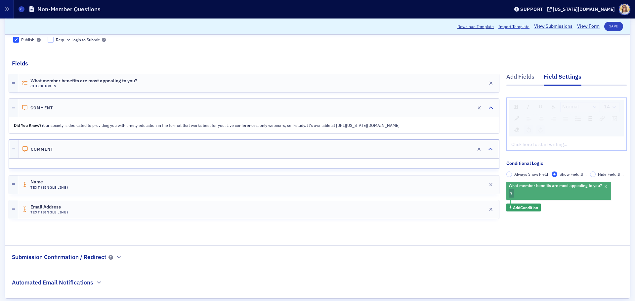
click at [511, 193] on div "What member benefits are most appealing to you? ?" at bounding box center [558, 191] width 105 height 18
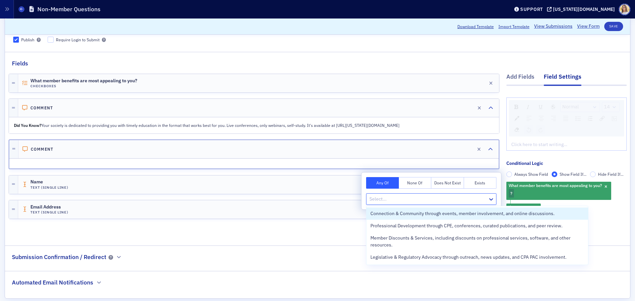
click at [423, 196] on div at bounding box center [428, 199] width 118 height 8
click at [422, 213] on span "Connection & Community through events, member involvement, and online discussio…" at bounding box center [462, 213] width 184 height 7
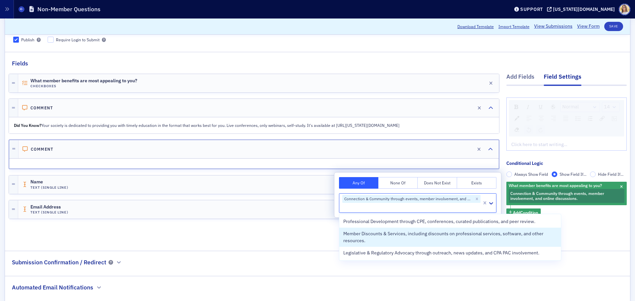
click at [574, 150] on div "Click here to start writing…" at bounding box center [566, 145] width 120 height 12
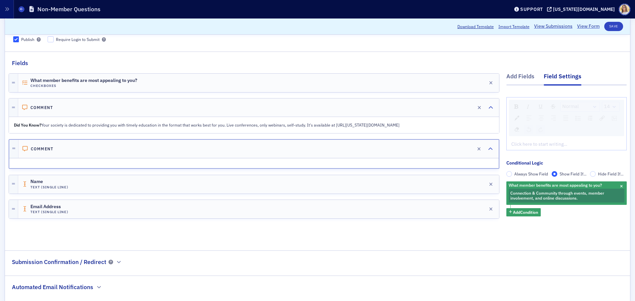
scroll to position [64, 0]
click at [541, 142] on div "rdw-editor" at bounding box center [566, 143] width 110 height 7
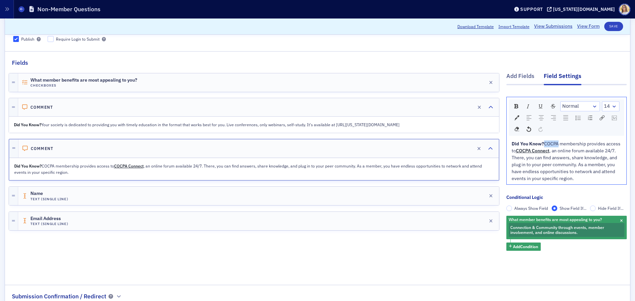
drag, startPoint x: 555, startPoint y: 144, endPoint x: 541, endPoint y: 145, distance: 14.0
click at [541, 145] on span "COCPA membership provides access to" at bounding box center [566, 147] width 110 height 13
click at [199, 115] on div "Comment Edit" at bounding box center [258, 107] width 481 height 18
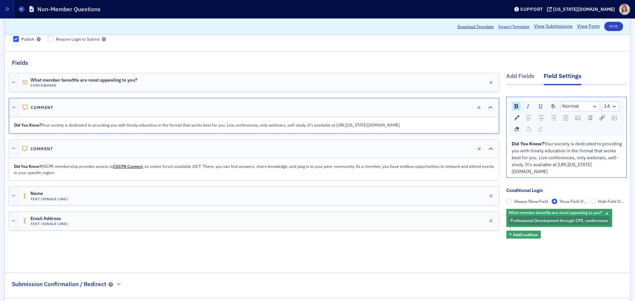
click at [210, 164] on p "Did You Know? ASCPA membership provides access to COCPA Connect , an online for…" at bounding box center [254, 169] width 480 height 12
click at [194, 149] on div "Comment Edit" at bounding box center [258, 149] width 481 height 18
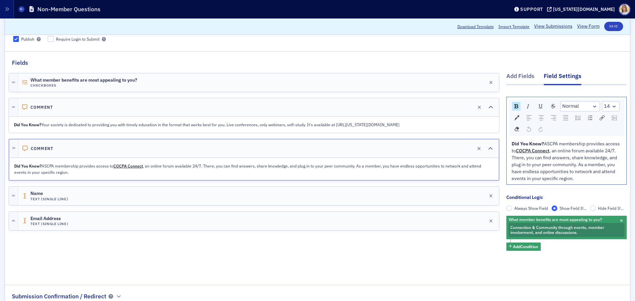
click at [146, 170] on p "Did You Know? ASCPA membership provides access to COCPA Connect , an online for…" at bounding box center [253, 169] width 479 height 12
click at [142, 167] on link "COCPA Connect" at bounding box center [127, 165] width 29 height 5
drag, startPoint x: 144, startPoint y: 166, endPoint x: 115, endPoint y: 166, distance: 28.4
click at [115, 166] on p "Did You Know? ASCPA membership provides access to COCPA Connect , an online for…" at bounding box center [253, 169] width 479 height 12
click at [120, 173] on p "Did You Know? ASCPA membership provides access to COCPA Connect , an online for…" at bounding box center [253, 169] width 479 height 12
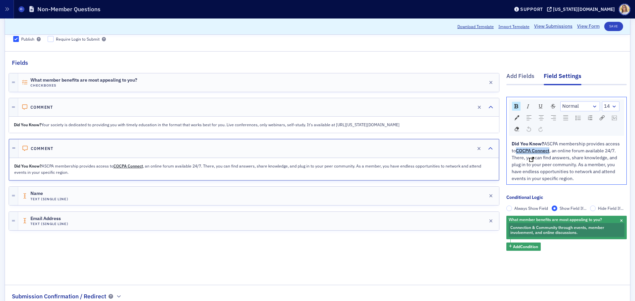
drag, startPoint x: 545, startPoint y: 152, endPoint x: 512, endPoint y: 151, distance: 33.4
click at [512, 151] on div "Did You Know? ASCPA membership provides access to COCPA Connect , an online for…" at bounding box center [566, 161] width 110 height 42
click at [605, 27] on button "Save" at bounding box center [613, 26] width 19 height 9
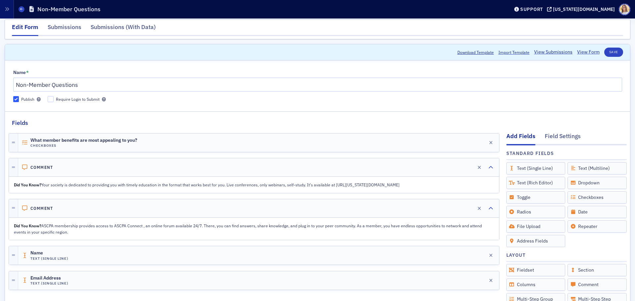
scroll to position [0, 0]
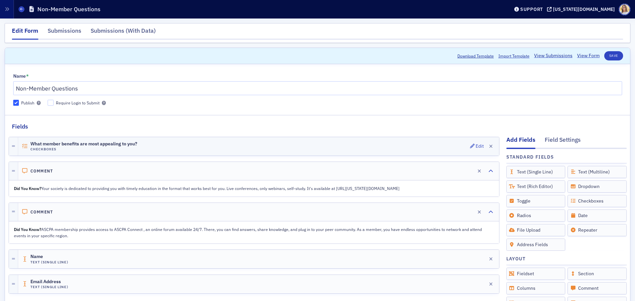
click at [167, 150] on div "What member benefits are most appealing to you? Checkboxes Edit" at bounding box center [258, 146] width 481 height 19
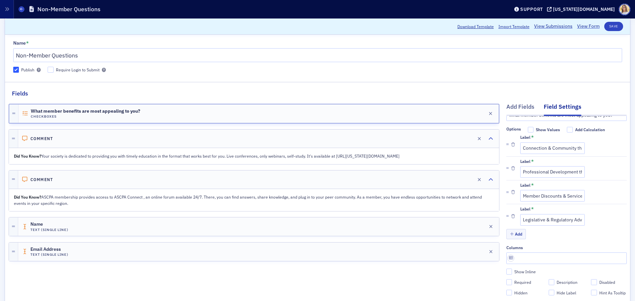
scroll to position [33, 0]
click at [552, 214] on input "Legislative & Regulatory Advocacy through outreach, news updates, and CPA PAC i…" at bounding box center [552, 220] width 64 height 12
click at [540, 190] on input "Member Discounts & Services, including discounts on professional services, soft…" at bounding box center [552, 196] width 64 height 12
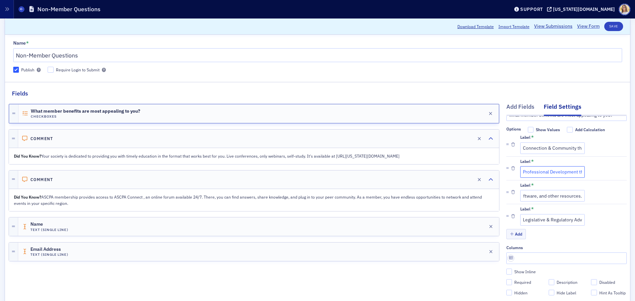
click at [543, 166] on input "Professional Development through CPE, conferences, curated publications, and pe…" at bounding box center [552, 172] width 64 height 12
click at [556, 142] on input "Connection & Community through events, member involvement, and online discussio…" at bounding box center [552, 148] width 64 height 12
click at [606, 26] on button "Save" at bounding box center [613, 26] width 19 height 9
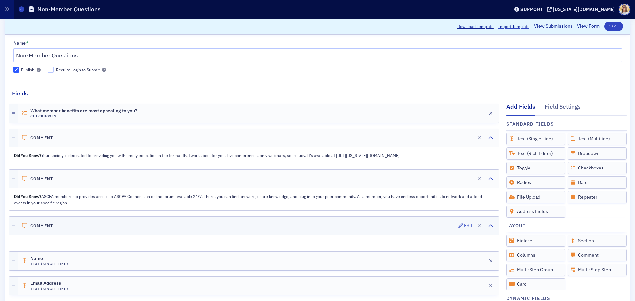
click at [182, 226] on div "Comment Edit" at bounding box center [258, 226] width 481 height 18
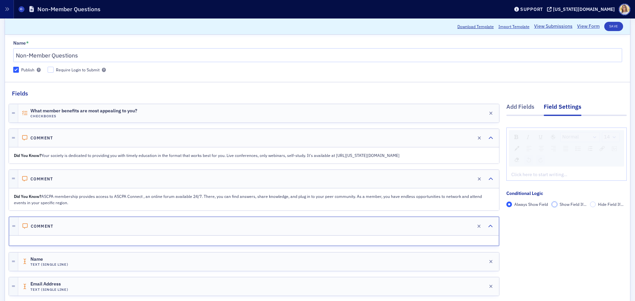
click at [551, 204] on input "Show Field If..." at bounding box center [554, 205] width 6 height 6
click at [517, 214] on span "Add Condition" at bounding box center [525, 216] width 25 height 6
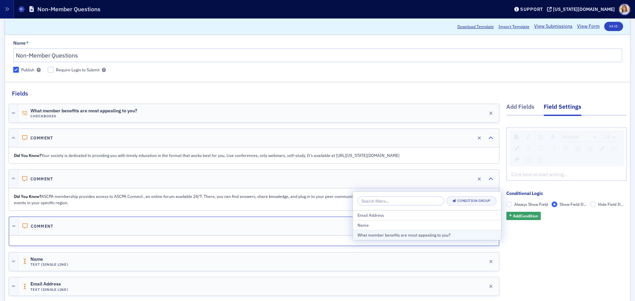
click at [441, 230] on button "What member benefits are most appealing to you?" at bounding box center [427, 235] width 148 height 10
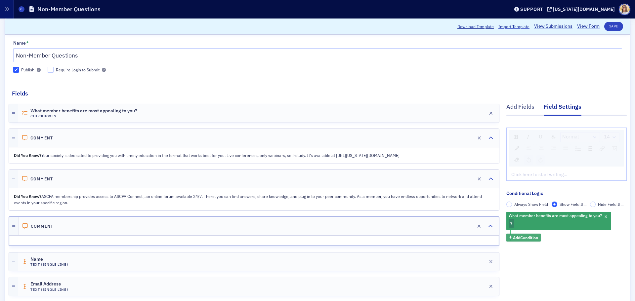
click at [521, 239] on span "Add Condition" at bounding box center [525, 238] width 25 height 6
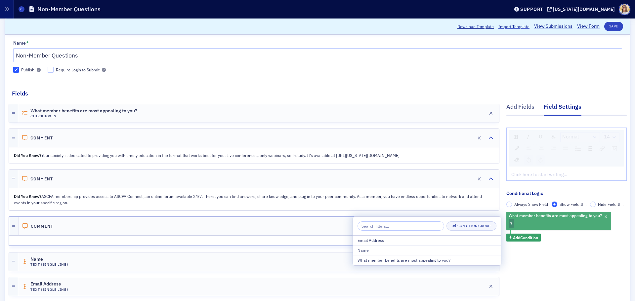
click at [535, 224] on div "What member benefits are most appealing to you? ?" at bounding box center [558, 221] width 105 height 18
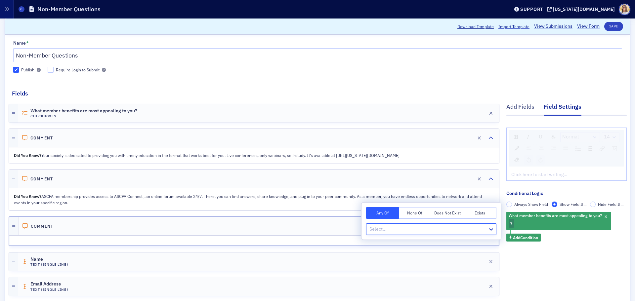
click at [420, 230] on div at bounding box center [428, 229] width 118 height 8
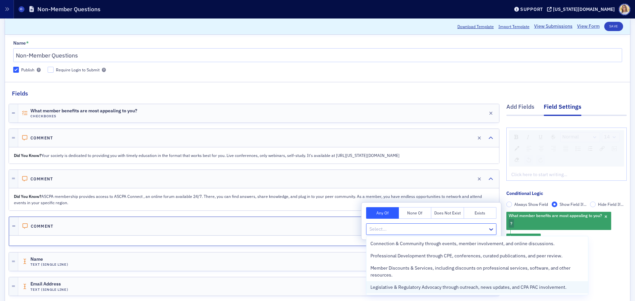
click at [415, 288] on span "Legislative & Regulatory Advocacy through outreach, news updates, and CPA PAC i…" at bounding box center [468, 287] width 196 height 7
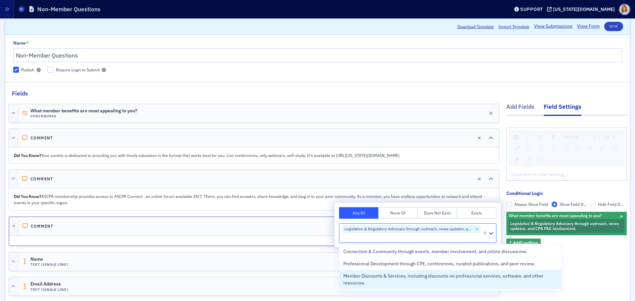
click at [601, 256] on div "Normal 14 Click here to start writing… Conditional Logic Always Show Field Show…" at bounding box center [566, 194] width 120 height 156
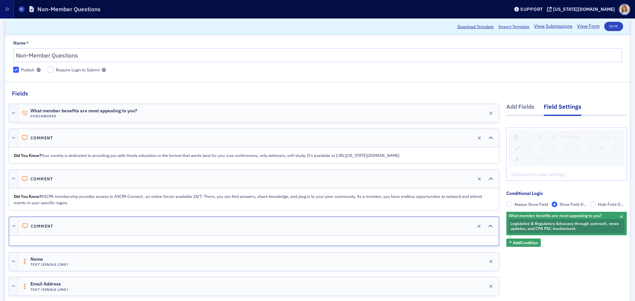
click at [522, 172] on div "rdw-editor" at bounding box center [566, 174] width 110 height 7
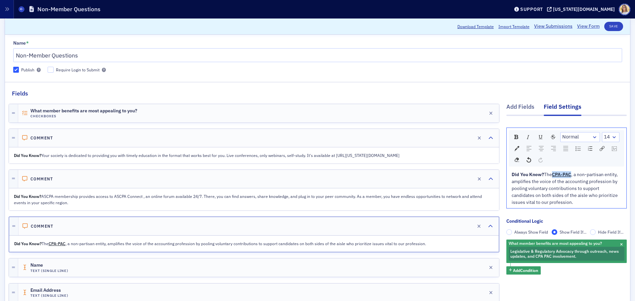
drag, startPoint x: 567, startPoint y: 175, endPoint x: 547, endPoint y: 177, distance: 20.3
click at [547, 177] on div "Did You Know? The CPA-PAC , a non-partisan entity, amplifies the voice of the a…" at bounding box center [566, 188] width 110 height 35
drag, startPoint x: 557, startPoint y: 174, endPoint x: 547, endPoint y: 175, distance: 10.0
click at [547, 175] on span "The PAC, a non-partisan entity, amplifies the voice of the accounting professio…" at bounding box center [564, 189] width 107 height 34
click at [599, 150] on img "rdw-link-control" at bounding box center [601, 148] width 5 height 5
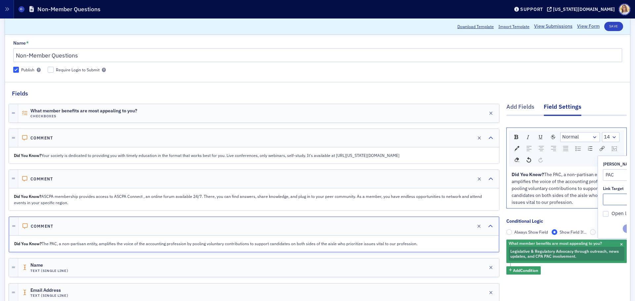
click at [610, 200] on input "Link Target" at bounding box center [647, 200] width 89 height 12
paste input "https://alabama.cpa/legislative-advocacy#donate-pac-now-jump"
type input "https://alabama.cpa/legislative-advocacy#donate-pac-now-jump"
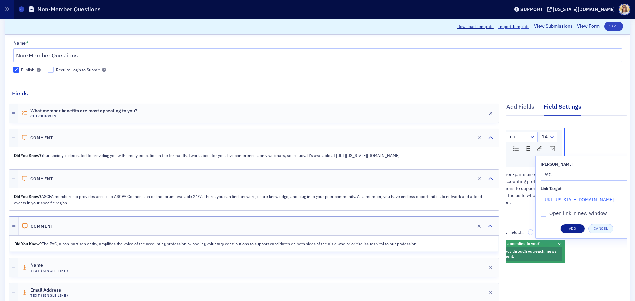
click at [573, 228] on button "Add" at bounding box center [572, 228] width 25 height 9
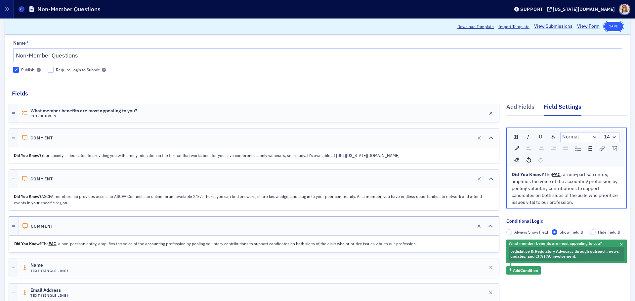
click at [614, 25] on button "Save" at bounding box center [613, 26] width 19 height 9
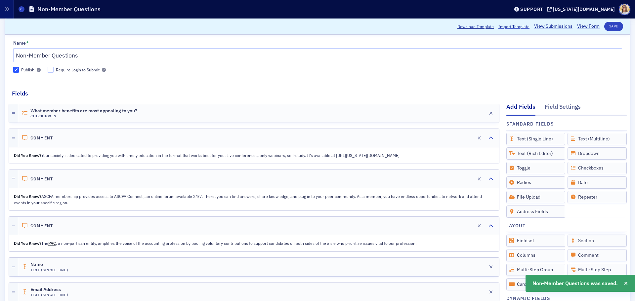
click at [126, 159] on div "Did You Know? Your society is dedicated to providing you with timely education …" at bounding box center [253, 155] width 489 height 15
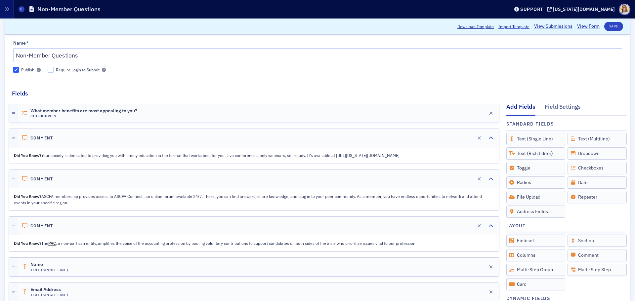
click at [148, 200] on p "Did You Know? ASCPA membership provides access to ASCPA Connect , an online for…" at bounding box center [254, 199] width 480 height 12
click at [125, 184] on div "Comment Edit" at bounding box center [258, 179] width 481 height 18
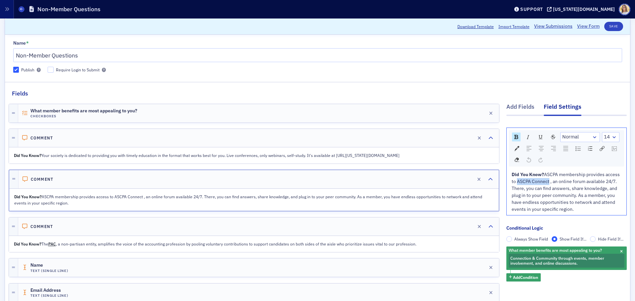
drag, startPoint x: 544, startPoint y: 181, endPoint x: 512, endPoint y: 183, distance: 31.8
click at [512, 183] on span "ASCPA membership provides access to ASCPA Connect , an online forum available 2…" at bounding box center [565, 192] width 109 height 41
click at [599, 147] on img "rdw-link-control" at bounding box center [601, 148] width 5 height 5
click at [608, 202] on input "Link Target" at bounding box center [647, 200] width 89 height 12
paste input "https://alabama.cpa/connect"
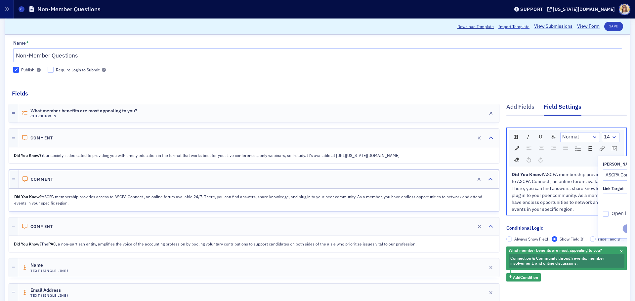
type input "https://alabama.cpa/connect"
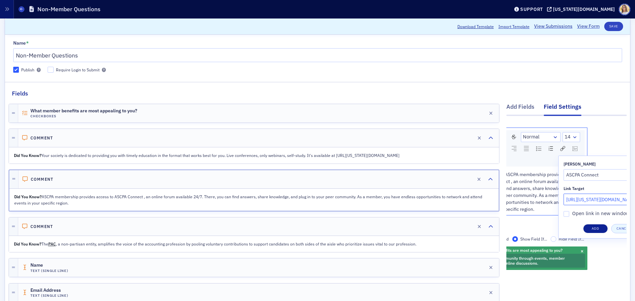
click at [590, 228] on button "Add" at bounding box center [595, 228] width 25 height 9
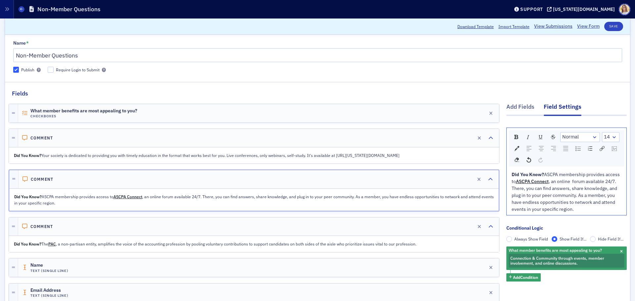
scroll to position [0, 0]
click at [607, 27] on button "Save" at bounding box center [613, 26] width 19 height 9
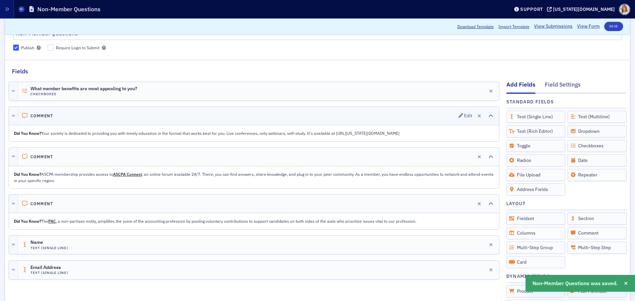
scroll to position [66, 0]
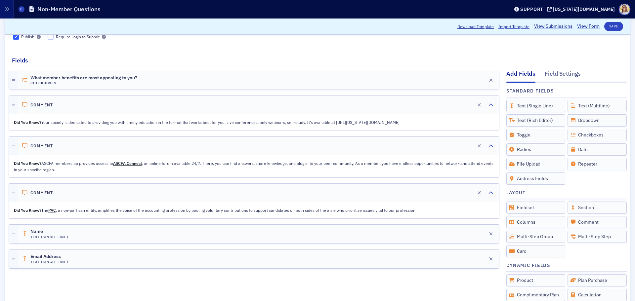
click at [108, 124] on p "Did You Know? Your society is dedicated to providing you with timely education …" at bounding box center [254, 122] width 480 height 6
click at [106, 115] on div "Did You Know? Your society is dedicated to providing you with timely education …" at bounding box center [253, 122] width 489 height 15
click at [109, 105] on div "Comment Edit" at bounding box center [258, 105] width 481 height 18
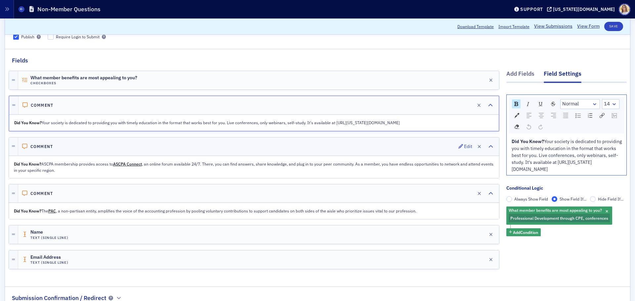
click at [52, 151] on div "Comment Edit" at bounding box center [258, 146] width 481 height 18
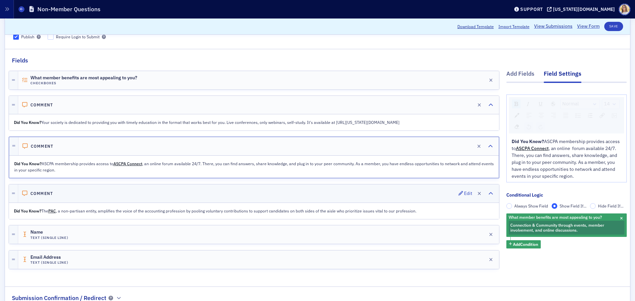
click at [46, 192] on h4 "Comment" at bounding box center [41, 193] width 23 height 5
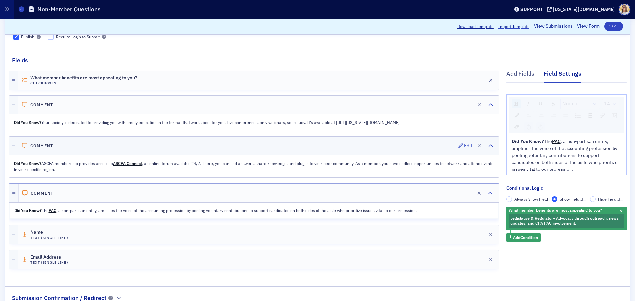
click at [46, 145] on h4 "Comment" at bounding box center [41, 145] width 23 height 5
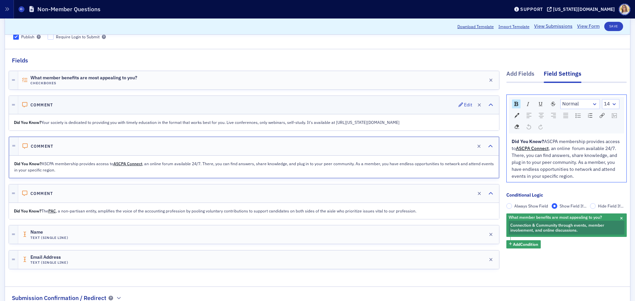
click at [65, 103] on div "Comment Edit" at bounding box center [258, 105] width 481 height 18
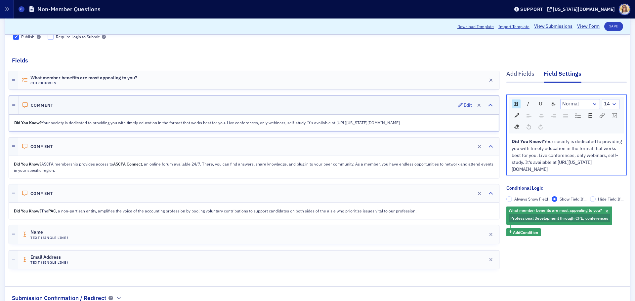
scroll to position [0, 0]
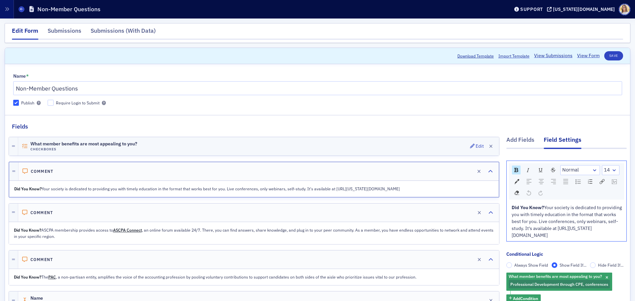
click at [137, 147] on h4 "Checkboxes" at bounding box center [83, 149] width 107 height 4
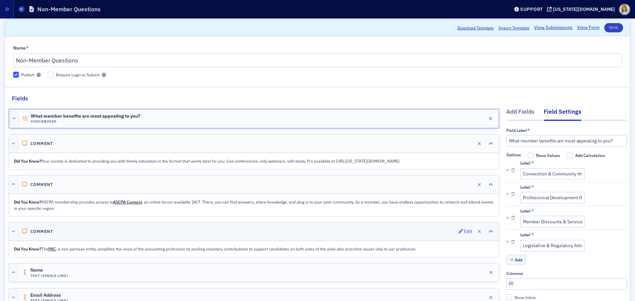
scroll to position [66, 0]
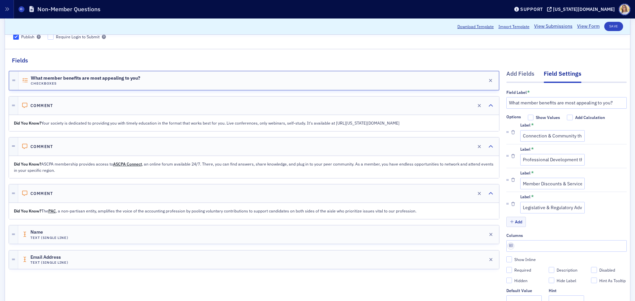
click at [88, 116] on div "Did You Know? Your society is dedicated to providing you with timely education …" at bounding box center [253, 122] width 489 height 15
click at [557, 182] on input "Member Discounts & Services, including discounts on professional services, soft…" at bounding box center [552, 184] width 64 height 12
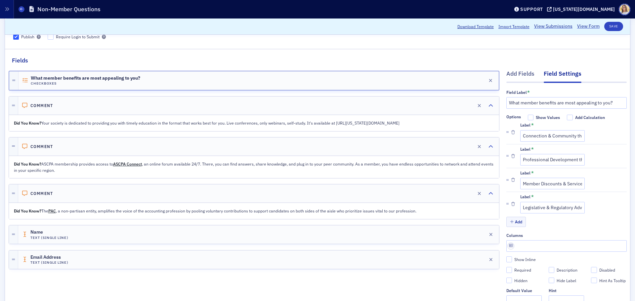
click at [408, 57] on fieldset "Fields Add Fields Field Settings Field Label * What member benefits are most ap…" at bounding box center [317, 193] width 625 height 289
click at [511, 74] on div "Add Fields" at bounding box center [520, 75] width 28 height 12
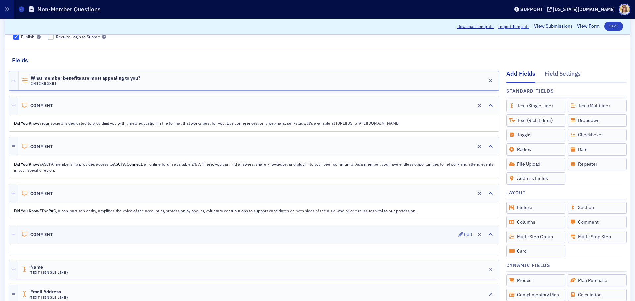
click at [189, 232] on div "Comment Edit" at bounding box center [258, 234] width 481 height 18
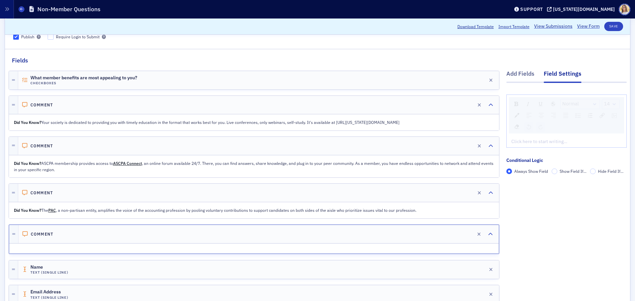
click at [552, 172] on label "Show Field If..." at bounding box center [568, 172] width 35 height 6
click at [552, 172] on input "Show Field If..." at bounding box center [554, 172] width 6 height 6
click at [528, 184] on span "Add Condition" at bounding box center [525, 183] width 25 height 6
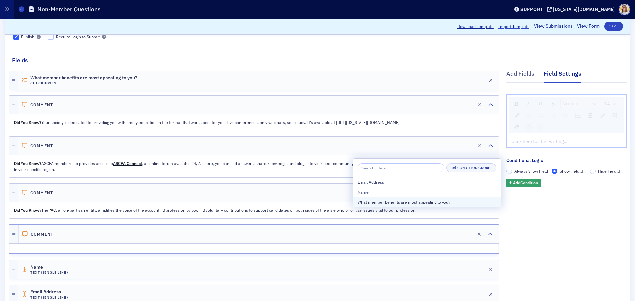
click at [408, 203] on div "What member benefits are most appealing to you?" at bounding box center [426, 202] width 139 height 6
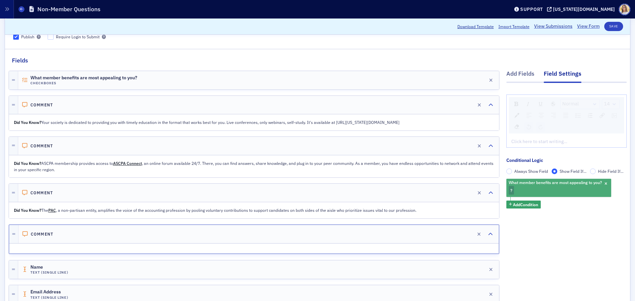
click at [517, 190] on div "What member benefits are most appealing to you? ?" at bounding box center [558, 188] width 105 height 18
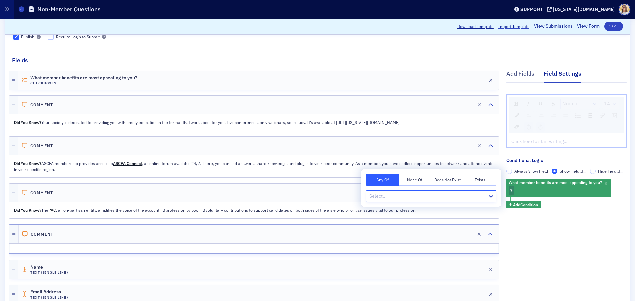
click at [444, 195] on div at bounding box center [428, 196] width 118 height 8
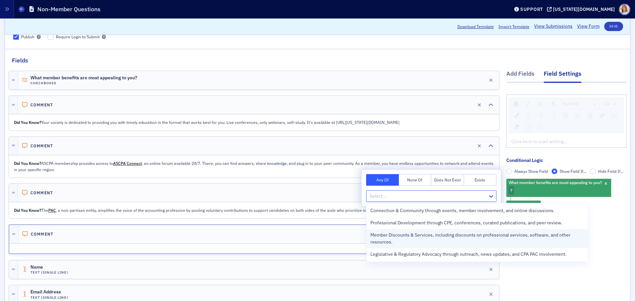
click at [408, 239] on span "Member Discounts & Services, including discounts on professional services, soft…" at bounding box center [477, 239] width 214 height 14
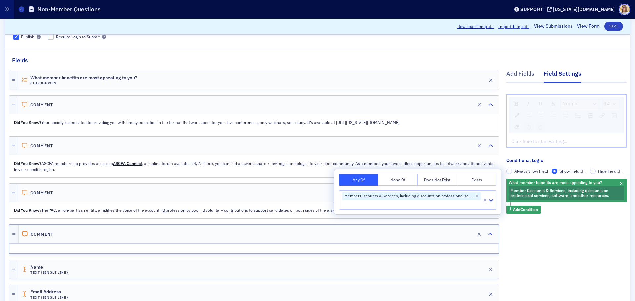
click at [572, 263] on div "Add Fields Field Settings Normal 14 Click here to start writing… Conditional Lo…" at bounding box center [566, 189] width 120 height 248
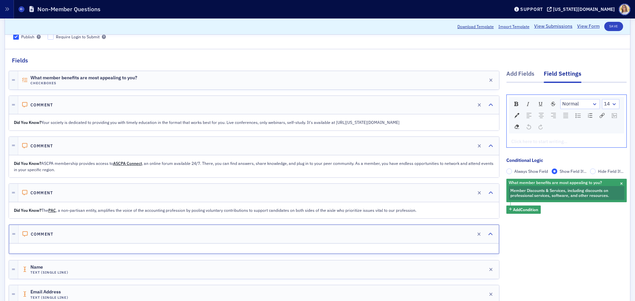
click at [527, 145] on div "rdw-editor" at bounding box center [566, 141] width 110 height 7
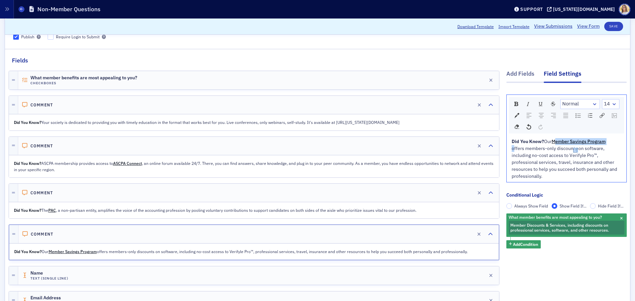
drag, startPoint x: 610, startPoint y: 142, endPoint x: 552, endPoint y: 140, distance: 58.2
click at [552, 140] on div "Did You Know? Our Member Savings Program offers members-only discounts on softw…" at bounding box center [566, 159] width 110 height 42
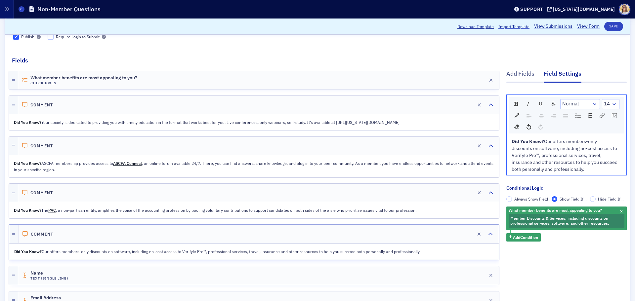
click at [539, 142] on div "Did You Know? Our offers members-only discounts on software, including no-cost …" at bounding box center [566, 155] width 110 height 35
click at [540, 141] on span "Our offers members-only discounts on software, including no-cost access to Veri…" at bounding box center [564, 155] width 107 height 34
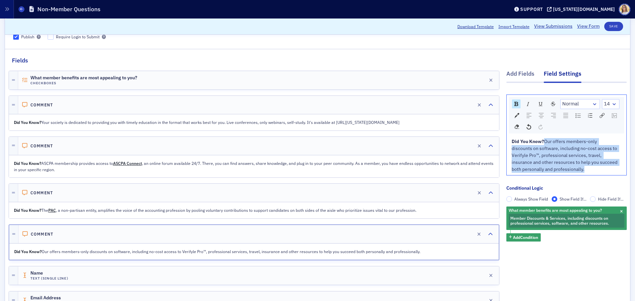
drag, startPoint x: 540, startPoint y: 142, endPoint x: 577, endPoint y: 170, distance: 45.8
click at [577, 170] on div "Did You Know? Our offers members-only discounts on software, including no-cost …" at bounding box center [566, 155] width 110 height 35
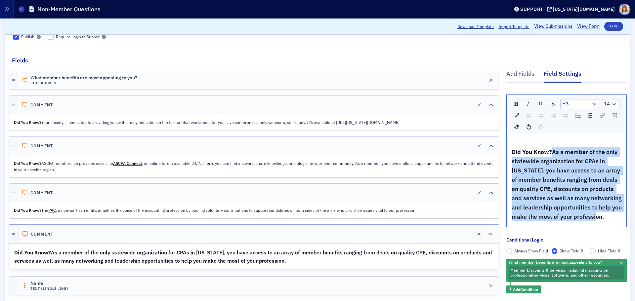
drag, startPoint x: 597, startPoint y: 216, endPoint x: 550, endPoint y: 153, distance: 79.4
click at [550, 153] on span "As a member of the only statewide organization for CPAs in Alabama, you have ac…" at bounding box center [566, 184] width 111 height 72
click at [514, 106] on img "rdw-inline-control" at bounding box center [516, 104] width 4 height 4
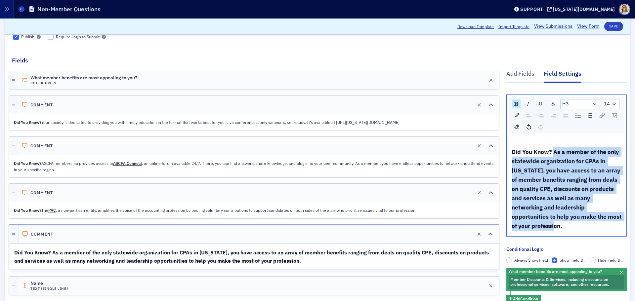
click at [514, 106] on img "rdw-inline-control" at bounding box center [516, 104] width 4 height 4
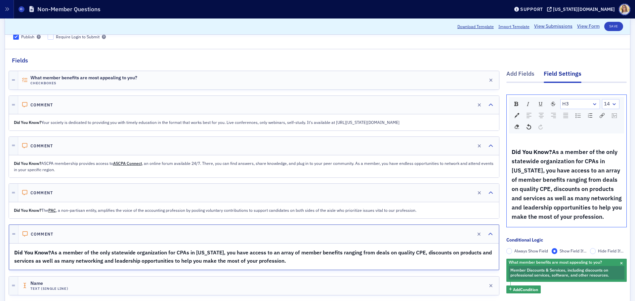
click at [592, 107] on div "rdw-dropdown" at bounding box center [594, 104] width 5 height 7
click at [581, 116] on li "Normal" at bounding box center [580, 115] width 38 height 10
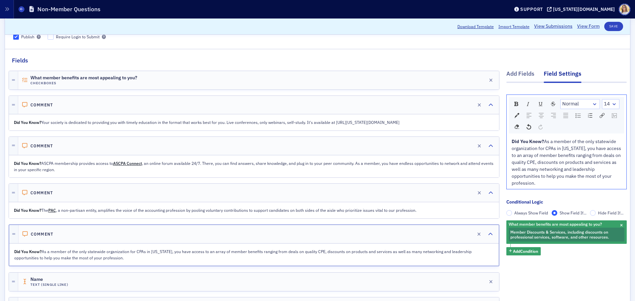
click at [592, 161] on span "As a member of the only statewide organization for CPAs in Alabama, you have ac…" at bounding box center [566, 162] width 110 height 48
click at [609, 28] on button "Save" at bounding box center [613, 26] width 19 height 9
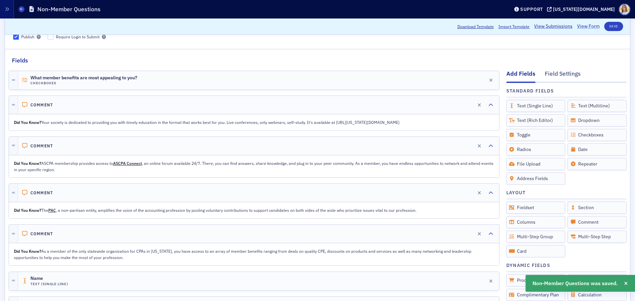
click at [588, 28] on link "View Form" at bounding box center [588, 26] width 22 height 7
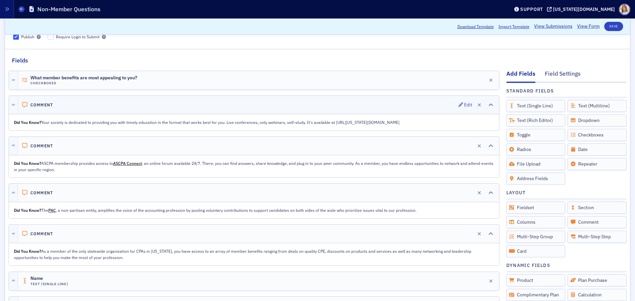
click at [45, 104] on h4 "Comment" at bounding box center [41, 104] width 23 height 5
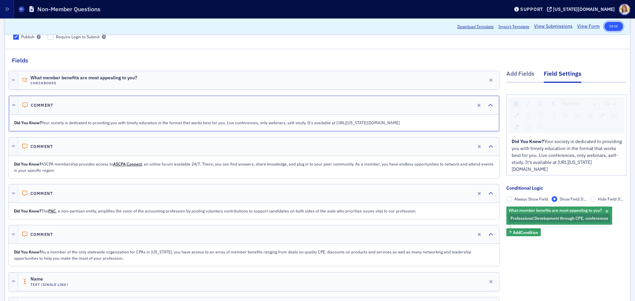
click at [615, 28] on button "Save" at bounding box center [613, 26] width 19 height 9
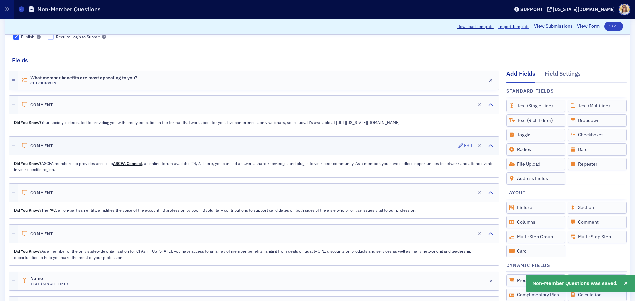
click at [57, 142] on div "Comment Edit" at bounding box center [258, 146] width 481 height 18
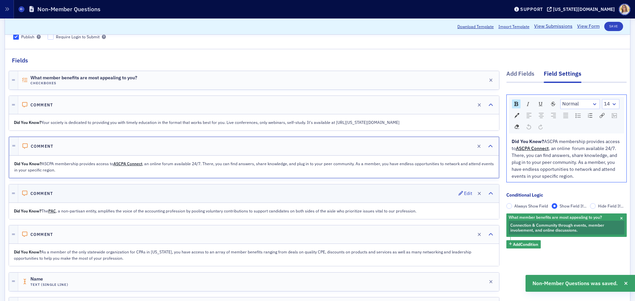
click at [64, 194] on div "Comment Edit" at bounding box center [258, 193] width 481 height 18
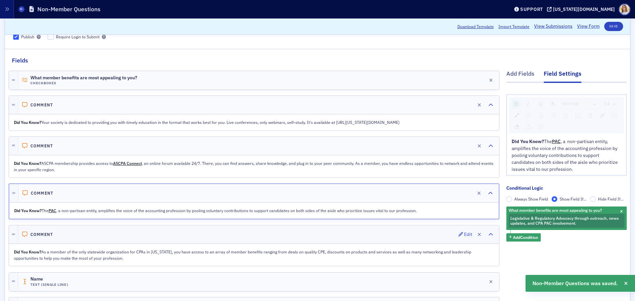
click at [66, 231] on div "Comment Edit" at bounding box center [258, 234] width 481 height 18
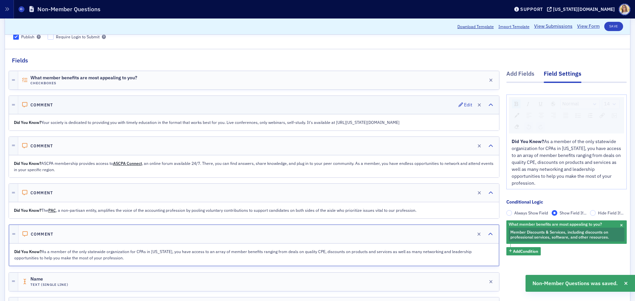
click at [48, 108] on div "Comment Edit" at bounding box center [258, 105] width 481 height 18
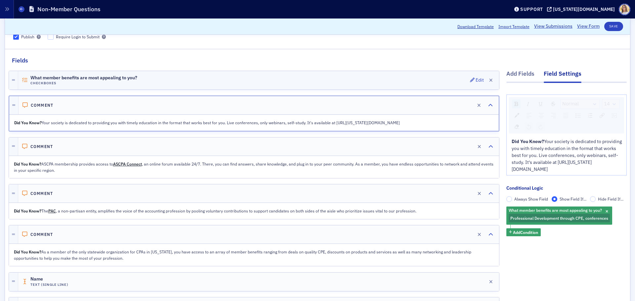
click at [59, 77] on span "What member benefits are most appealing to you?" at bounding box center [83, 77] width 107 height 5
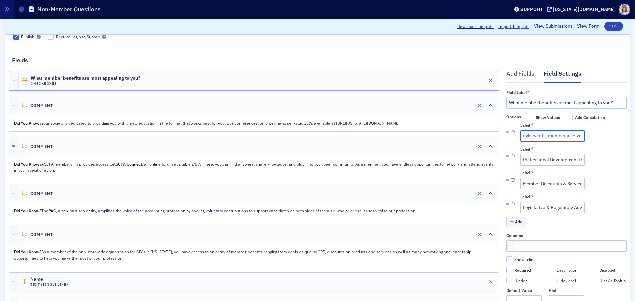
scroll to position [0, 0]
drag, startPoint x: 517, startPoint y: 135, endPoint x: 547, endPoint y: 141, distance: 30.0
click at [547, 141] on input "Connection & Community through events, member involvement, and online discussio…" at bounding box center [552, 136] width 64 height 12
click at [603, 136] on div "Label * Connection & Community through events, member involvement, and online d…" at bounding box center [573, 132] width 106 height 19
click at [528, 118] on input "Show Values" at bounding box center [531, 118] width 6 height 6
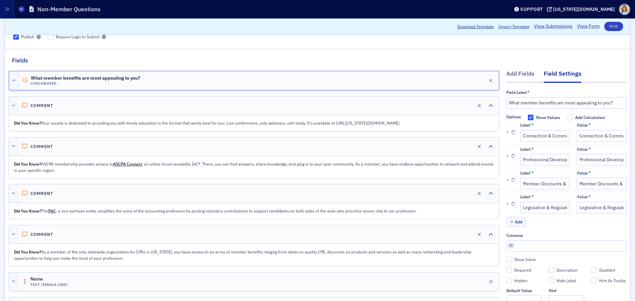
click at [528, 118] on input "Show Values" at bounding box center [531, 118] width 6 height 6
checkbox input "false"
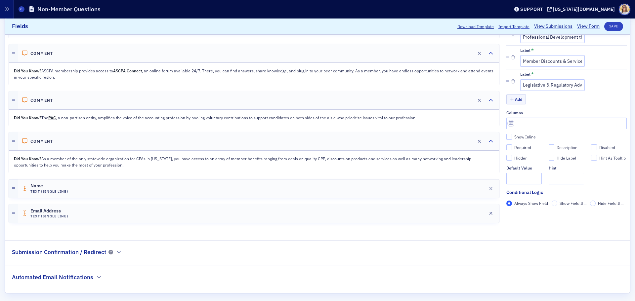
scroll to position [172, 0]
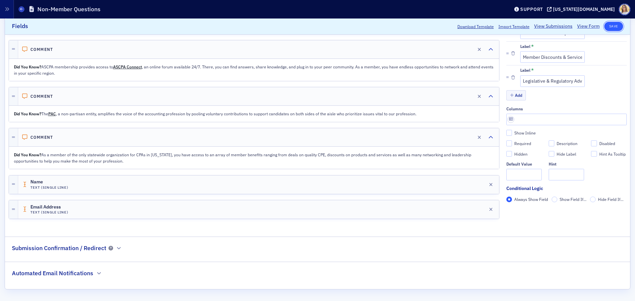
click at [612, 26] on button "Save" at bounding box center [613, 26] width 19 height 9
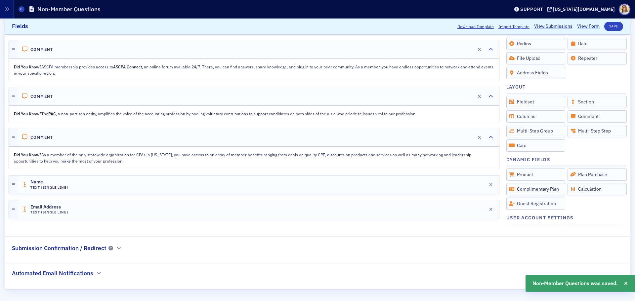
click at [583, 28] on link "View Form" at bounding box center [588, 26] width 22 height 7
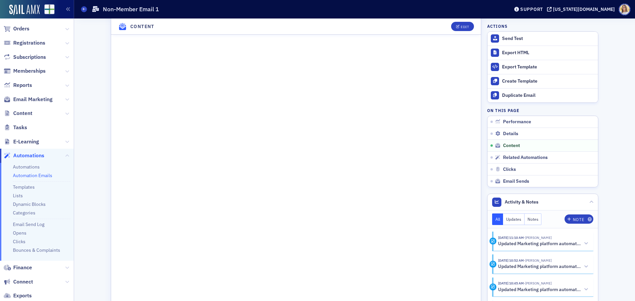
scroll to position [430, 0]
click at [456, 25] on icon "button" at bounding box center [458, 27] width 4 height 4
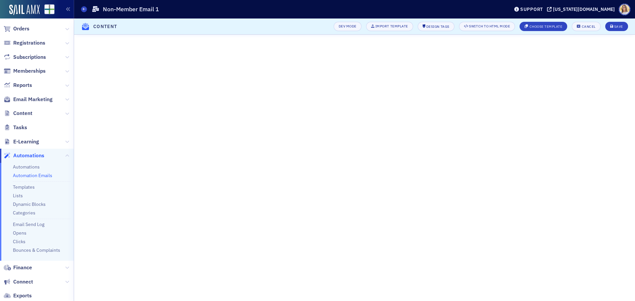
scroll to position [155, 0]
click at [613, 22] on button "Save" at bounding box center [616, 26] width 23 height 9
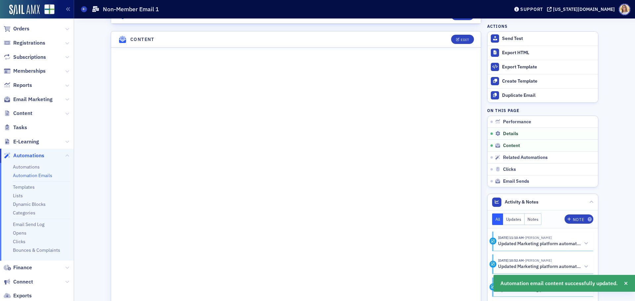
scroll to position [328, 0]
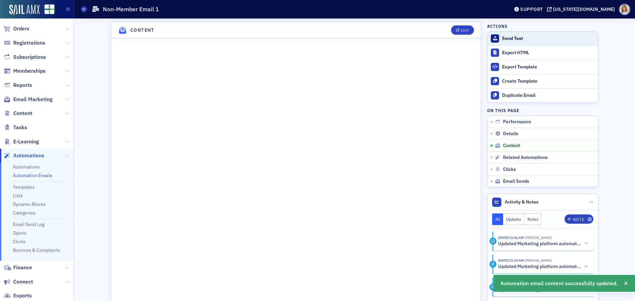
click at [534, 39] on div "Send Test" at bounding box center [548, 39] width 93 height 6
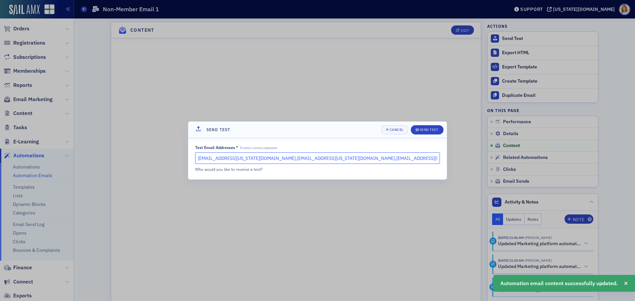
drag, startPoint x: 370, startPoint y: 163, endPoint x: 244, endPoint y: 165, distance: 125.6
click at [244, 165] on div "Test Email Addresses * Email(s) comma seperated [EMAIL_ADDRESS][US_STATE][DOMAI…" at bounding box center [317, 158] width 245 height 27
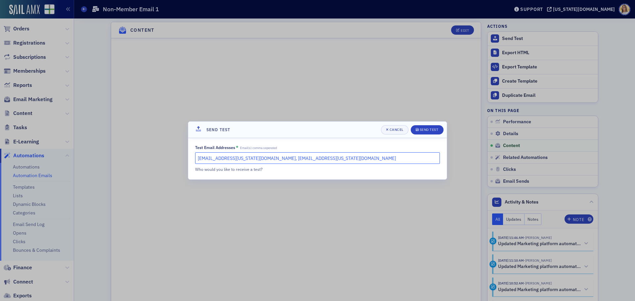
type input "bbooth@alabama.cpa, jbirmingham@alabama.cpa"
drag, startPoint x: 261, startPoint y: 158, endPoint x: 279, endPoint y: 173, distance: 23.3
click at [279, 173] on div "Test Email Addresses * Email(s) comma seperated bbooth@alabama.cpa, jbirmingham…" at bounding box center [317, 158] width 258 height 41
click at [425, 130] on div "Send Test" at bounding box center [428, 130] width 19 height 4
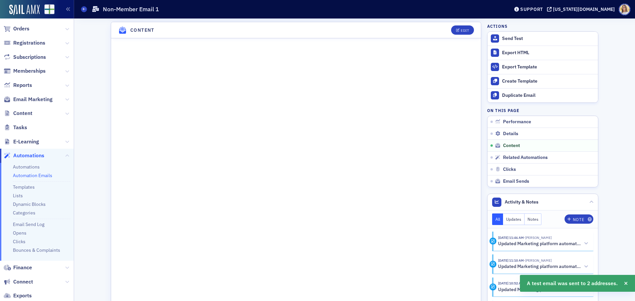
click at [46, 177] on link "Automation Emails" at bounding box center [32, 176] width 39 height 6
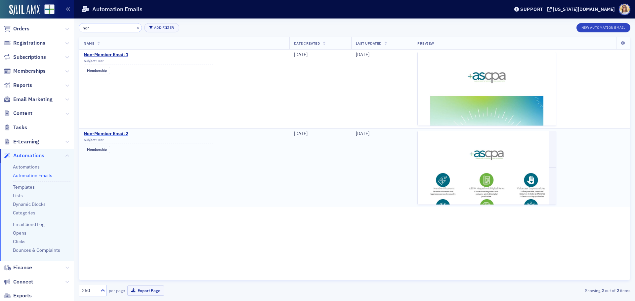
type input "non"
click at [123, 133] on span "Non-Member Email 2" at bounding box center [149, 134] width 130 height 6
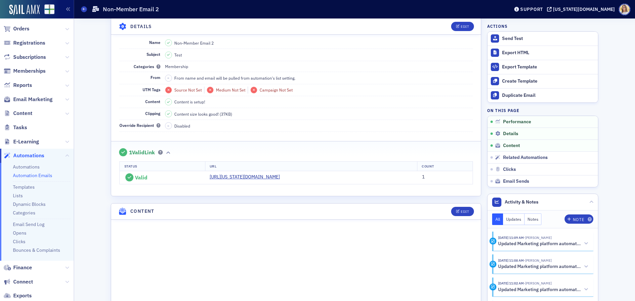
scroll to position [66, 0]
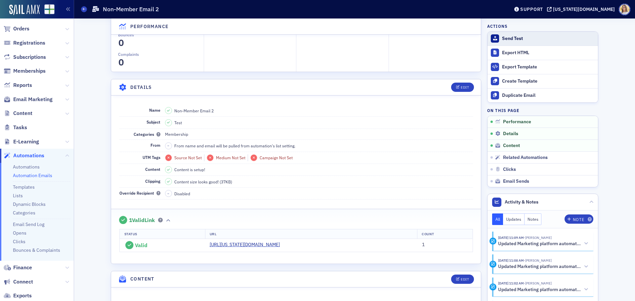
click at [508, 36] on div "Send Test" at bounding box center [548, 39] width 93 height 6
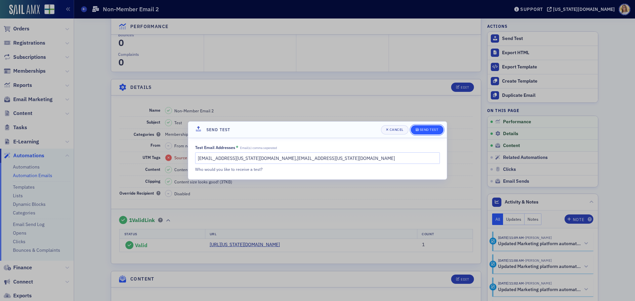
click at [427, 128] on div "Send Test" at bounding box center [428, 130] width 19 height 4
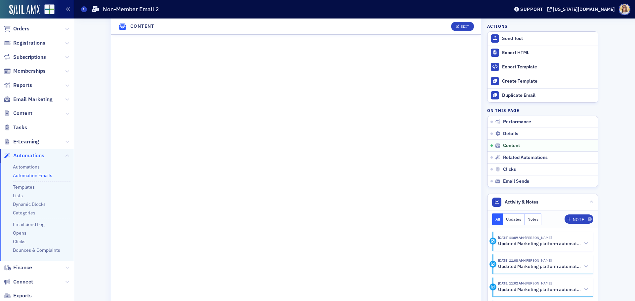
scroll to position [331, 0]
click at [37, 177] on link "Automation Emails" at bounding box center [32, 176] width 39 height 6
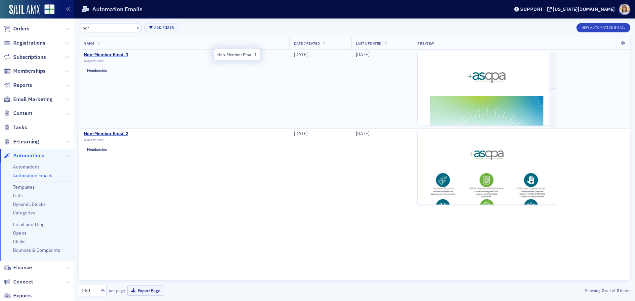
click at [126, 54] on span "Non-Member Email 1" at bounding box center [149, 55] width 130 height 6
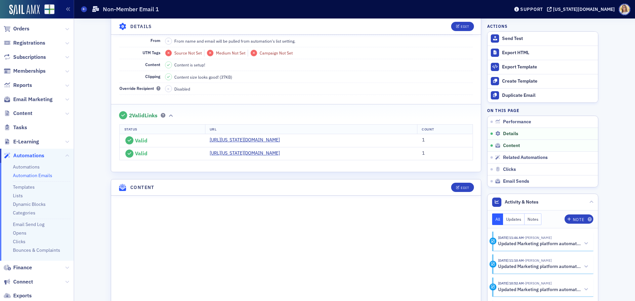
scroll to position [297, 0]
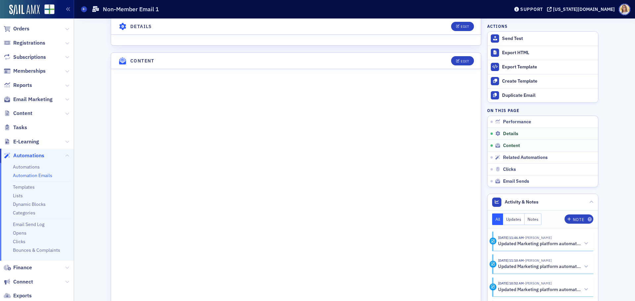
click at [458, 52] on div "Performance Emails See All Total Sent 0 1 2 3 4 5 6 7 8 9 2 Unsubscribes 0 1 2 …" at bounding box center [296, 194] width 370 height 937
click at [460, 59] on div "Edit" at bounding box center [464, 61] width 8 height 4
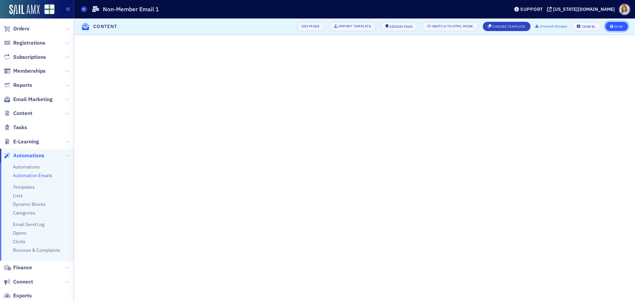
click at [619, 25] on div "Save" at bounding box center [618, 27] width 9 height 4
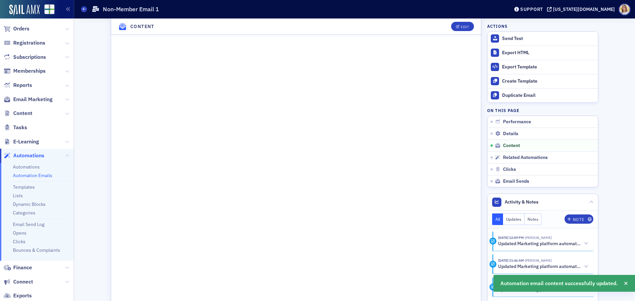
scroll to position [394, 0]
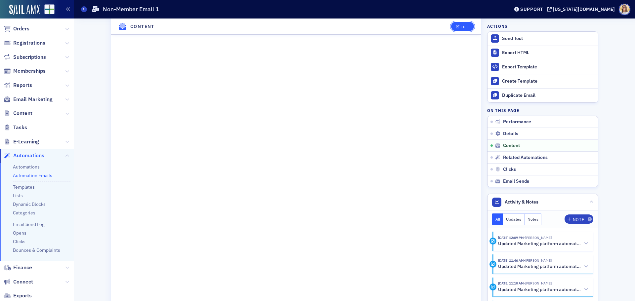
click at [465, 27] on div "Edit" at bounding box center [464, 27] width 8 height 4
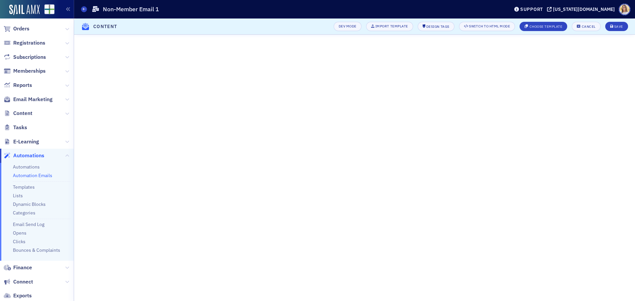
scroll to position [244, 0]
click at [623, 27] on button "Save" at bounding box center [616, 26] width 23 height 9
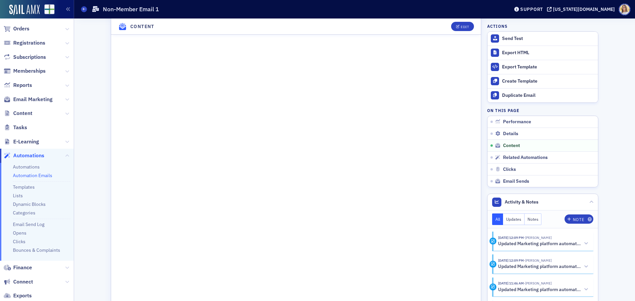
scroll to position [328, 0]
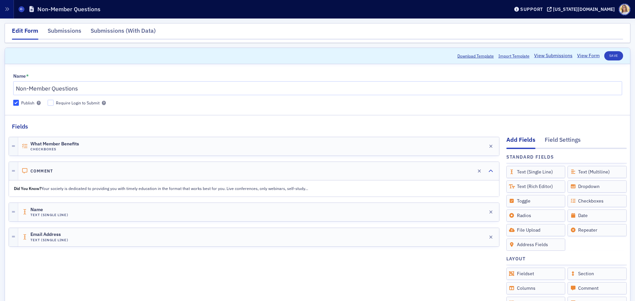
scroll to position [40, 0]
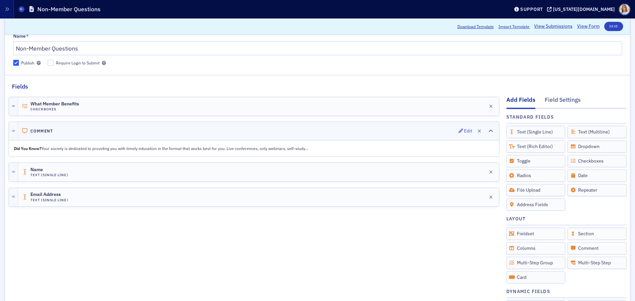
click at [227, 131] on div "Comment Edit" at bounding box center [258, 131] width 481 height 18
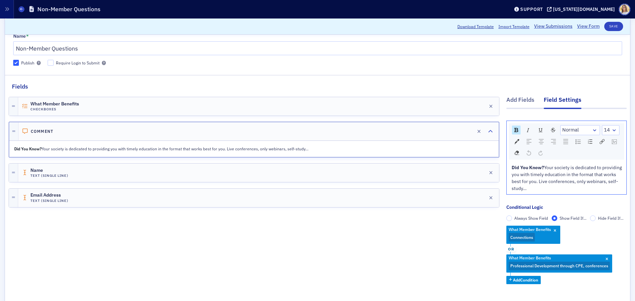
scroll to position [0, 0]
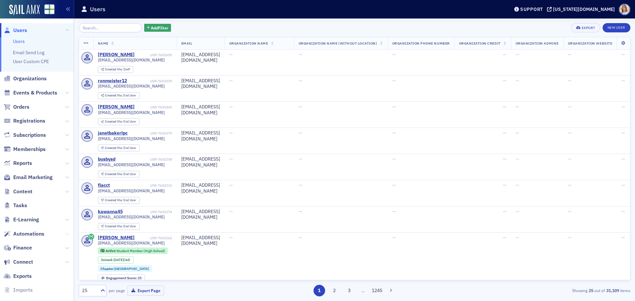
click at [65, 235] on icon at bounding box center [67, 234] width 4 height 4
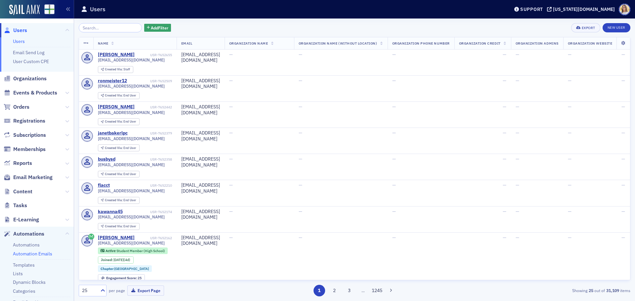
click at [37, 254] on link "Automation Emails" at bounding box center [32, 254] width 39 height 6
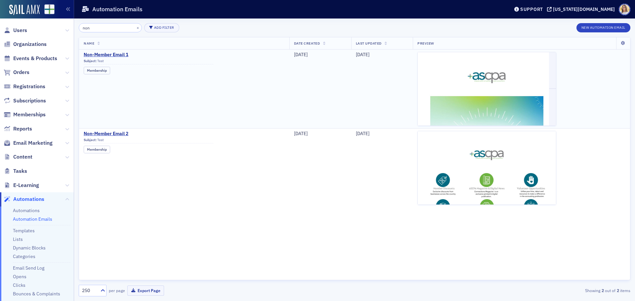
type input "non"
click at [124, 51] on td "Non-Member Email 1 Subject: Test Membership" at bounding box center [184, 89] width 210 height 79
click at [118, 54] on span "Non-Member Email 1" at bounding box center [149, 55] width 130 height 6
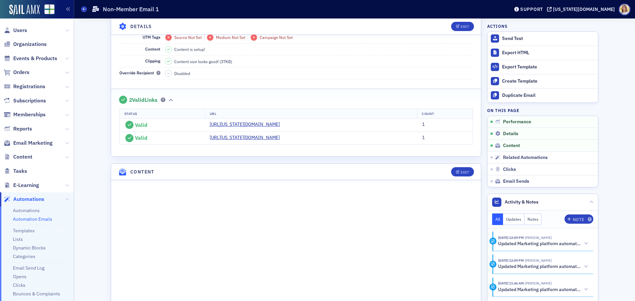
scroll to position [99, 0]
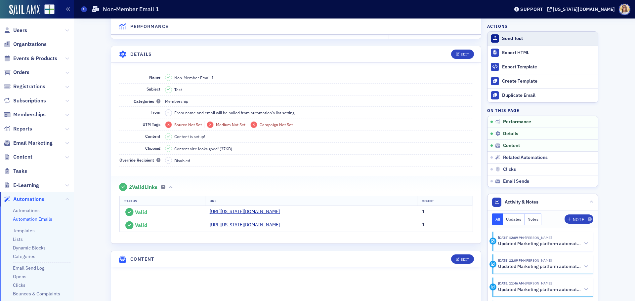
click at [513, 40] on div "Send Test" at bounding box center [548, 39] width 93 height 6
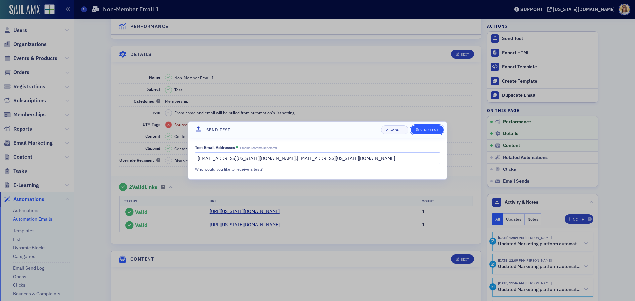
click at [432, 133] on button "Send Test" at bounding box center [427, 129] width 33 height 9
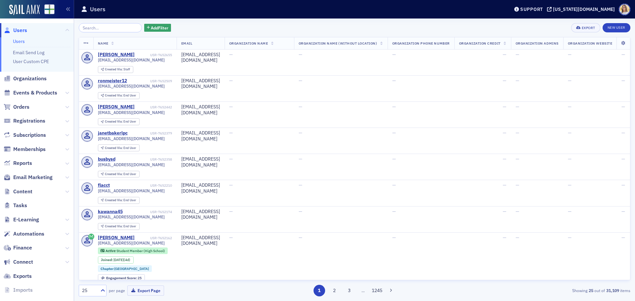
click at [27, 76] on span "Organizations" at bounding box center [29, 78] width 33 height 7
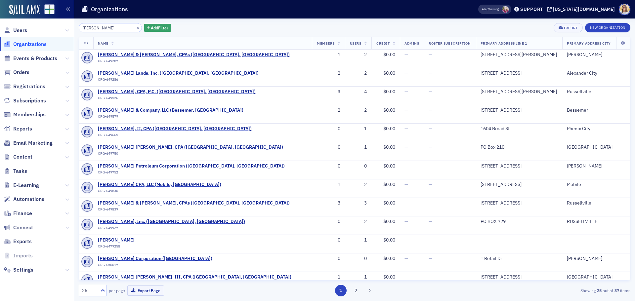
drag, startPoint x: 110, startPoint y: 30, endPoint x: 60, endPoint y: 24, distance: 49.6
click at [61, 24] on div "Users Organizations Events & Products Orders Registrations Subscriptions Member…" at bounding box center [317, 150] width 635 height 301
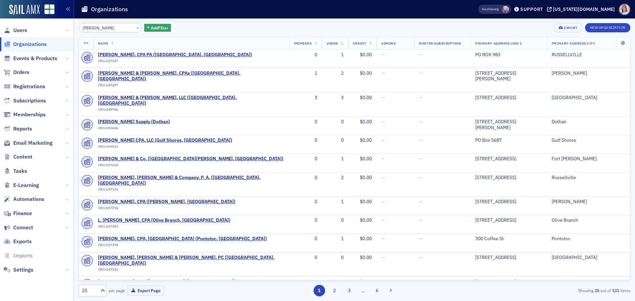
type input "[PERSON_NAME]"
click at [135, 27] on button "×" at bounding box center [138, 27] width 6 height 6
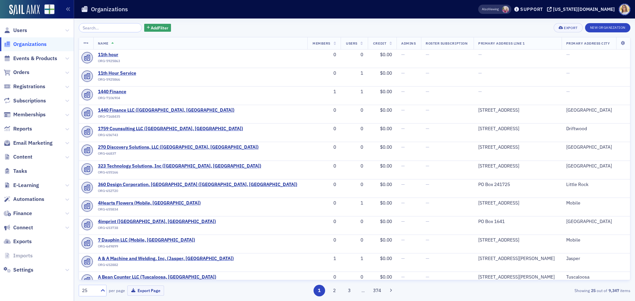
click at [33, 45] on span "Organizations" at bounding box center [29, 44] width 33 height 7
click at [91, 26] on input "search" at bounding box center [110, 27] width 63 height 9
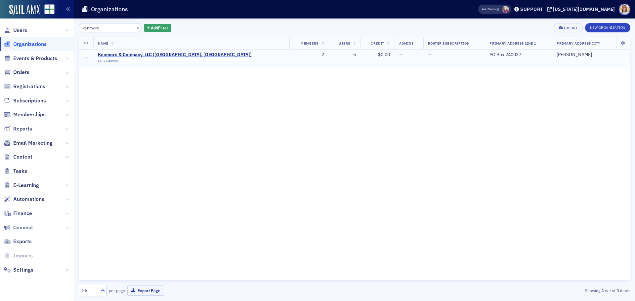
type input "kenmore"
click at [171, 53] on span "Kenmore & Company, LLC ([GEOGRAPHIC_DATA], [GEOGRAPHIC_DATA])" at bounding box center [175, 55] width 154 height 6
select select "US"
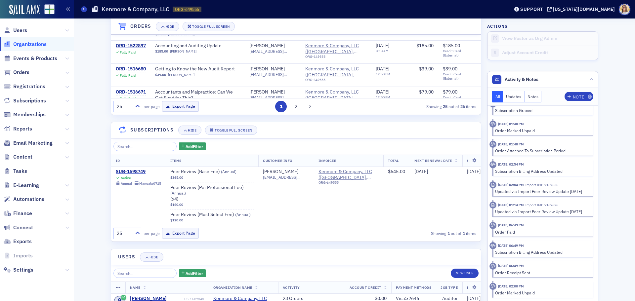
scroll to position [609, 0]
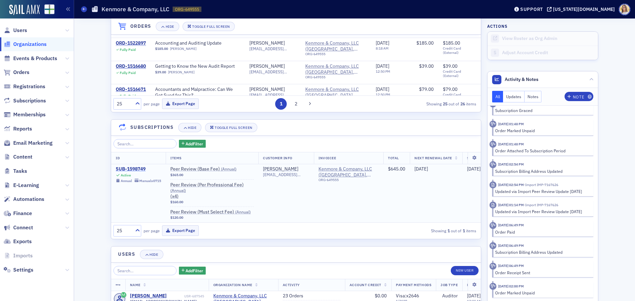
click at [135, 168] on div "SUB-1598749" at bounding box center [138, 169] width 45 height 6
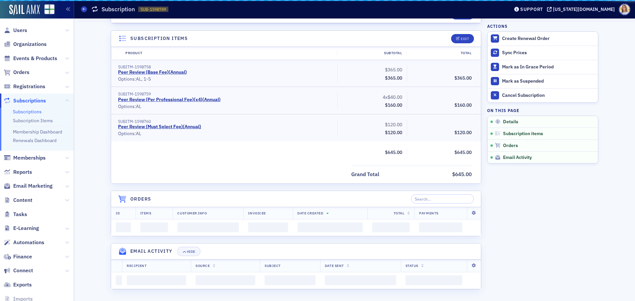
scroll to position [537, 0]
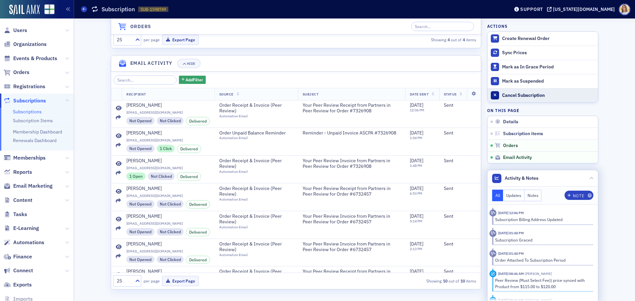
click at [532, 95] on div "Cancel Subscription" at bounding box center [548, 96] width 93 height 6
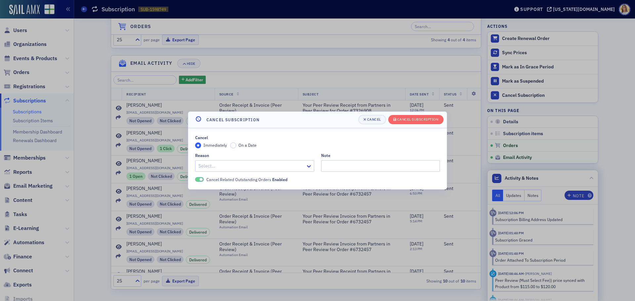
click at [283, 167] on div at bounding box center [251, 166] width 107 height 8
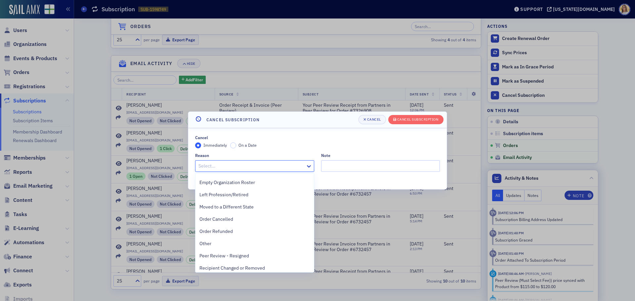
scroll to position [66, 0]
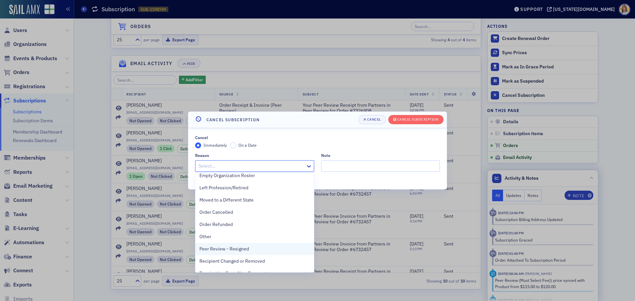
click at [252, 249] on div "Peer Review - Resigned" at bounding box center [254, 249] width 110 height 7
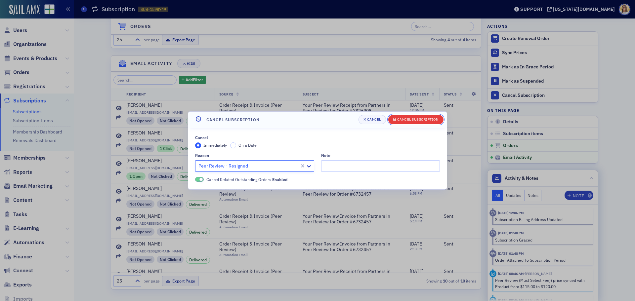
click at [411, 116] on button "Cancel Subscription" at bounding box center [415, 119] width 55 height 9
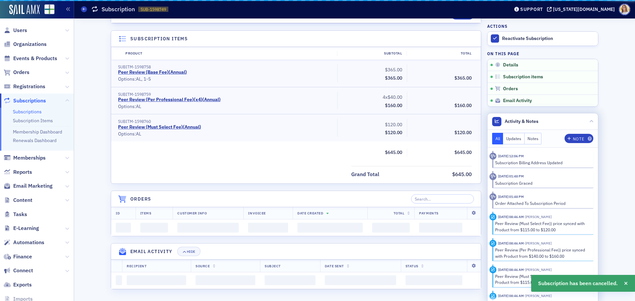
scroll to position [537, 0]
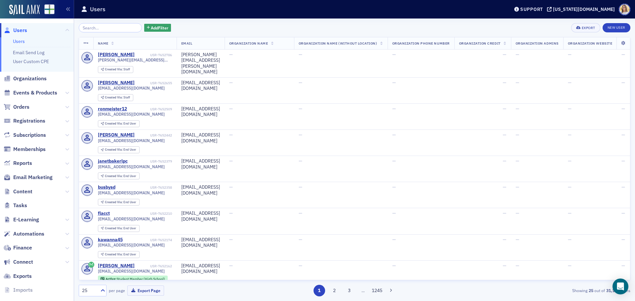
click at [16, 28] on span "Users" at bounding box center [20, 30] width 14 height 7
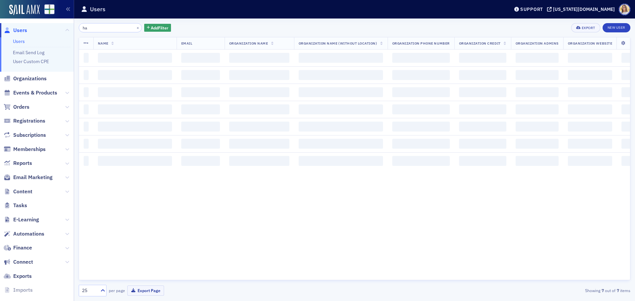
type input "h"
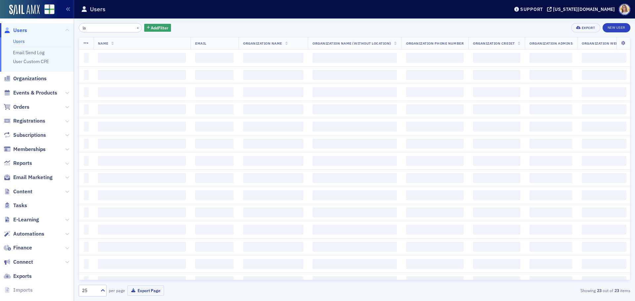
type input "l"
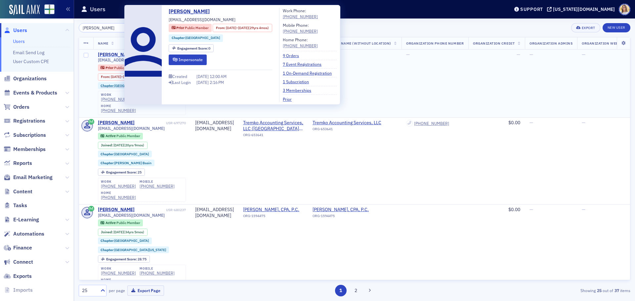
type input "carrie talley"
click at [112, 55] on div "Carrie Talley" at bounding box center [116, 55] width 37 height 6
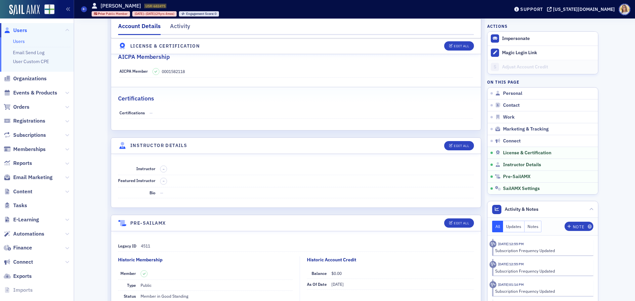
scroll to position [959, 0]
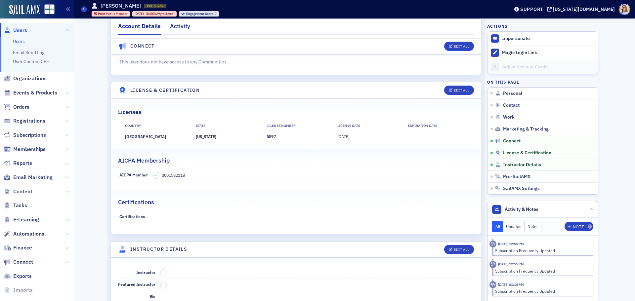
click at [182, 25] on div "Activity" at bounding box center [180, 28] width 20 height 12
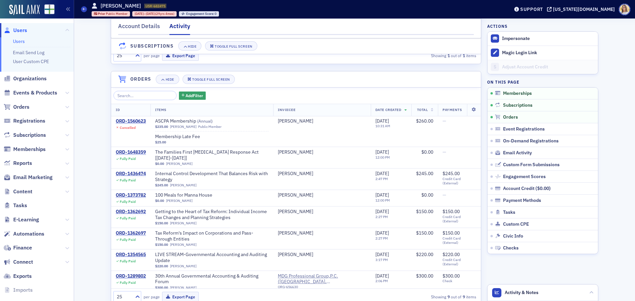
scroll to position [99, 0]
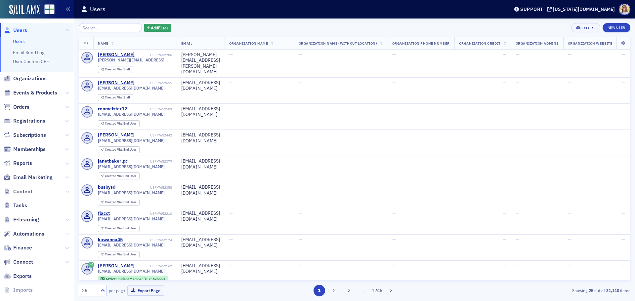
click at [65, 233] on icon at bounding box center [67, 234] width 4 height 4
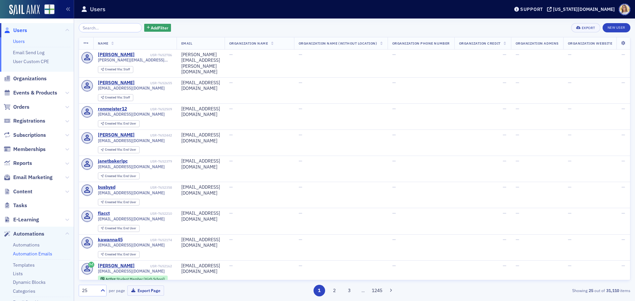
click at [44, 255] on link "Automation Emails" at bounding box center [32, 254] width 39 height 6
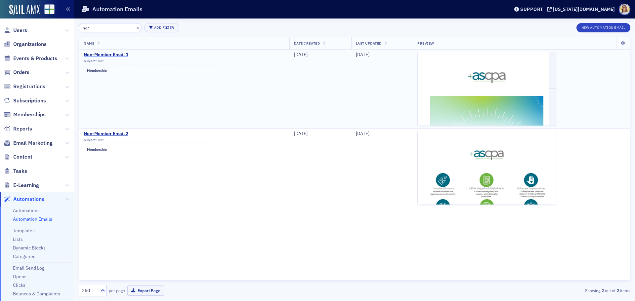
type input "non"
click at [121, 54] on span "Non-Member Email 1" at bounding box center [149, 55] width 130 height 6
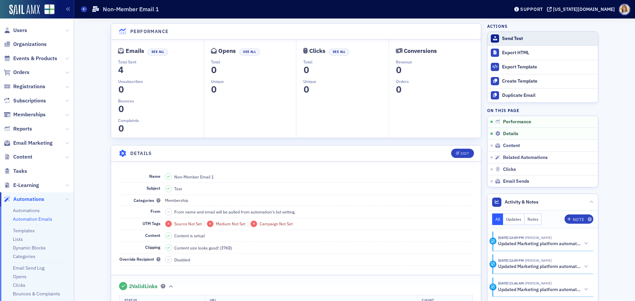
click at [521, 38] on div "Send Test" at bounding box center [548, 39] width 93 height 6
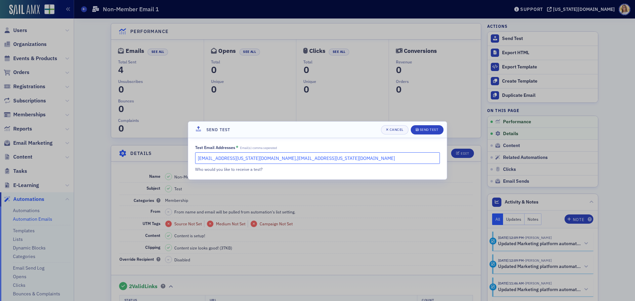
drag, startPoint x: 313, startPoint y: 159, endPoint x: 244, endPoint y: 161, distance: 69.1
click at [244, 161] on input "[EMAIL_ADDRESS][US_STATE][DOMAIN_NAME],[EMAIL_ADDRESS][US_STATE][DOMAIN_NAME]" at bounding box center [317, 158] width 245 height 12
type input "[EMAIL_ADDRESS][US_STATE][DOMAIN_NAME],[EMAIL_ADDRESS][US_STATE][DOMAIN_NAME]"
click at [431, 131] on div "Send Test" at bounding box center [428, 130] width 19 height 4
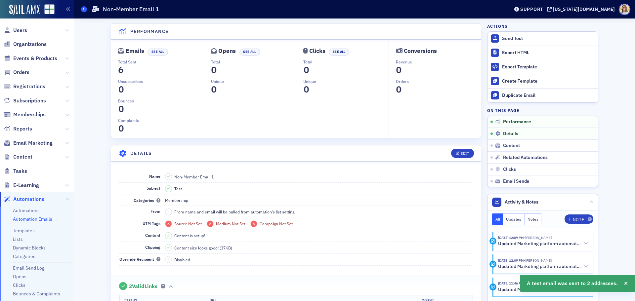
click at [86, 10] on span at bounding box center [84, 9] width 6 height 6
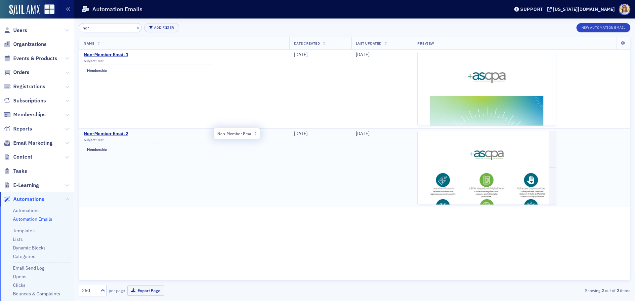
click at [123, 133] on span "Non-Member Email 2" at bounding box center [149, 134] width 130 height 6
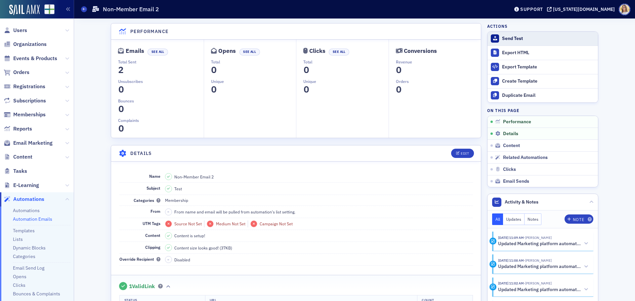
click at [518, 37] on div "Send Test" at bounding box center [548, 39] width 93 height 6
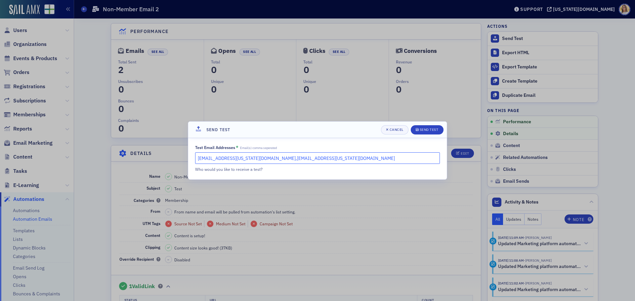
click at [302, 158] on input "[EMAIL_ADDRESS][US_STATE][DOMAIN_NAME],[EMAIL_ADDRESS][US_STATE][DOMAIN_NAME]" at bounding box center [317, 158] width 245 height 12
click at [425, 128] on div "Send Test" at bounding box center [428, 130] width 19 height 4
